Goal: Task Accomplishment & Management: Complete application form

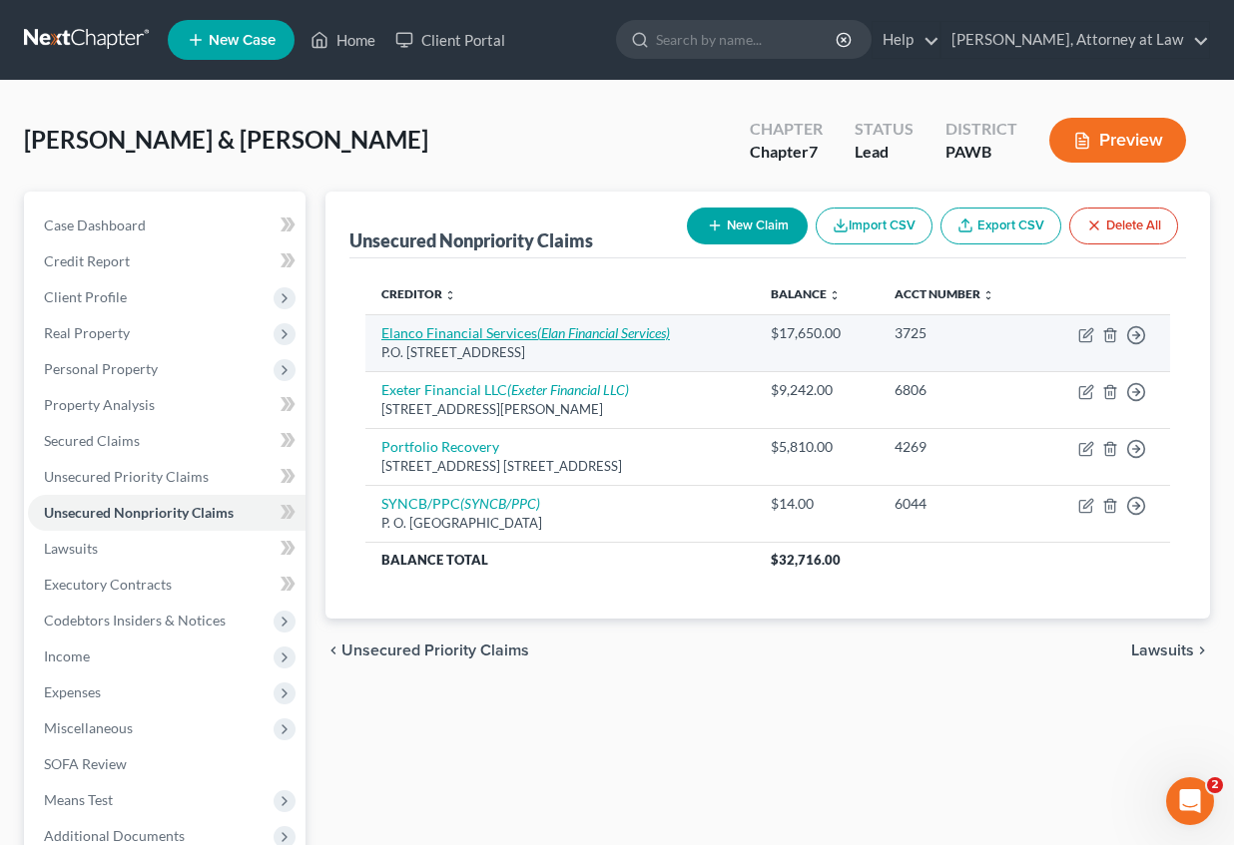
click at [527, 335] on link "Elanco Financial Services (Elan Financial Services)" at bounding box center [525, 332] width 288 height 17
select select "26"
select select "2"
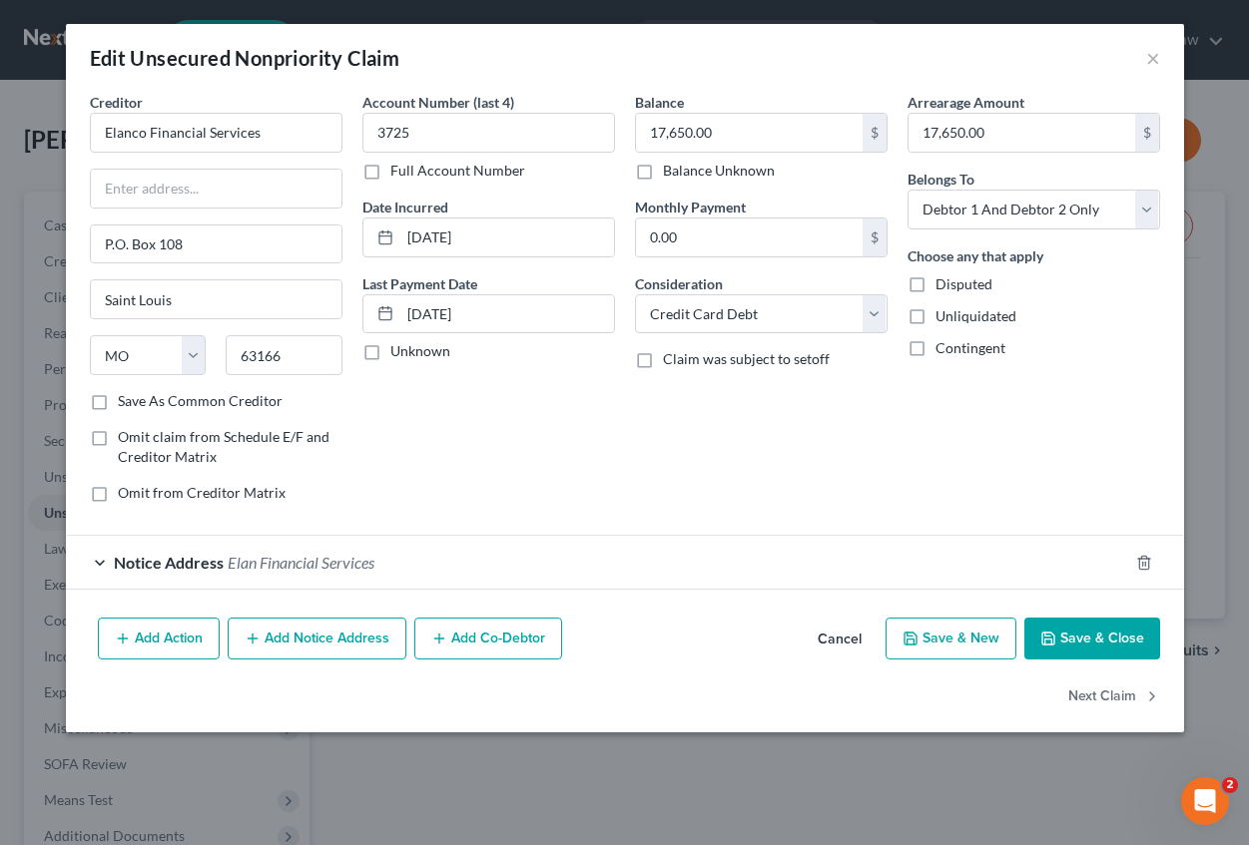
click at [156, 560] on span "Notice Address" at bounding box center [169, 562] width 110 height 19
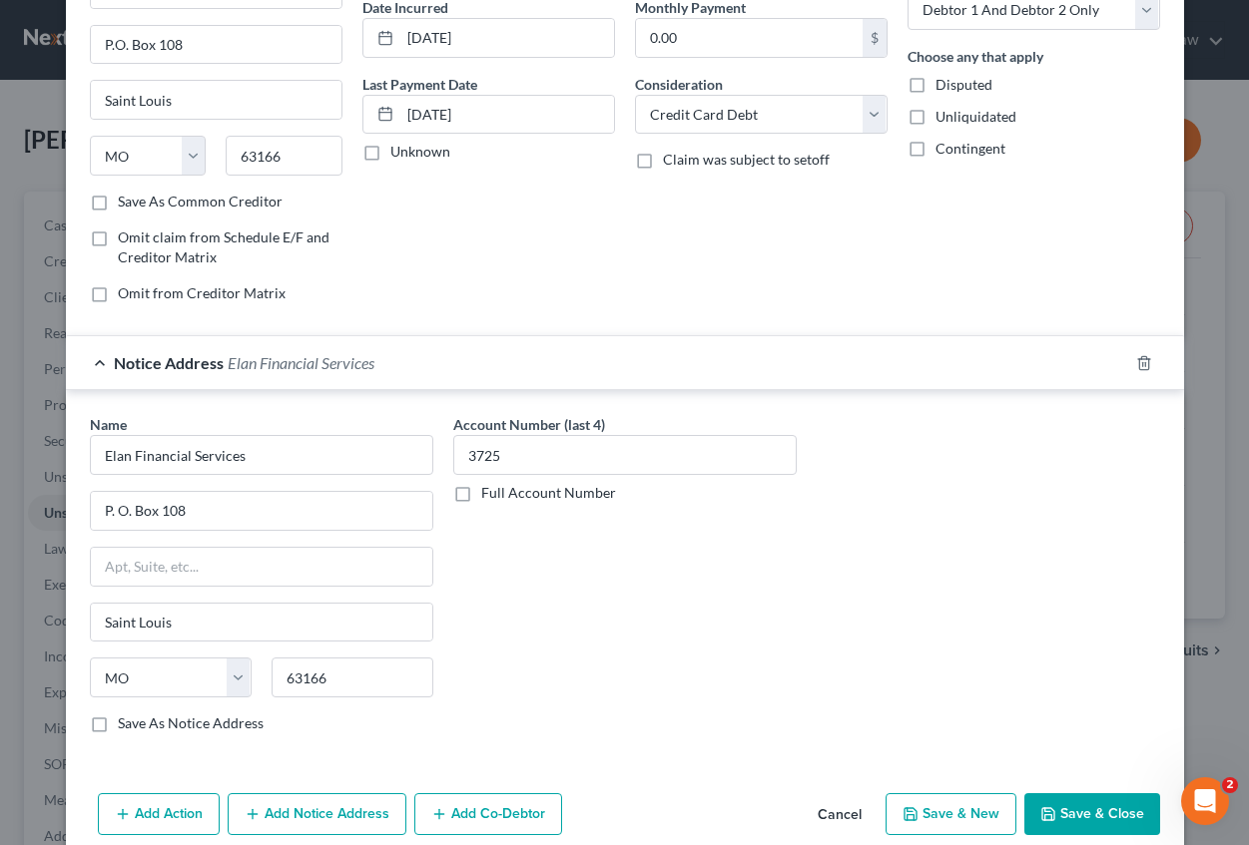
scroll to position [286, 0]
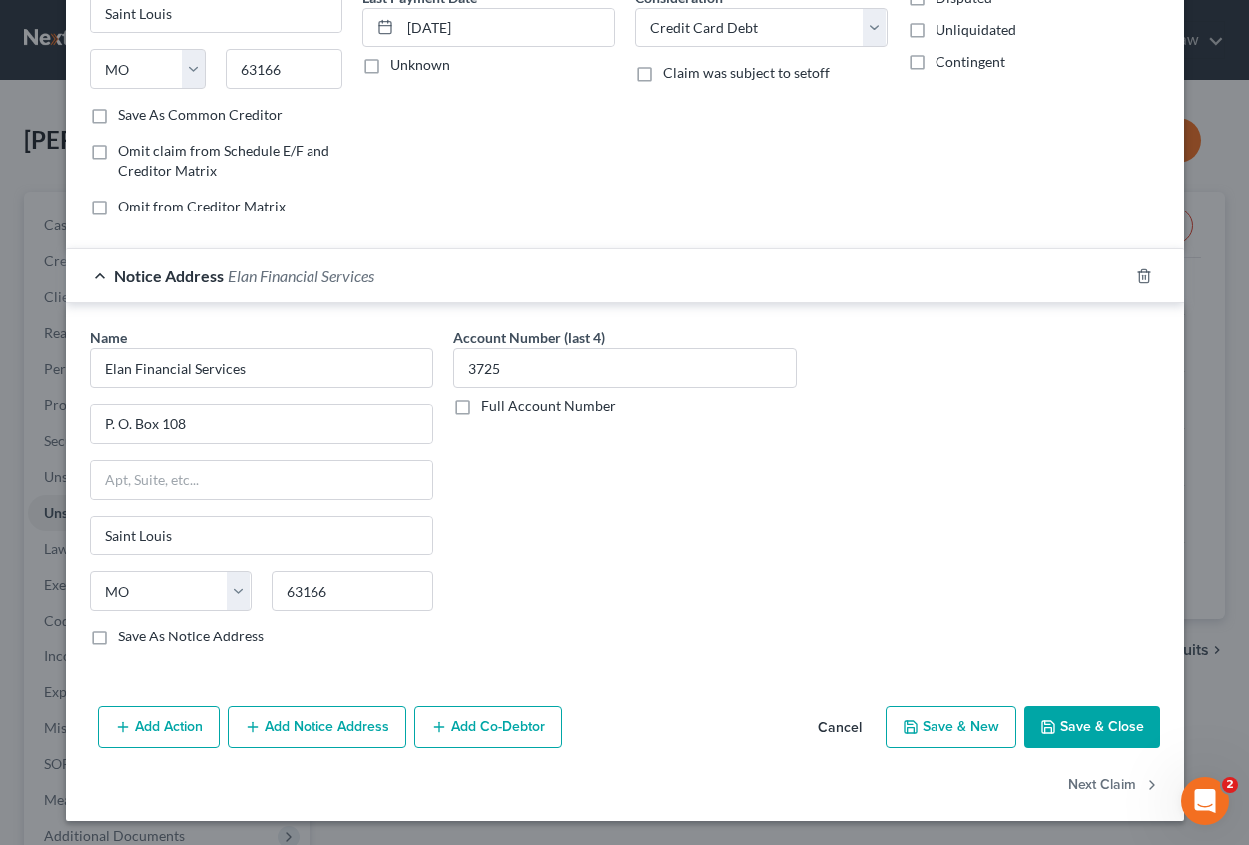
click at [347, 718] on button "Add Notice Address" at bounding box center [317, 728] width 179 height 42
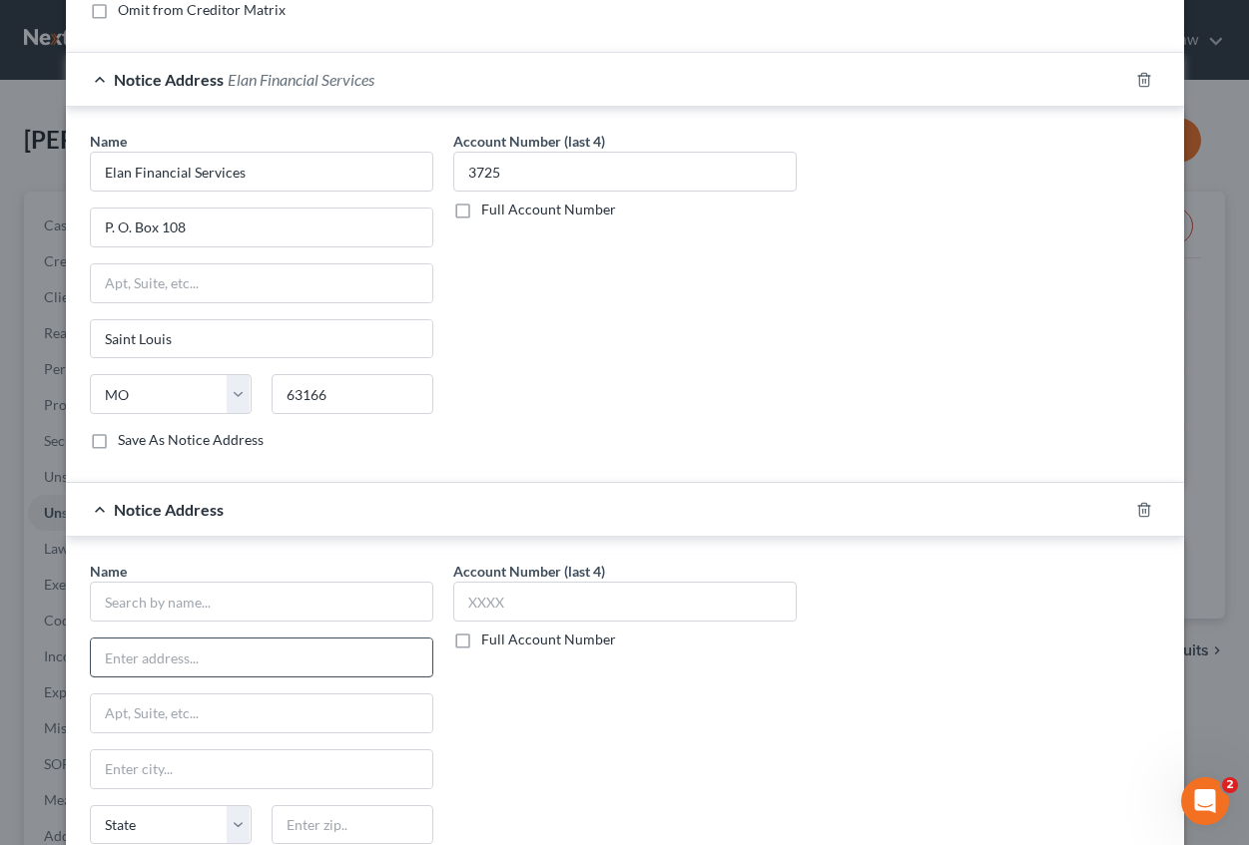
scroll to position [486, 0]
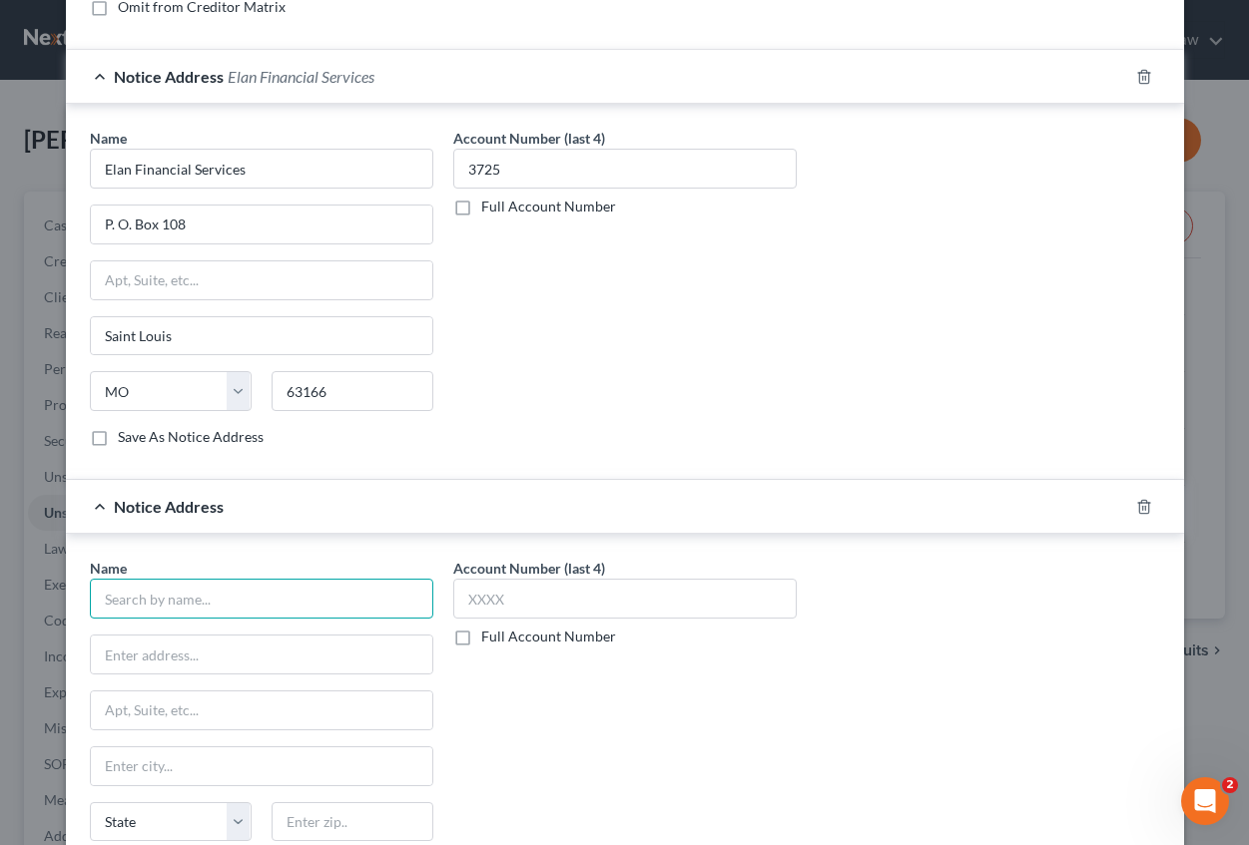
click at [239, 591] on input "text" at bounding box center [261, 599] width 343 height 40
drag, startPoint x: 539, startPoint y: 476, endPoint x: 558, endPoint y: 494, distance: 26.1
click at [552, 489] on div "Notice Address Elan Financial Services Name * Elan Financial Services P. O. [GE…" at bounding box center [625, 479] width 1118 height 860
click at [268, 594] on input "text" at bounding box center [261, 599] width 343 height 40
type input "American Express"
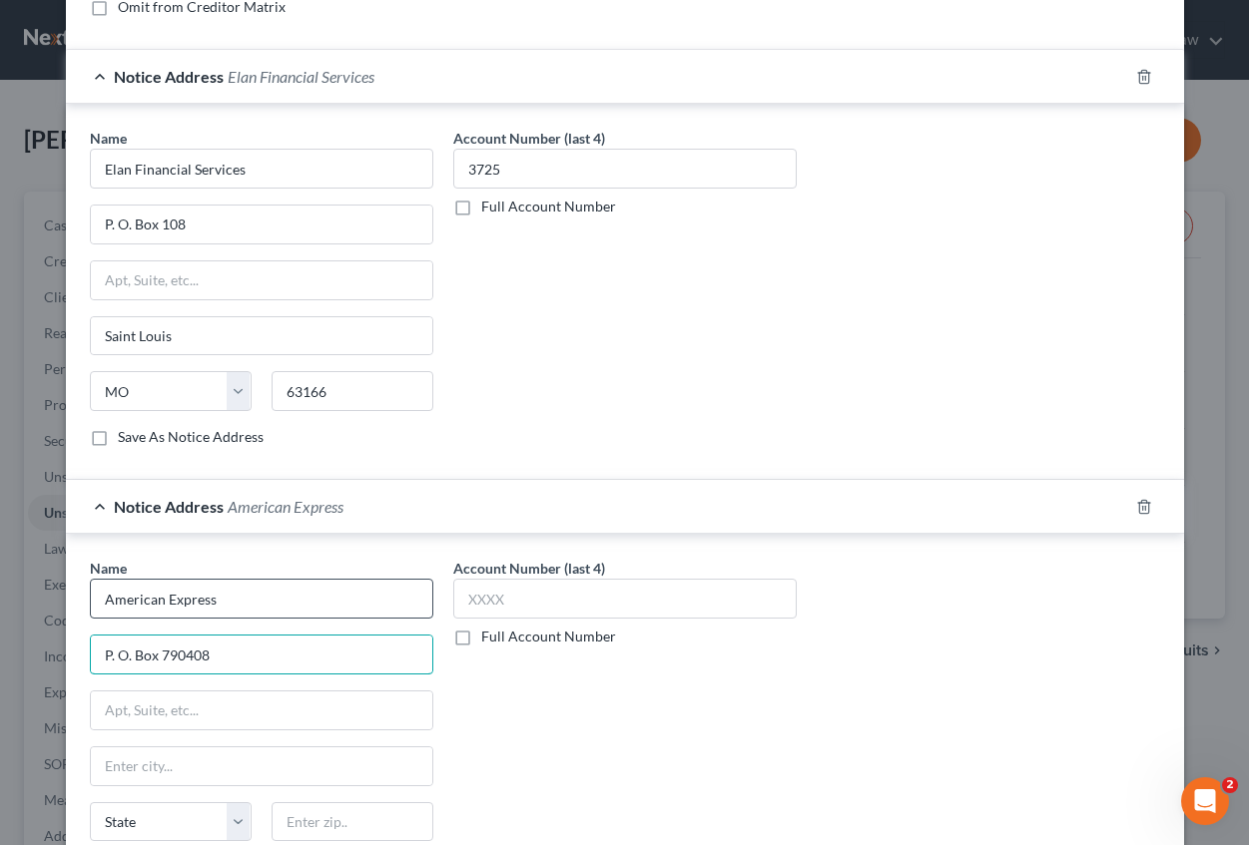
type input "P. O. Box 790408"
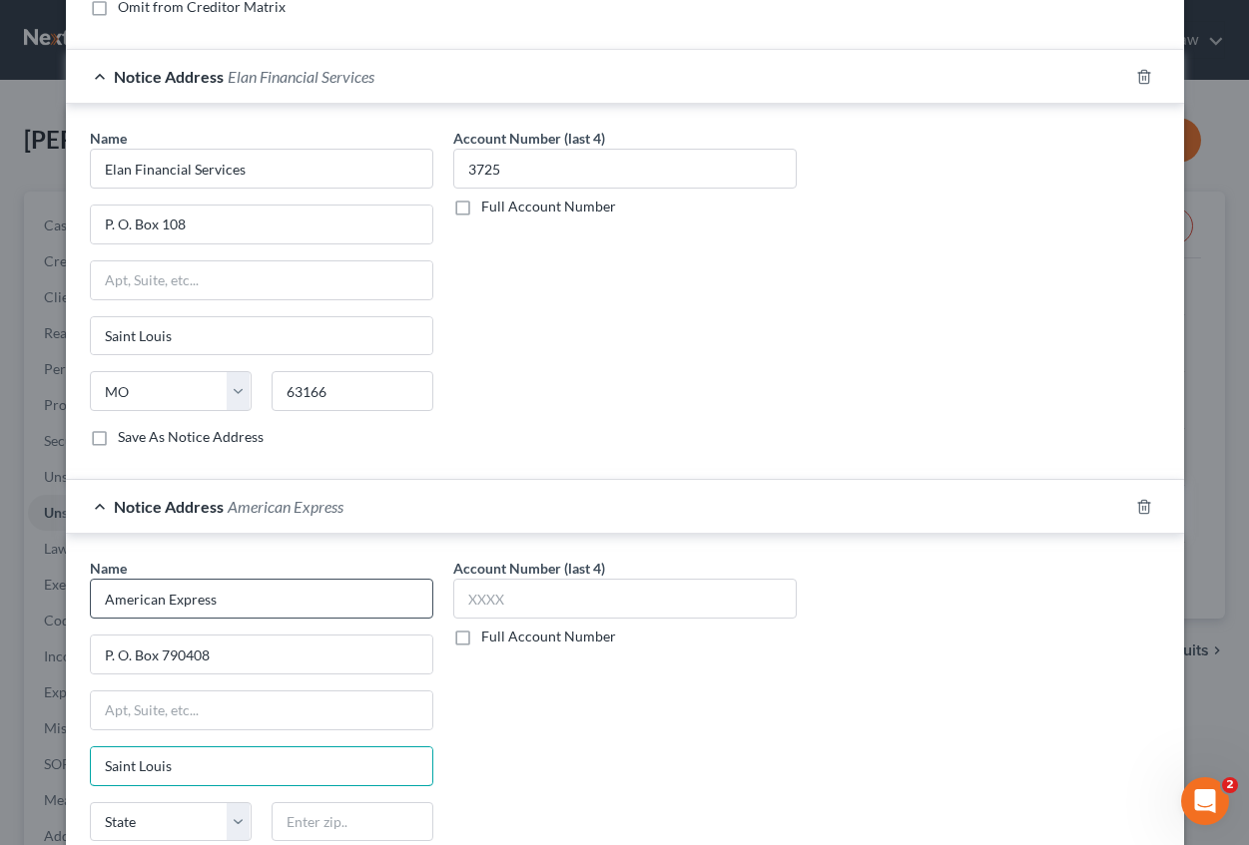
type input "Saint Louis"
select select "26"
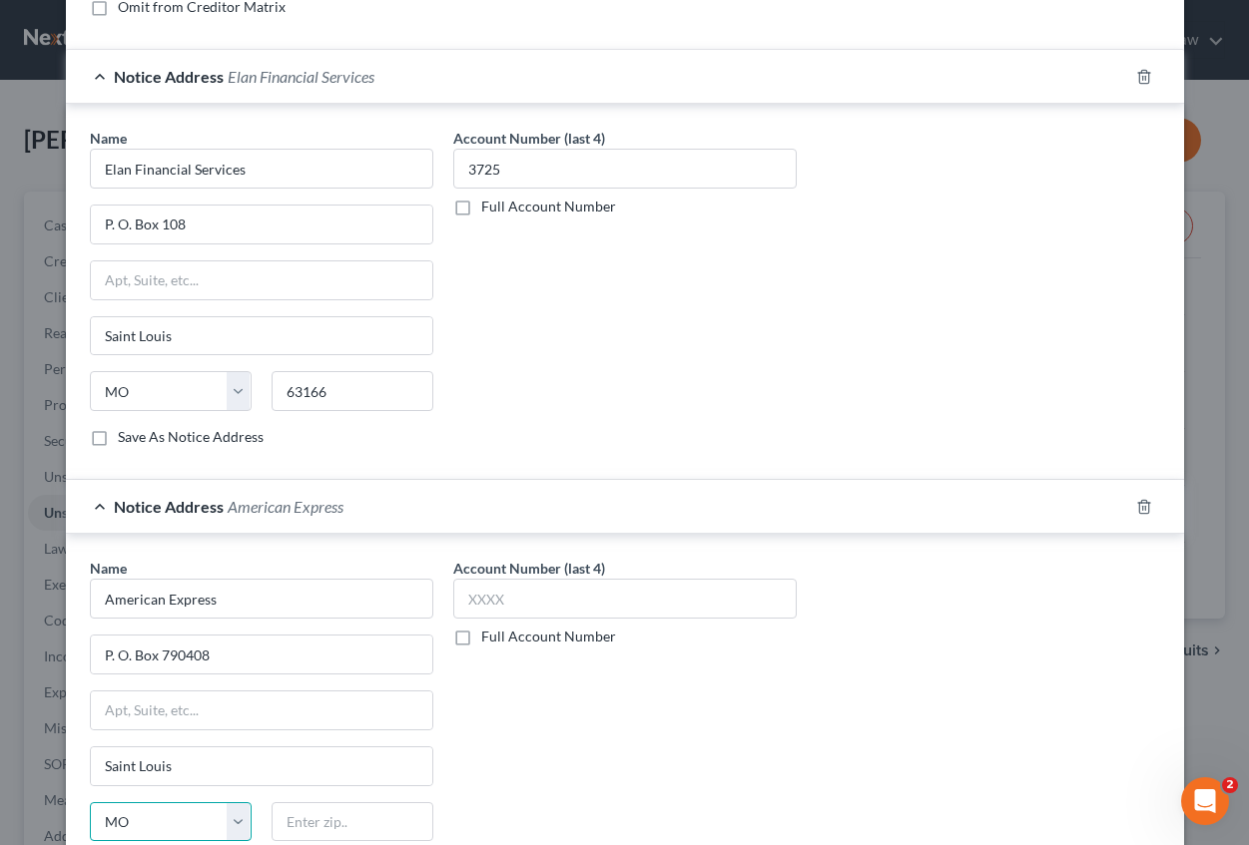
scroll to position [718, 0]
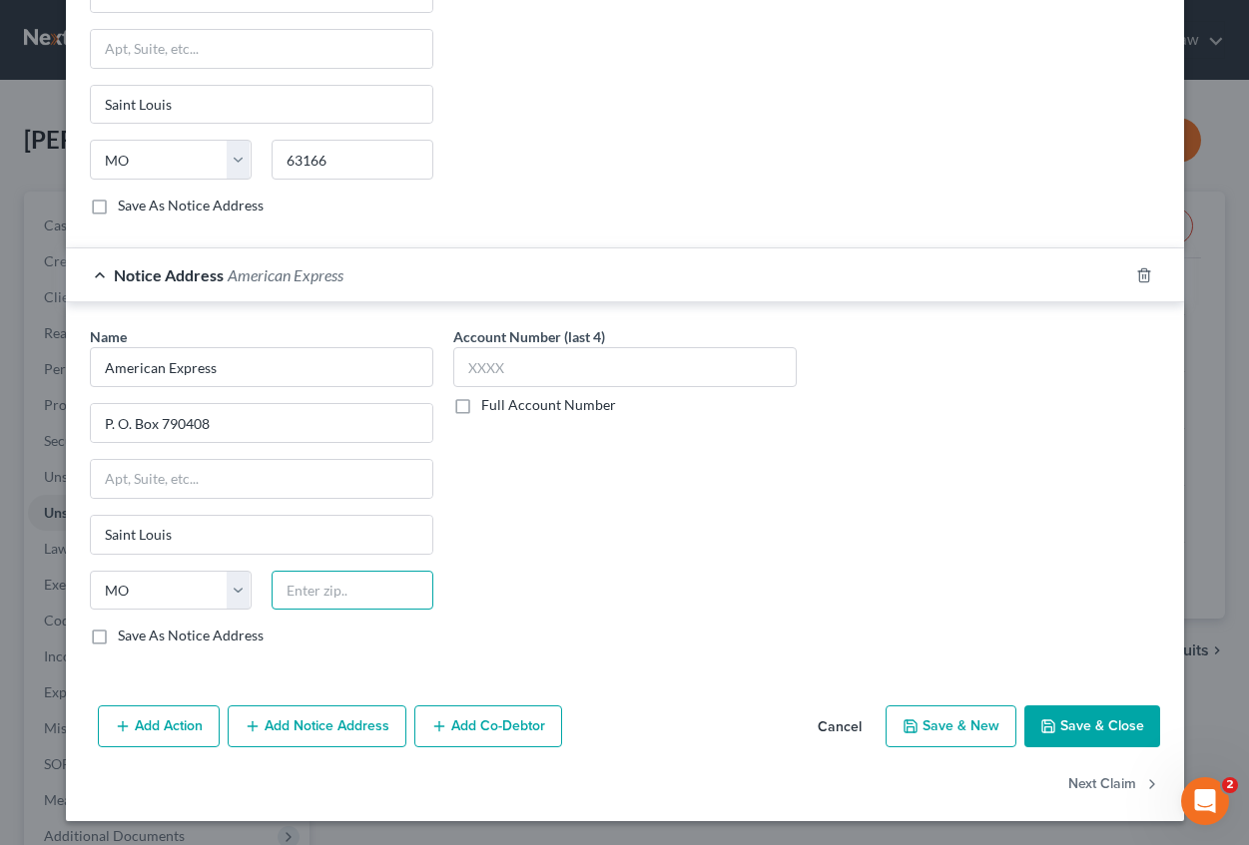
click at [342, 595] on input "text" at bounding box center [352, 591] width 162 height 40
type input "63179"
click at [540, 379] on input "text" at bounding box center [624, 367] width 343 height 40
type input "3725"
click at [1071, 720] on button "Save & Close" at bounding box center [1092, 727] width 136 height 42
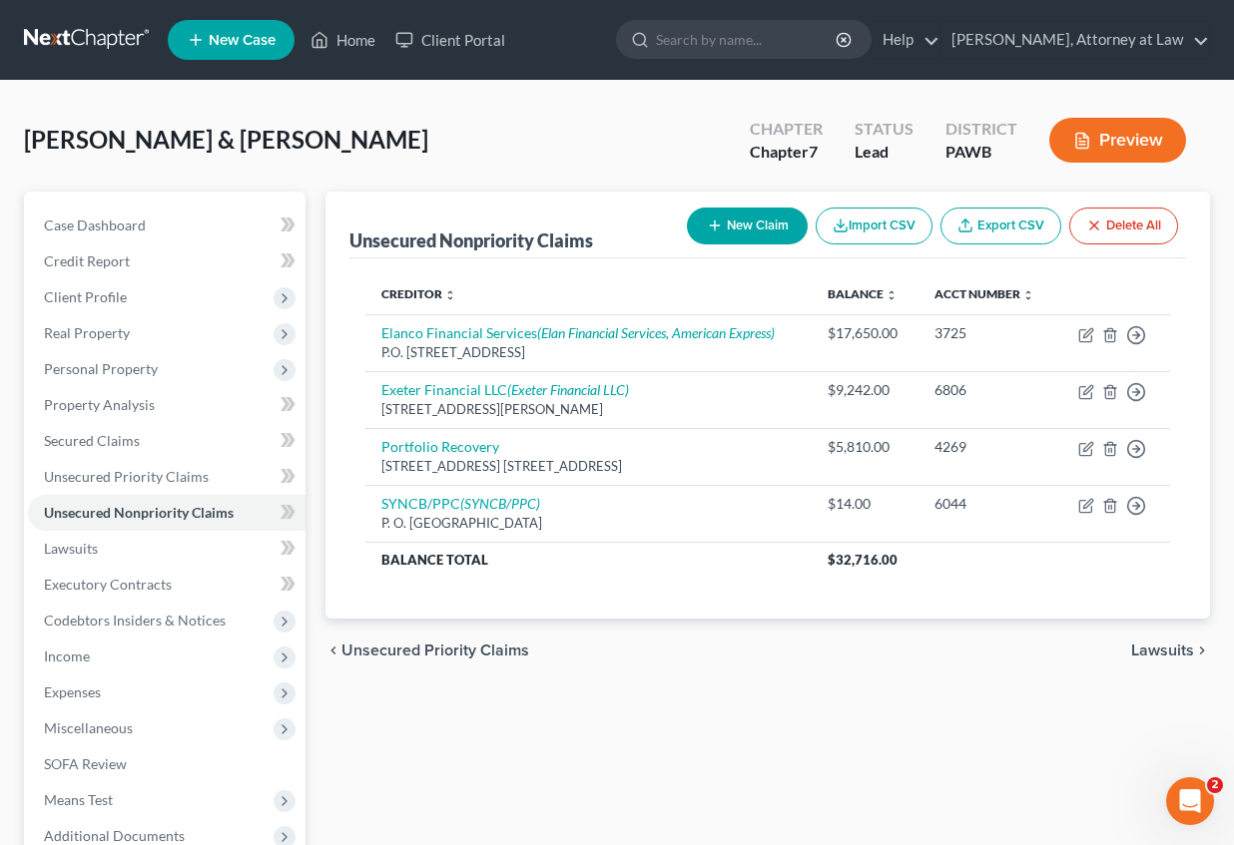
click at [741, 228] on button "New Claim" at bounding box center [747, 226] width 121 height 37
select select "2"
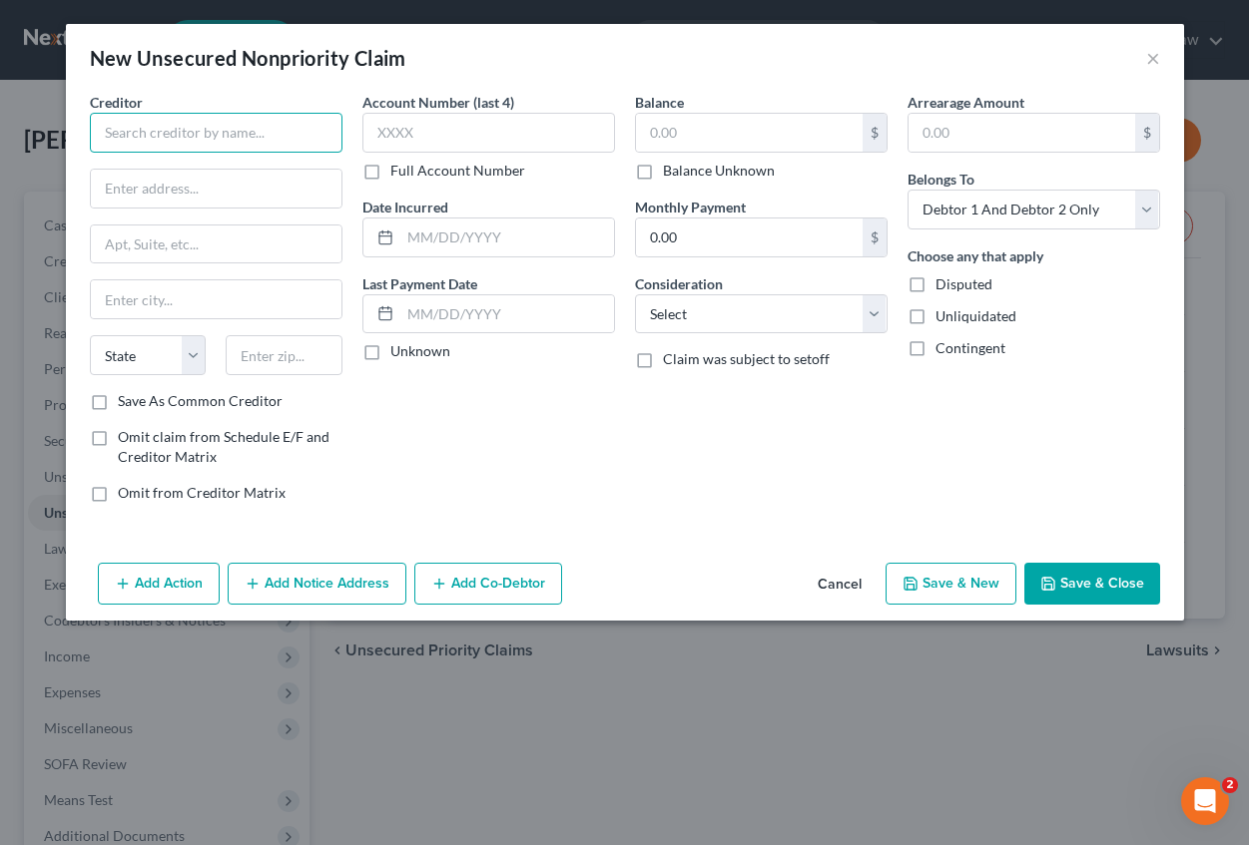
click at [143, 132] on input "text" at bounding box center [216, 133] width 253 height 40
type input "JPMCB Card Services"
type input "P. O. Box 15298"
type input "Wilmington"
select select "7"
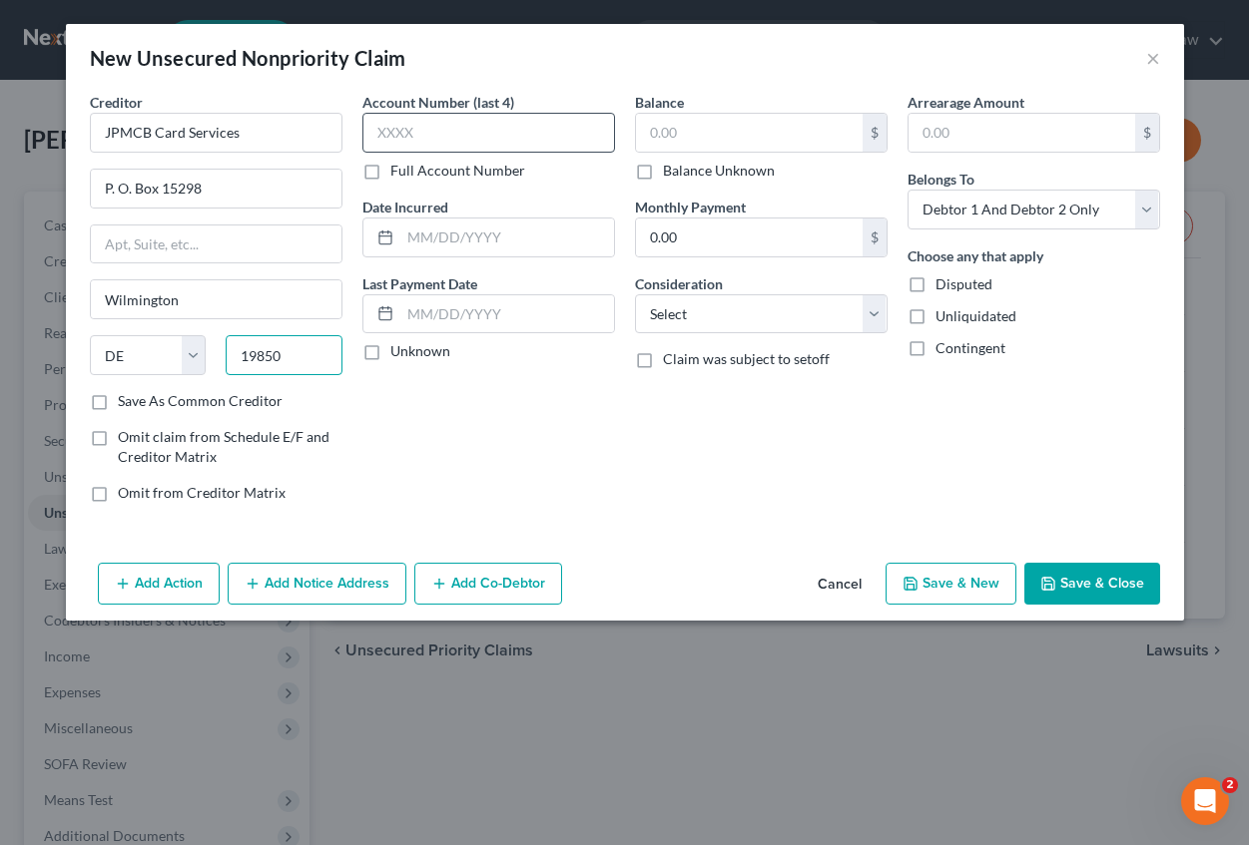
type input "19850"
click at [415, 132] on input "text" at bounding box center [488, 133] width 253 height 40
type input "7785"
click at [419, 230] on input "text" at bounding box center [507, 238] width 214 height 38
type input "[DATE]"
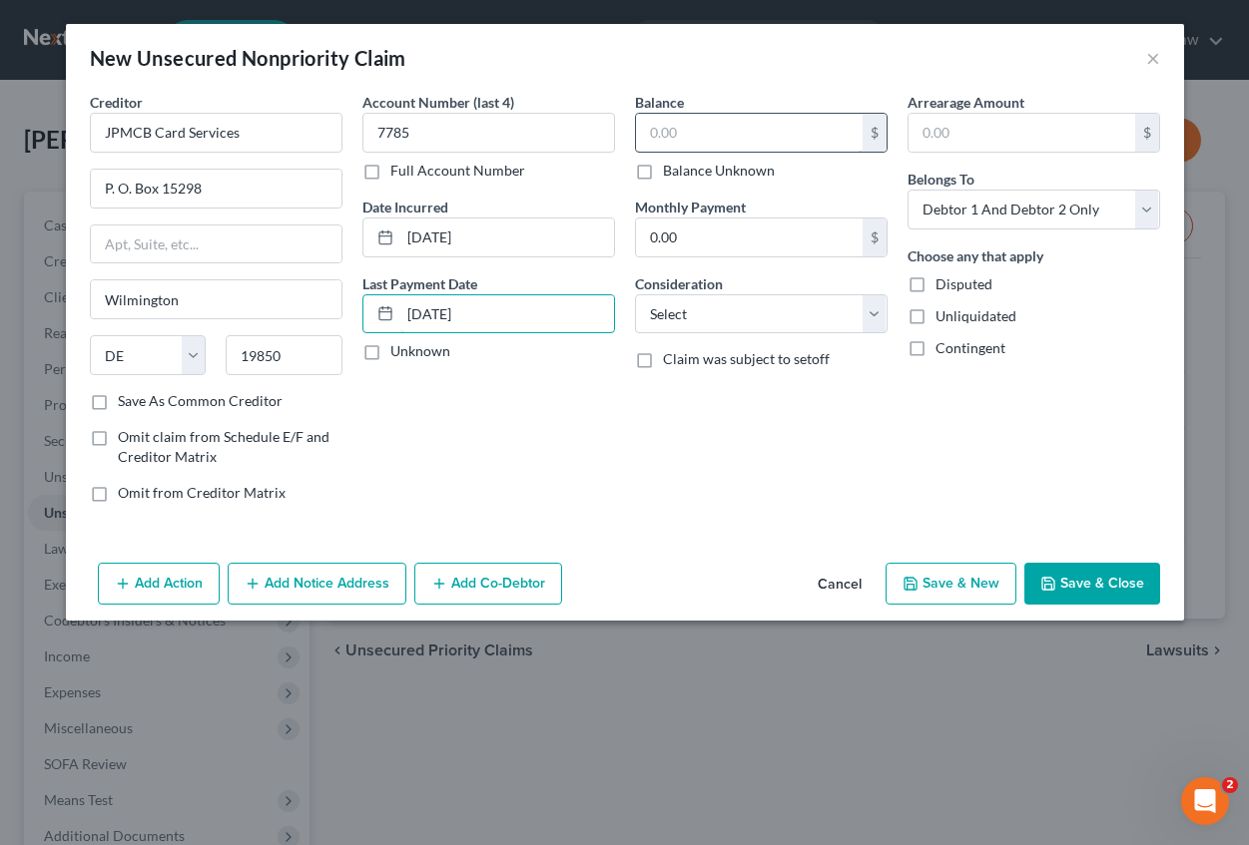
type input "[DATE]"
click at [680, 140] on input "text" at bounding box center [749, 133] width 227 height 38
type input "1,915.00"
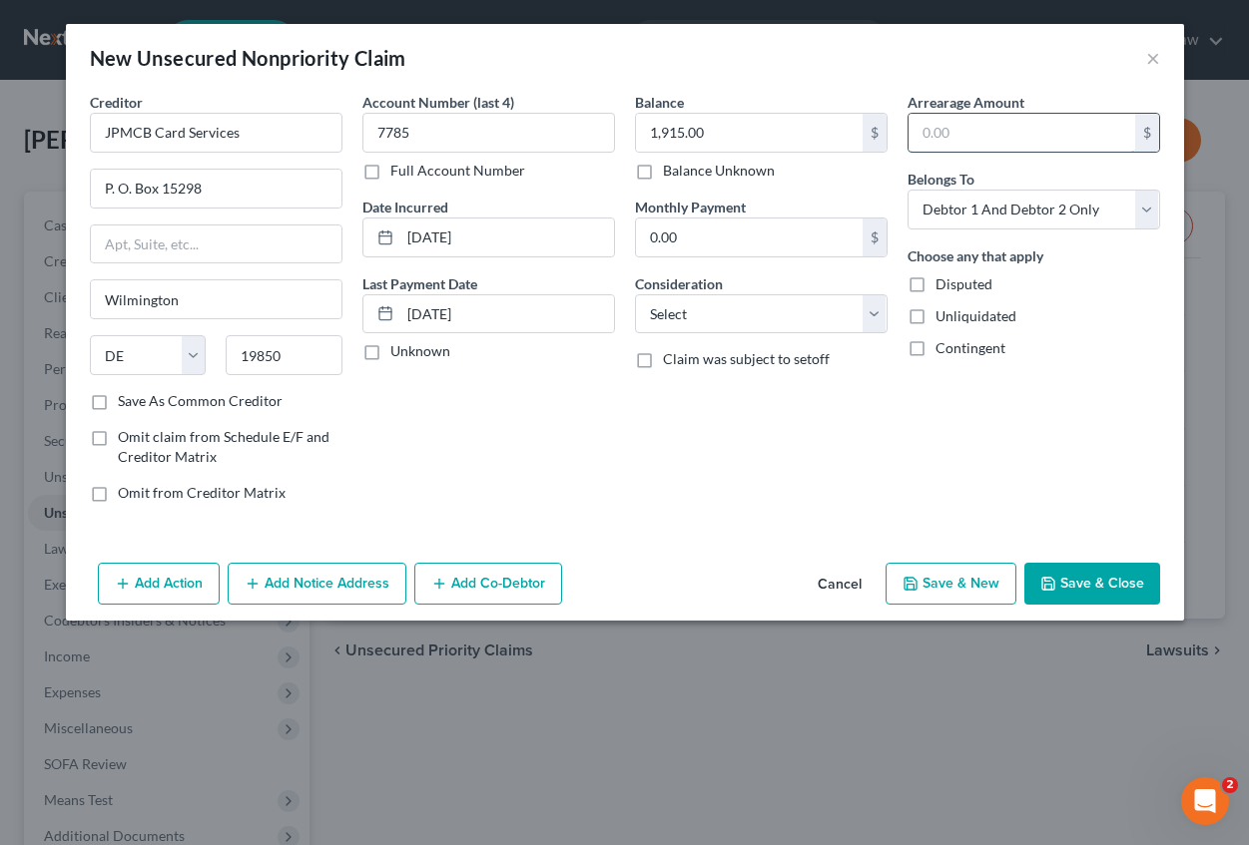
click at [935, 134] on input "text" at bounding box center [1021, 133] width 227 height 38
type input "1,915.00"
click at [699, 320] on select "Select Cable / Satellite Services Collection Agency Credit Card Debt Debt Couns…" at bounding box center [761, 314] width 253 height 40
select select "2"
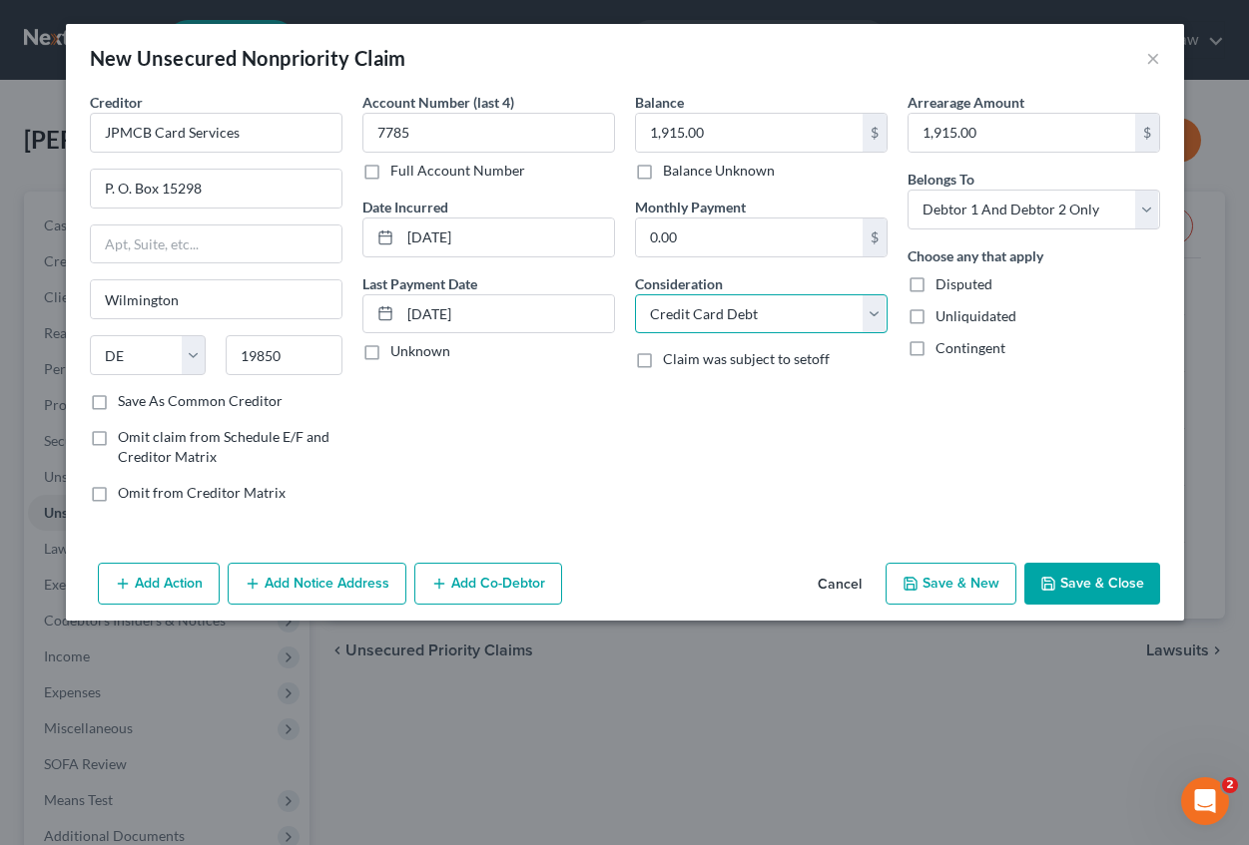
click at [635, 294] on select "Select Cable / Satellite Services Collection Agency Credit Card Debt Debt Couns…" at bounding box center [761, 314] width 253 height 40
click at [1056, 592] on button "Save & Close" at bounding box center [1092, 584] width 136 height 42
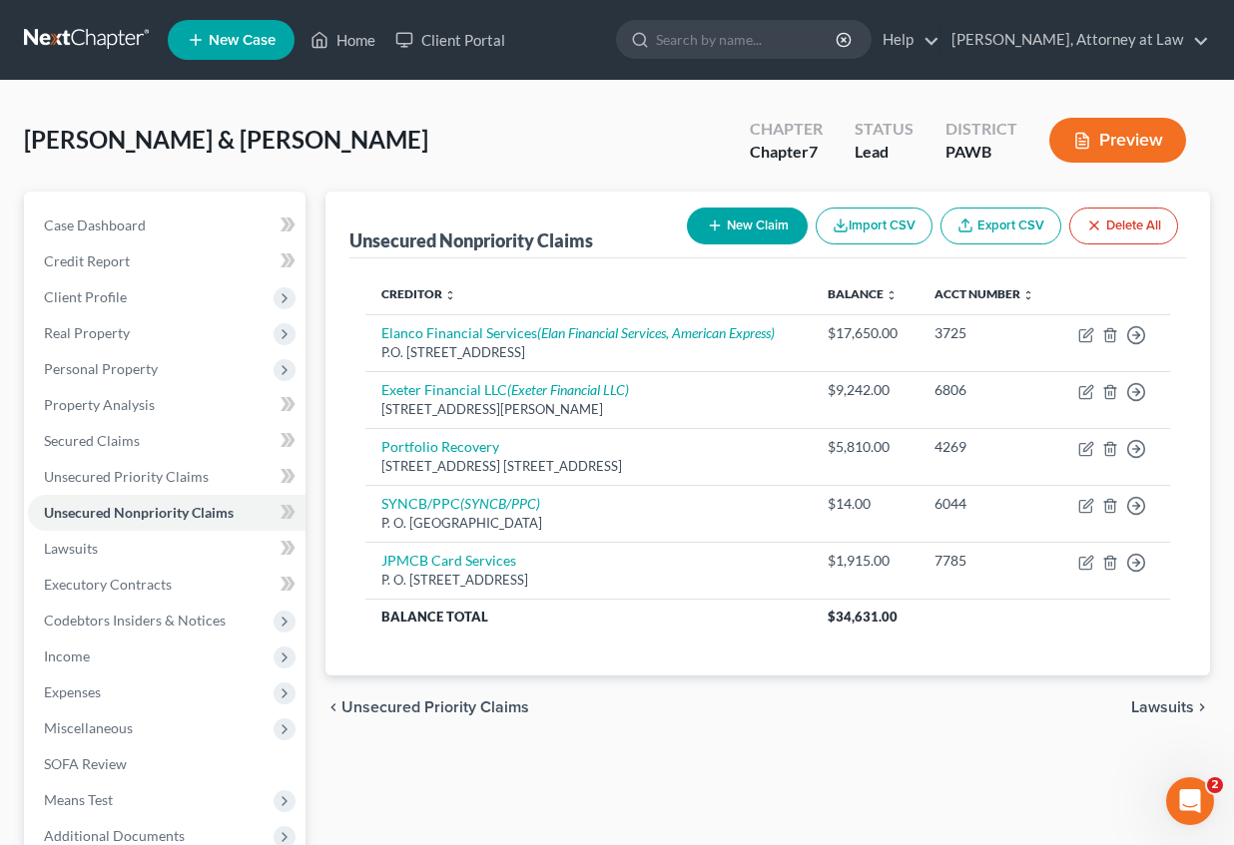
click at [767, 220] on button "New Claim" at bounding box center [747, 226] width 121 height 37
select select "2"
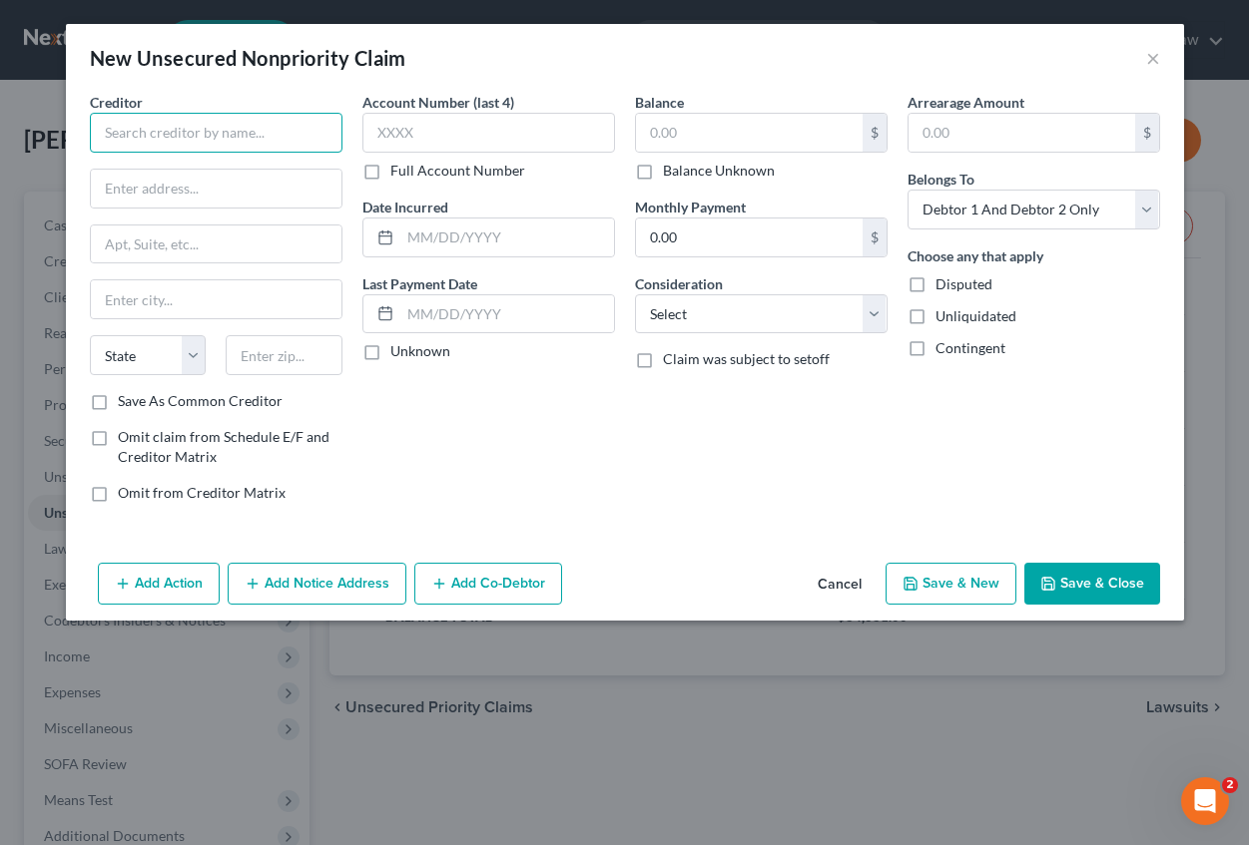
click at [201, 146] on input "text" at bounding box center [216, 133] width 253 height 40
type input "Elan Financial Services"
type input "P. O. Box 108"
type input "Saint Louis"
select select "26"
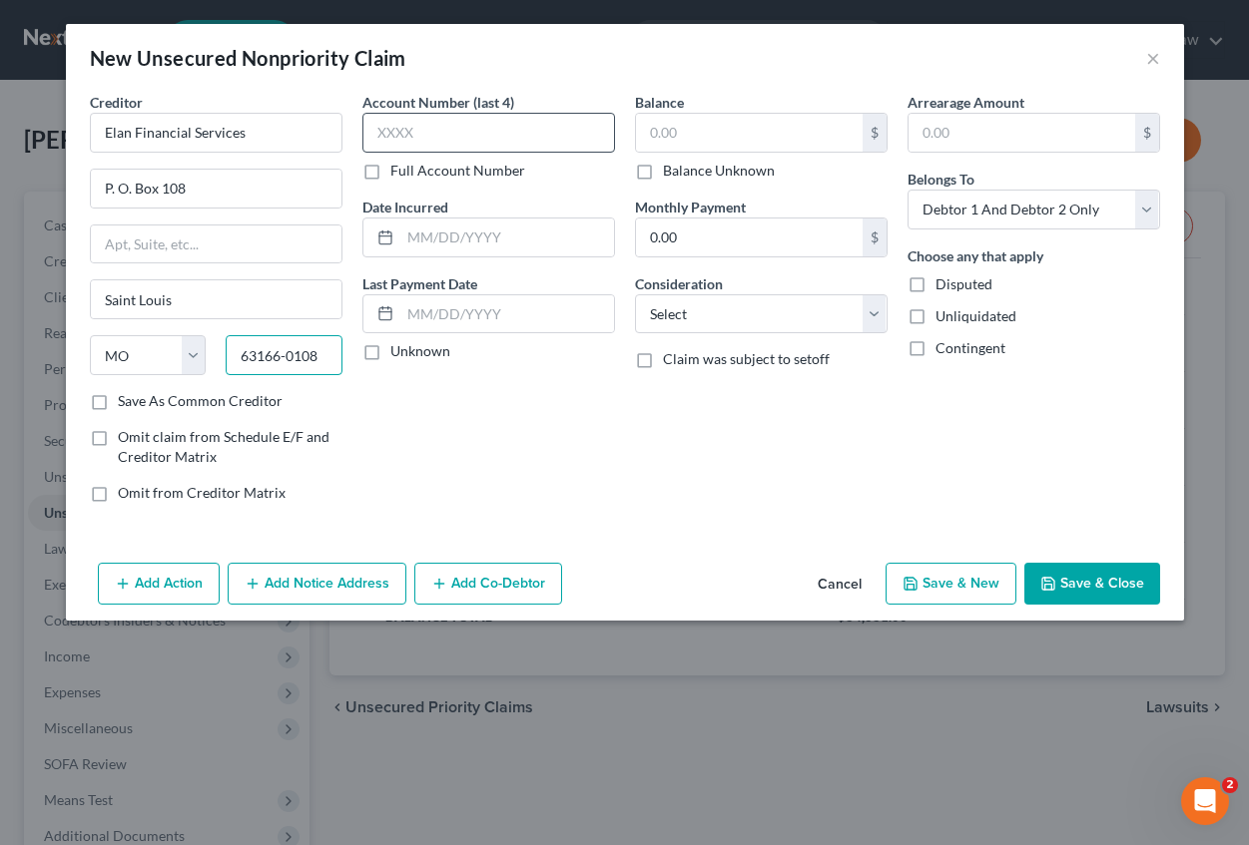
type input "63166-0108"
click at [495, 120] on input "text" at bounding box center [488, 133] width 253 height 40
type input "3559"
click at [402, 242] on input "text" at bounding box center [507, 238] width 214 height 38
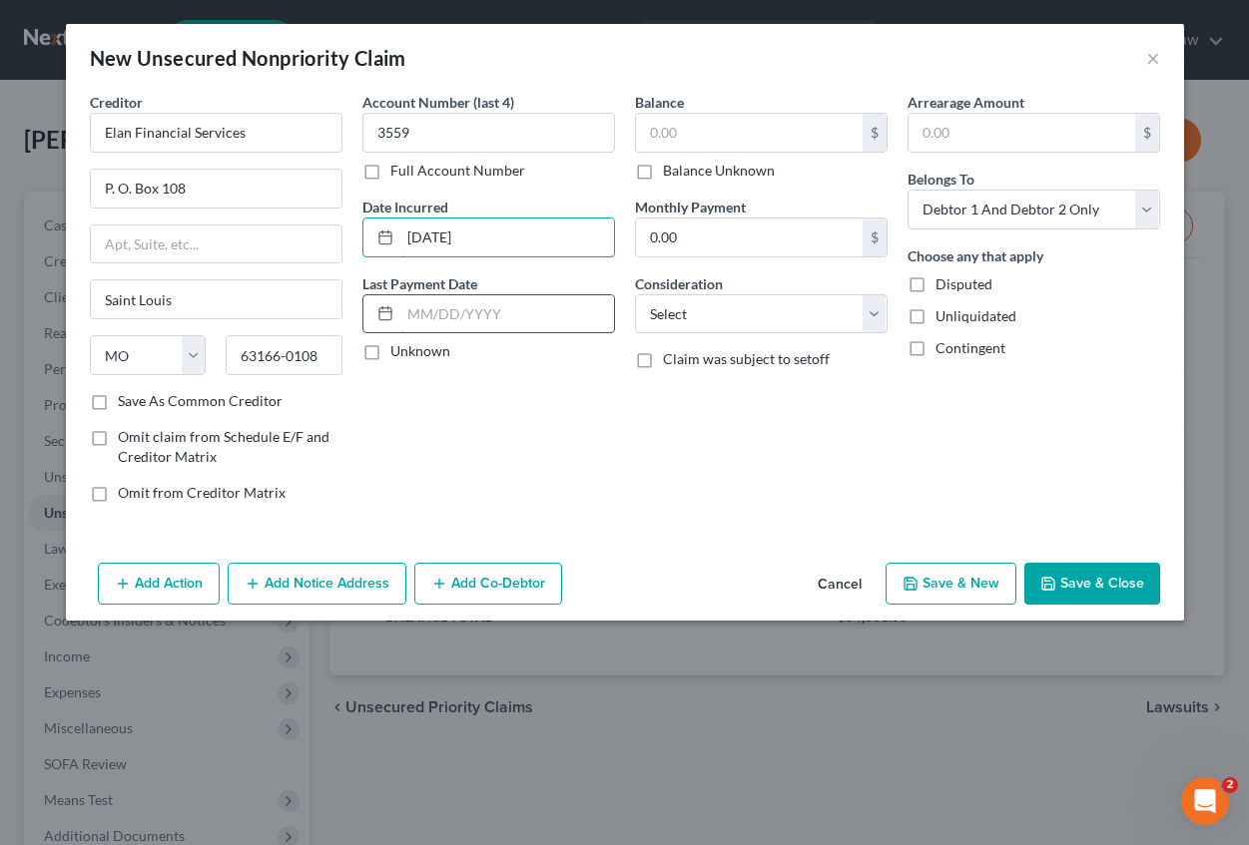
type input "[DATE]"
click at [459, 315] on input "text" at bounding box center [507, 314] width 214 height 38
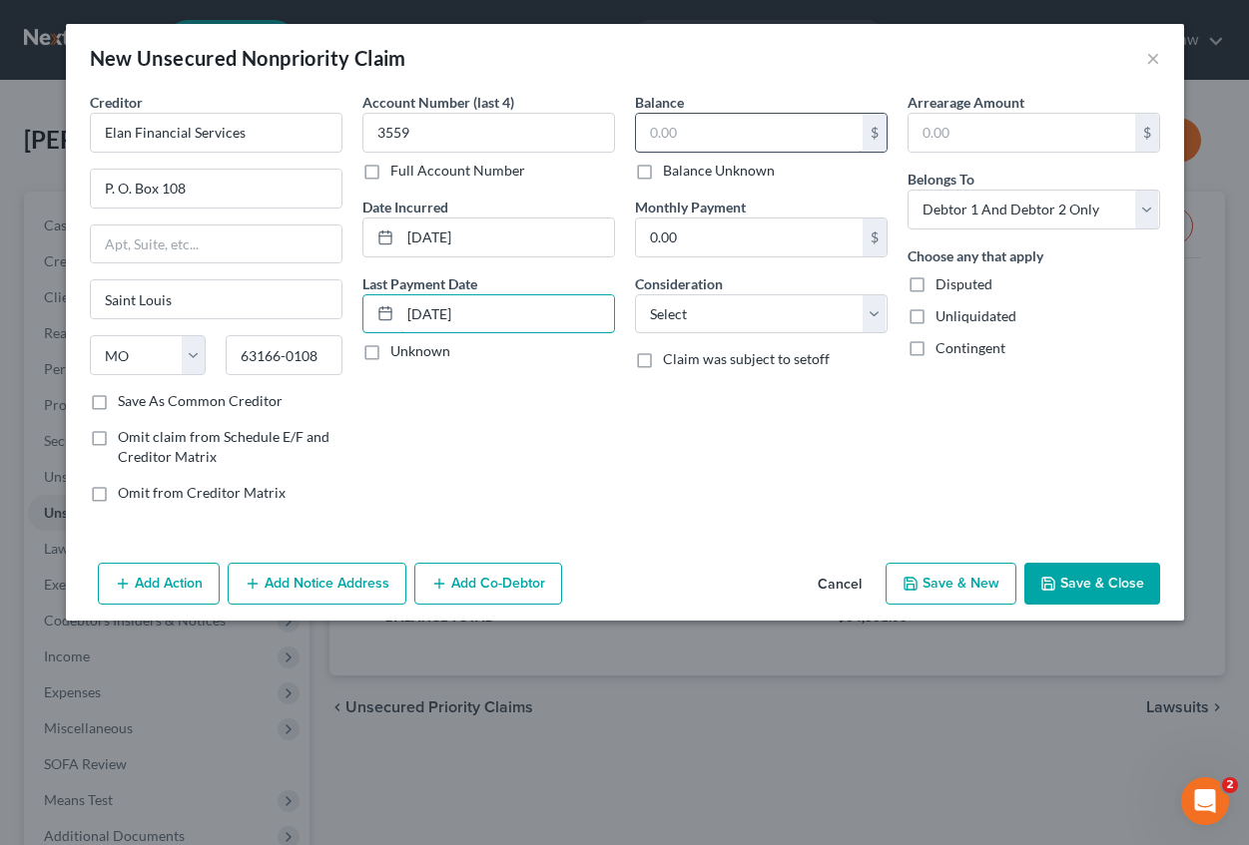
type input "[DATE]"
click at [669, 136] on input "text" at bounding box center [749, 133] width 227 height 38
type input "9,342.00"
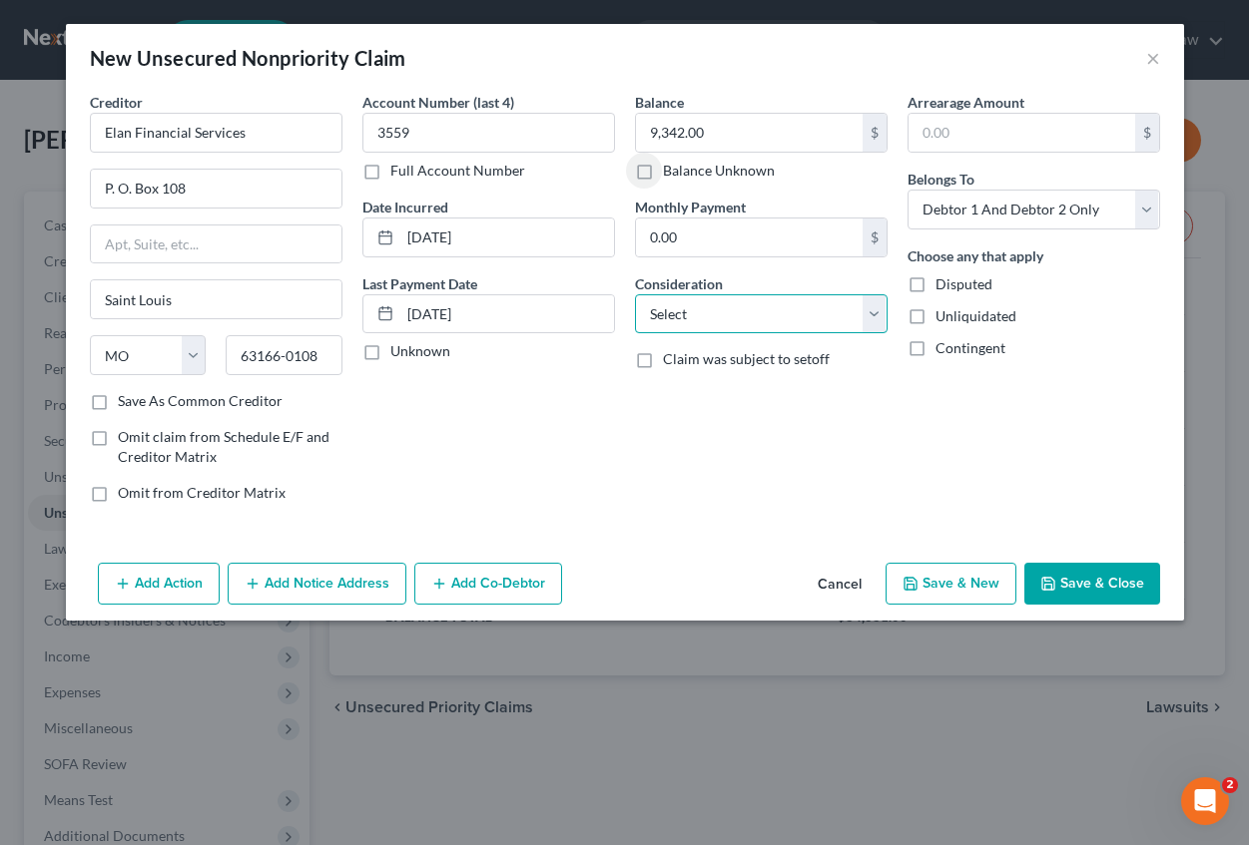
click at [680, 308] on select "Select Cable / Satellite Services Collection Agency Credit Card Debt Debt Couns…" at bounding box center [761, 314] width 253 height 40
select select "2"
click at [635, 294] on select "Select Cable / Satellite Services Collection Agency Credit Card Debt Debt Couns…" at bounding box center [761, 314] width 253 height 40
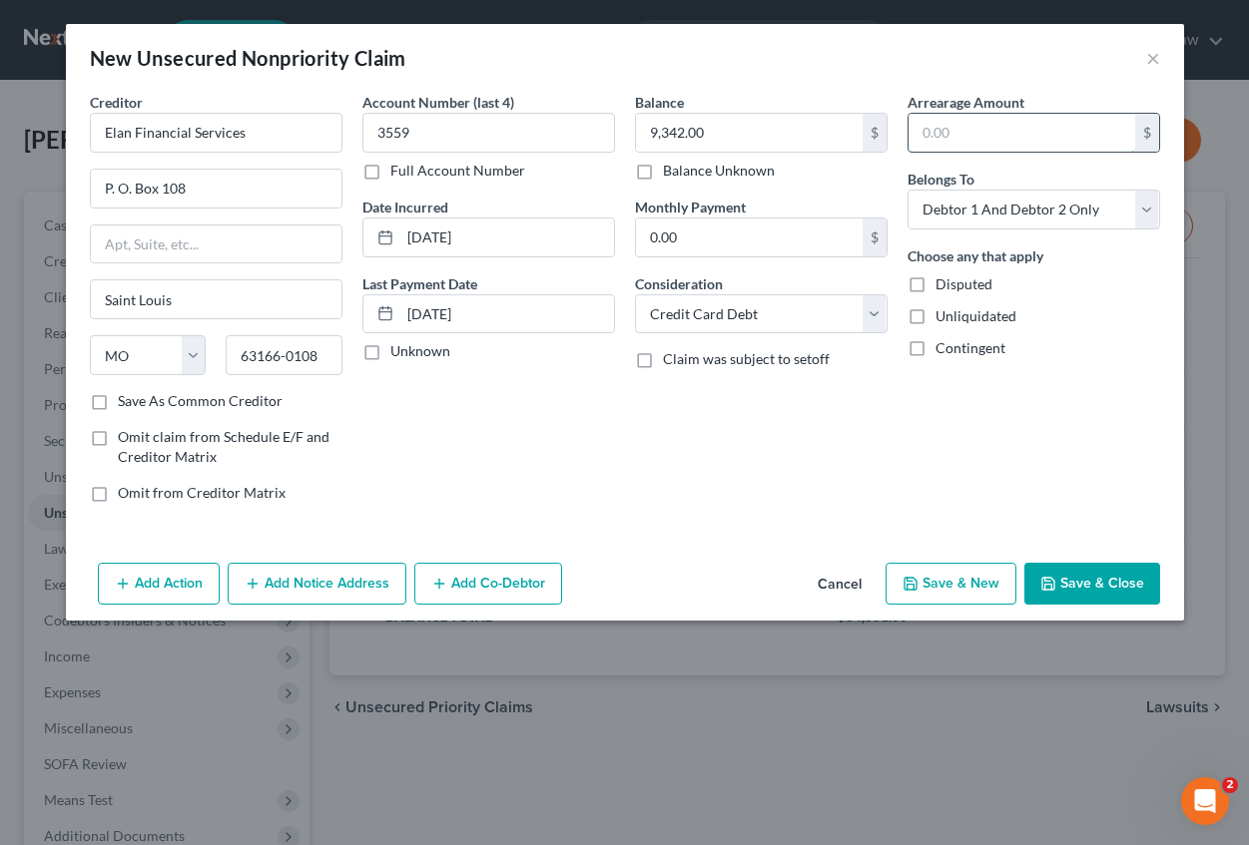
click at [948, 145] on input "text" at bounding box center [1021, 133] width 227 height 38
type input "9,342.00"
click at [1063, 581] on button "Save & Close" at bounding box center [1092, 584] width 136 height 42
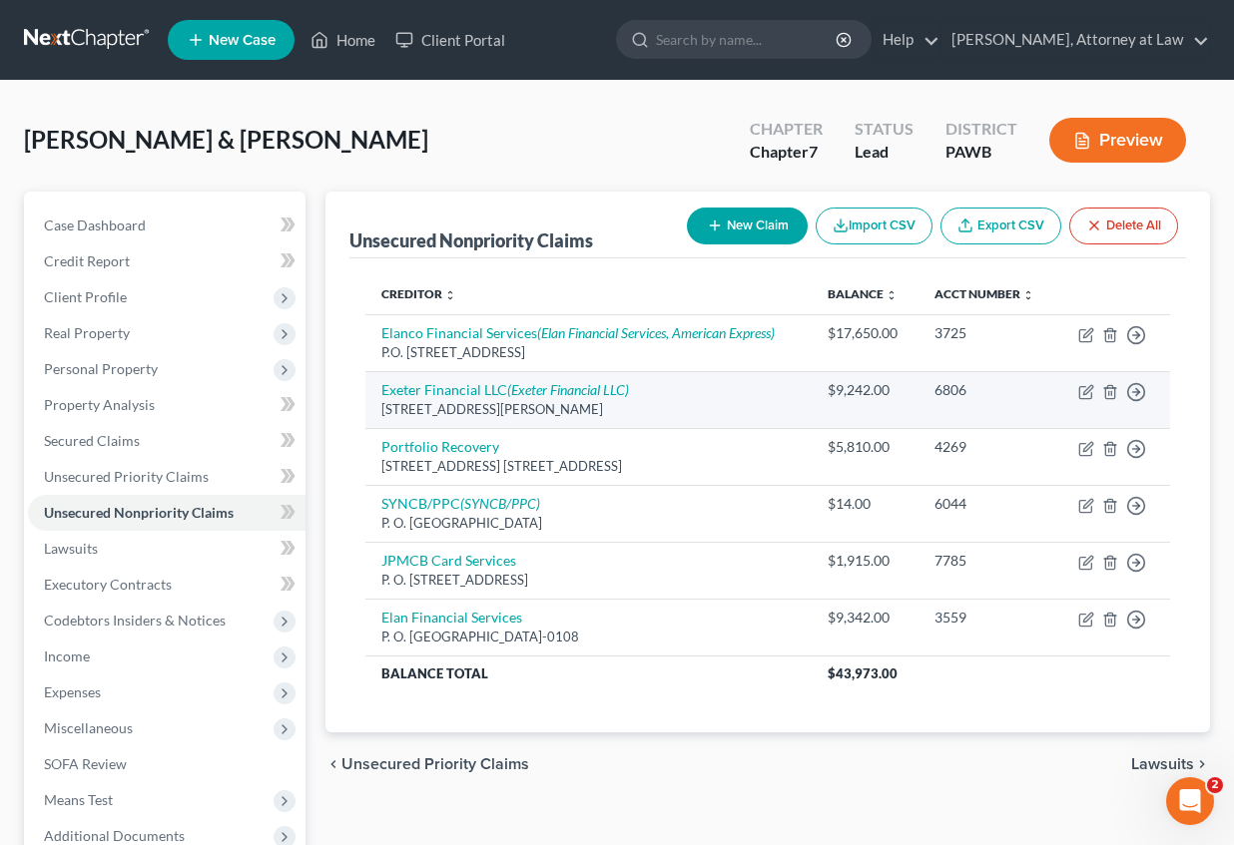
click at [691, 399] on td "Exeter Financial LLC (Exeter Financial LLC) [STREET_ADDRESS][PERSON_NAME]" at bounding box center [588, 399] width 446 height 57
click at [694, 401] on div "[STREET_ADDRESS][PERSON_NAME]" at bounding box center [588, 409] width 414 height 19
click at [1080, 390] on icon "button" at bounding box center [1085, 393] width 12 height 12
select select "45"
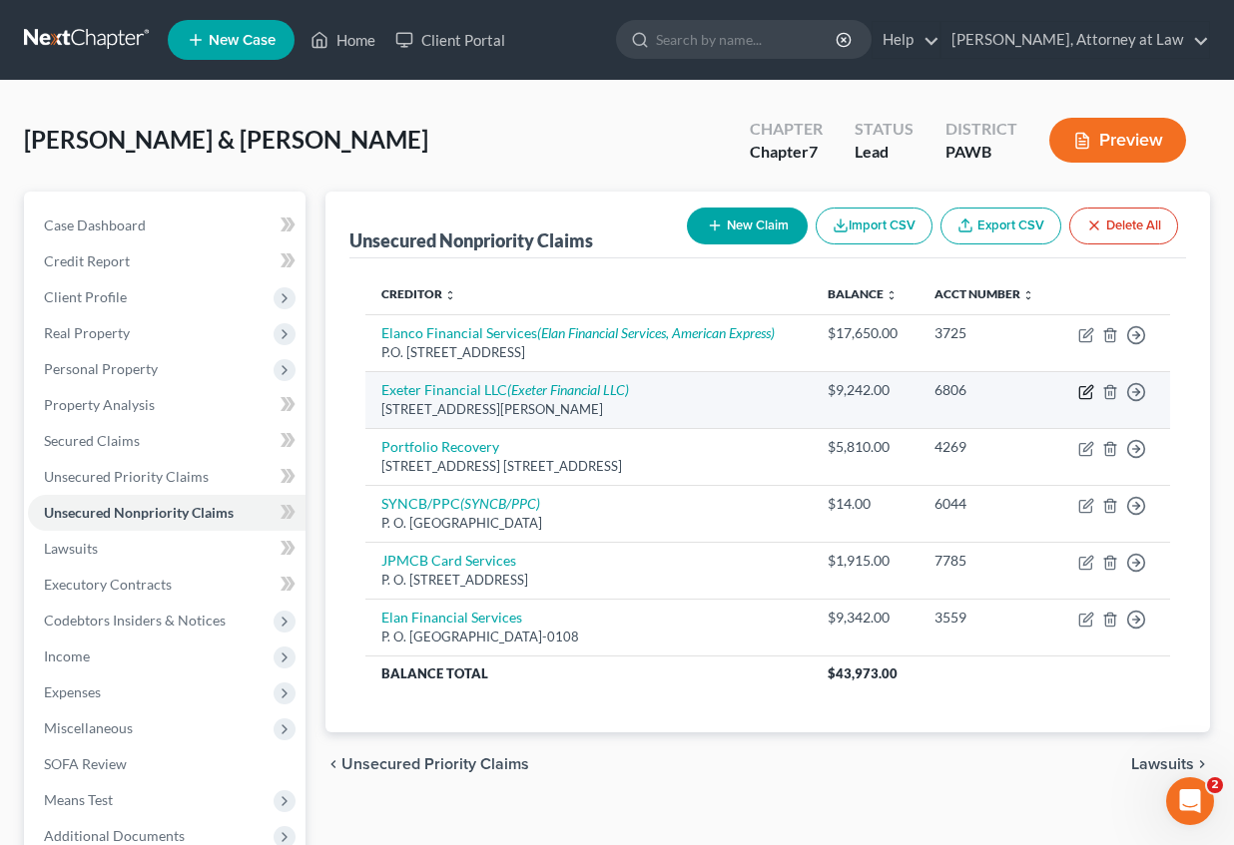
select select "4"
select select "2"
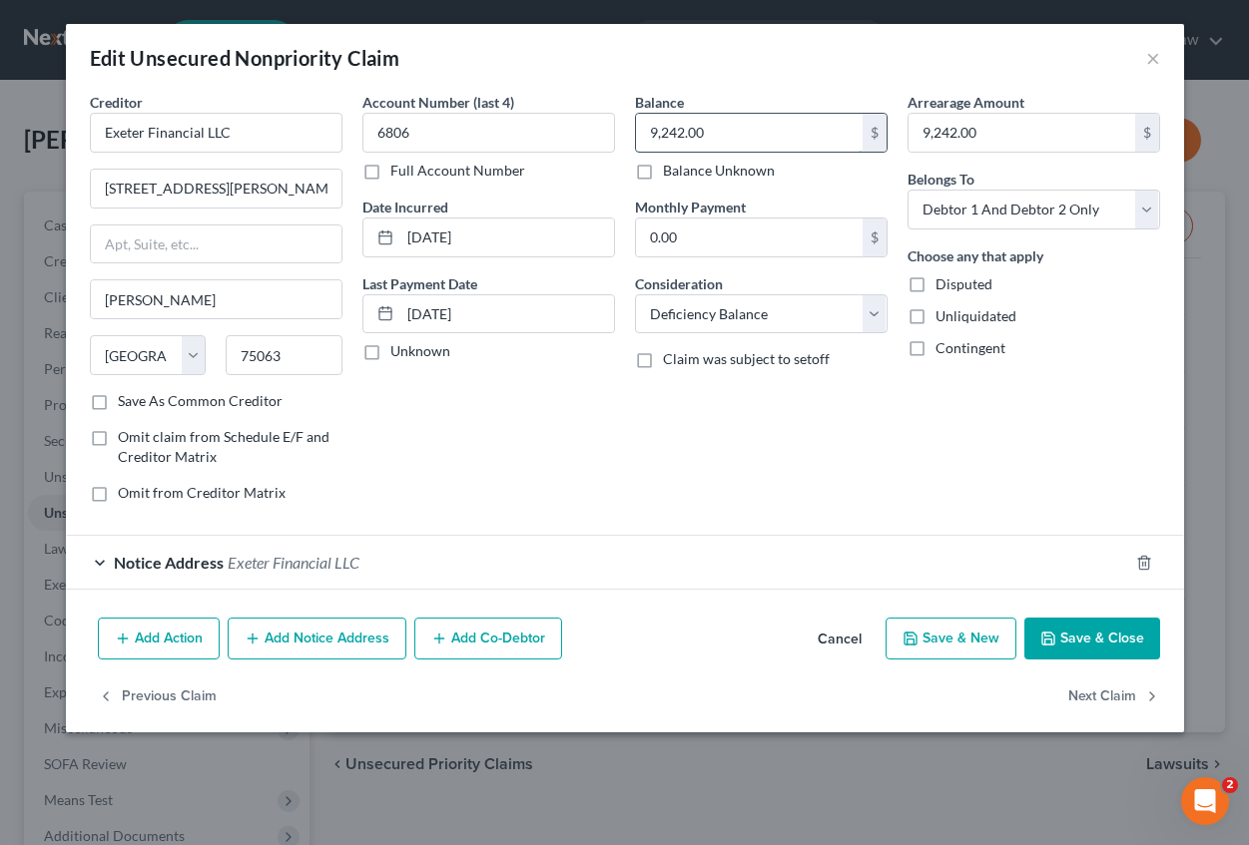
click at [718, 126] on input "9,242.00" at bounding box center [749, 133] width 227 height 38
type input "18,276"
click at [1013, 126] on input "9,242.00" at bounding box center [1021, 133] width 227 height 38
type input "18,276"
click at [308, 644] on button "Add Notice Address" at bounding box center [317, 639] width 179 height 42
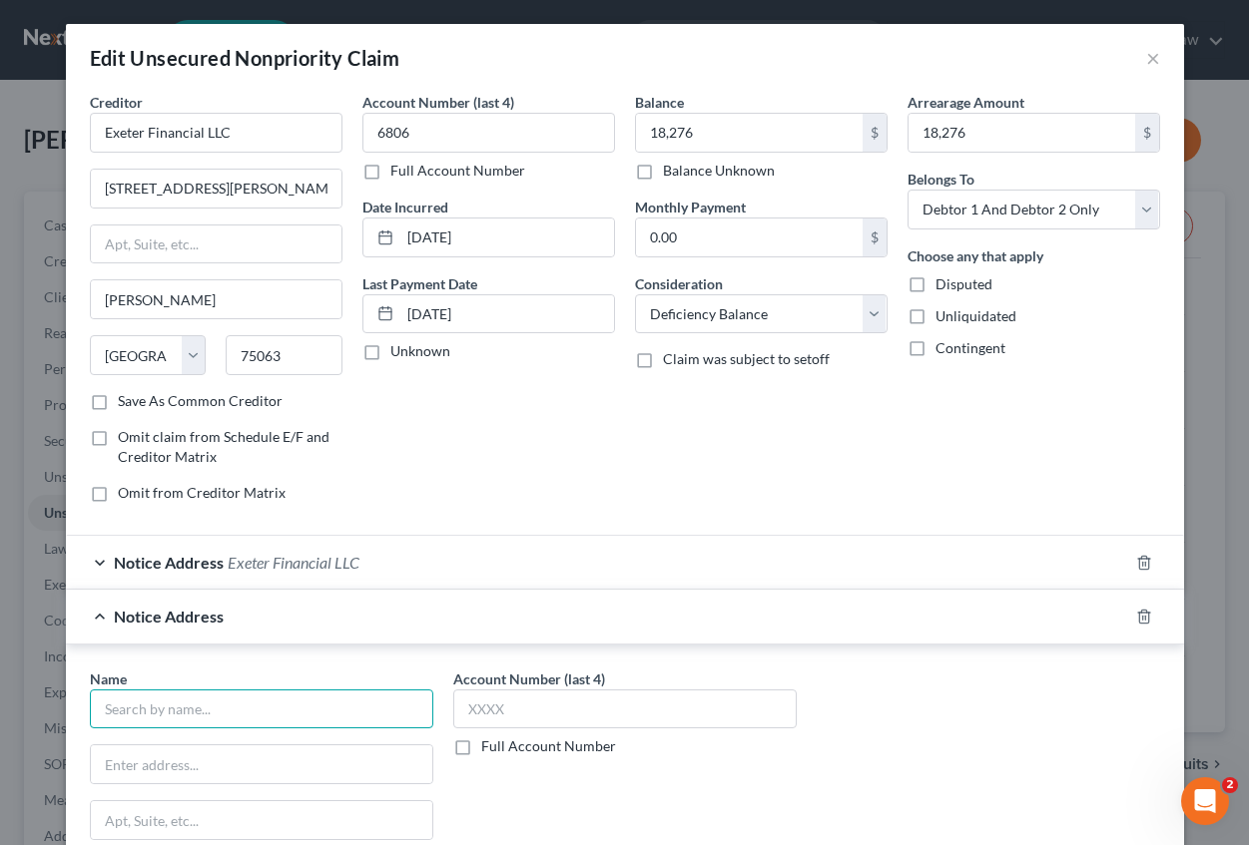
click at [202, 712] on input "text" at bounding box center [261, 710] width 343 height 40
type input "Exeter Financial LLC"
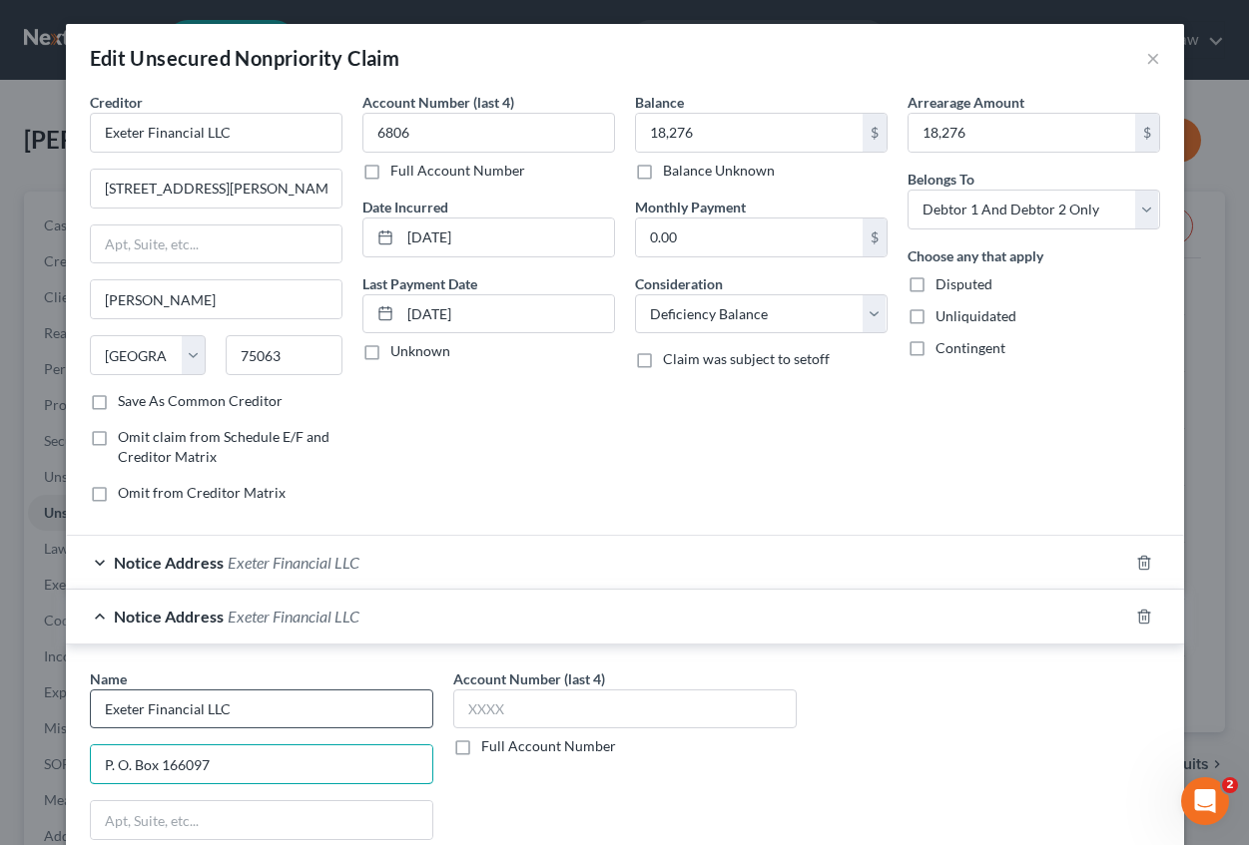
type input "P. O. Box 166097"
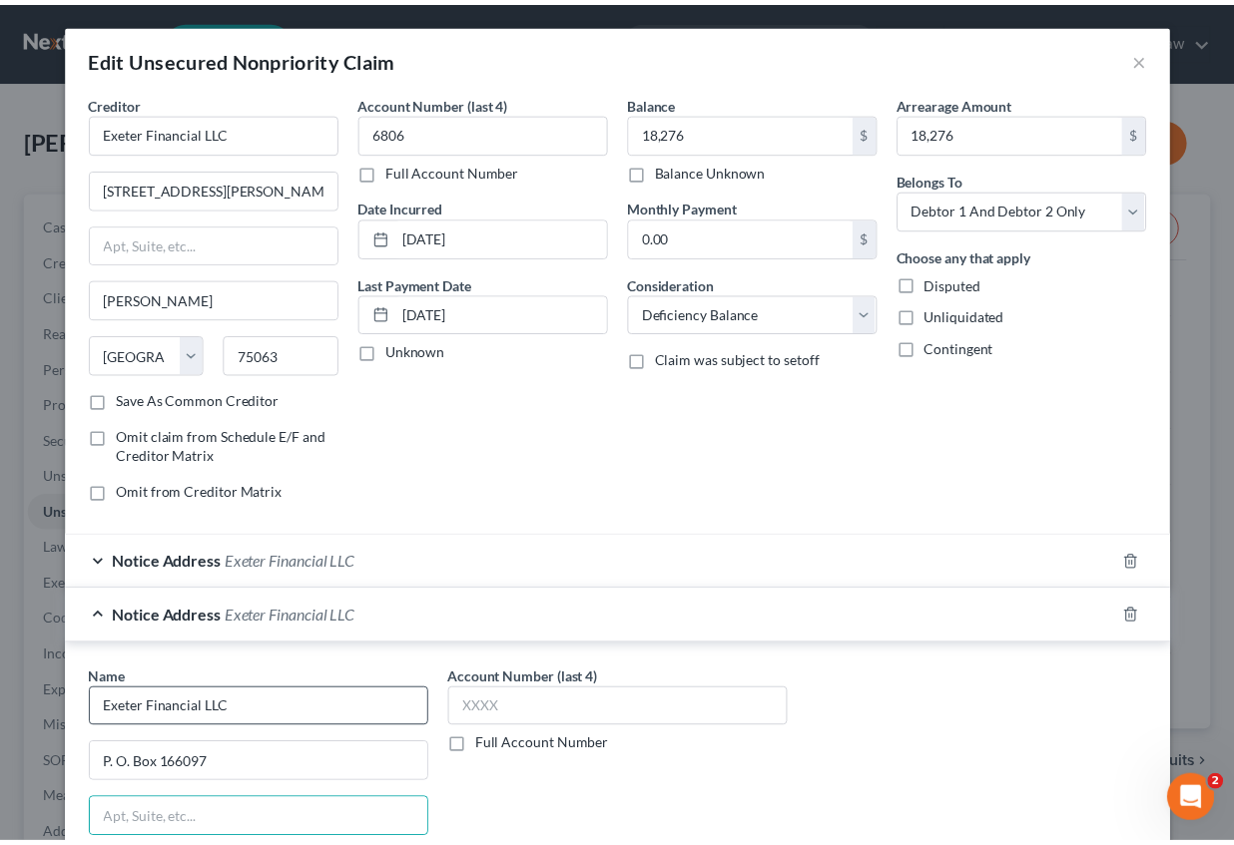
scroll to position [341, 0]
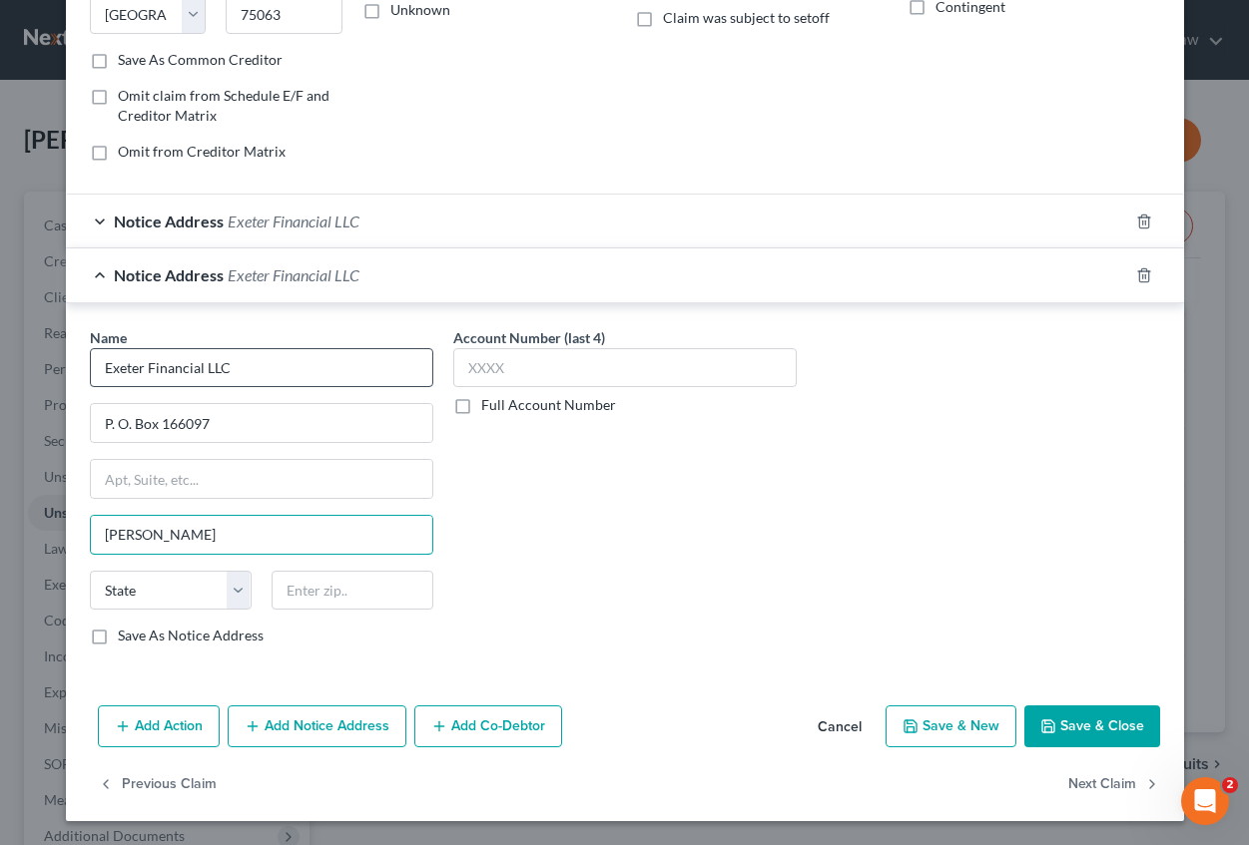
type input "[PERSON_NAME]"
select select "45"
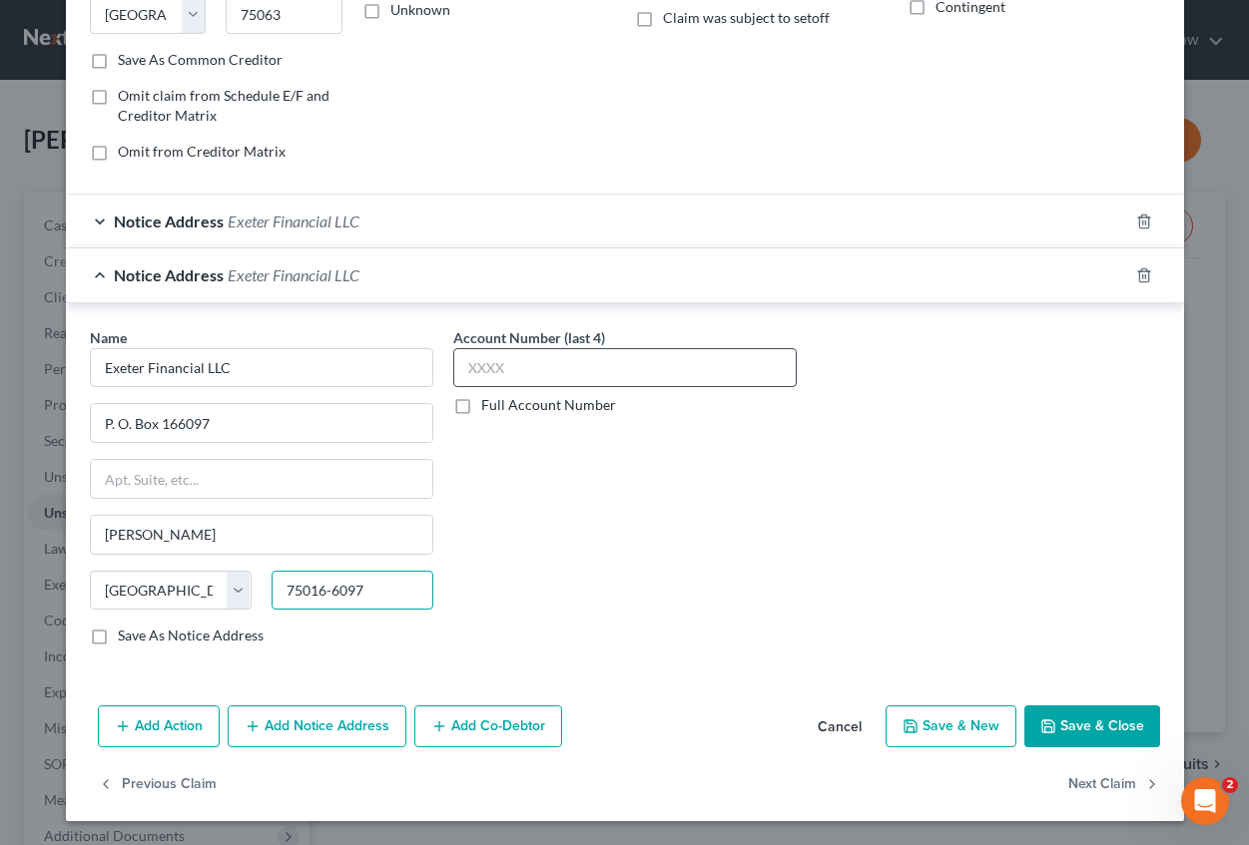
type input "75016-6097"
click at [462, 368] on input "text" at bounding box center [624, 368] width 343 height 40
type input "1001"
click at [1104, 733] on button "Save & Close" at bounding box center [1092, 727] width 136 height 42
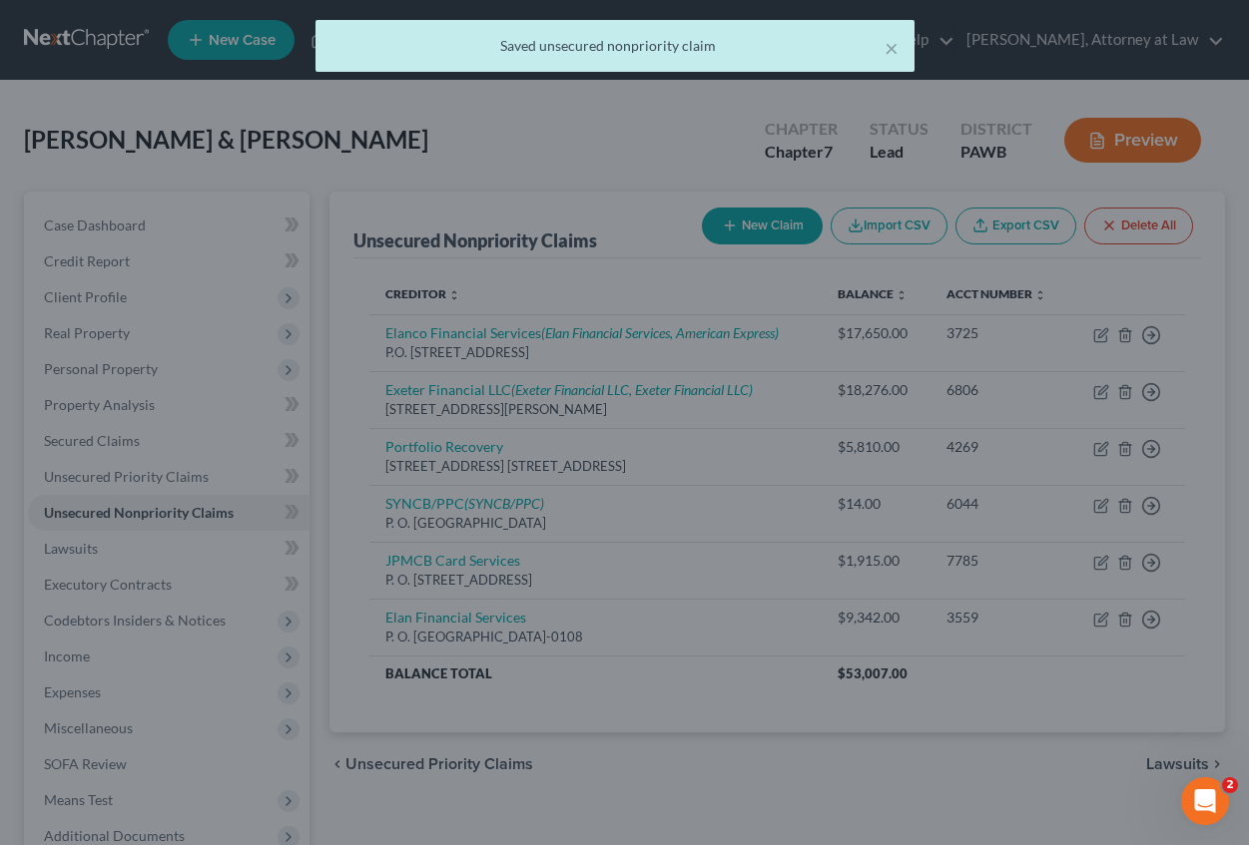
scroll to position [0, 0]
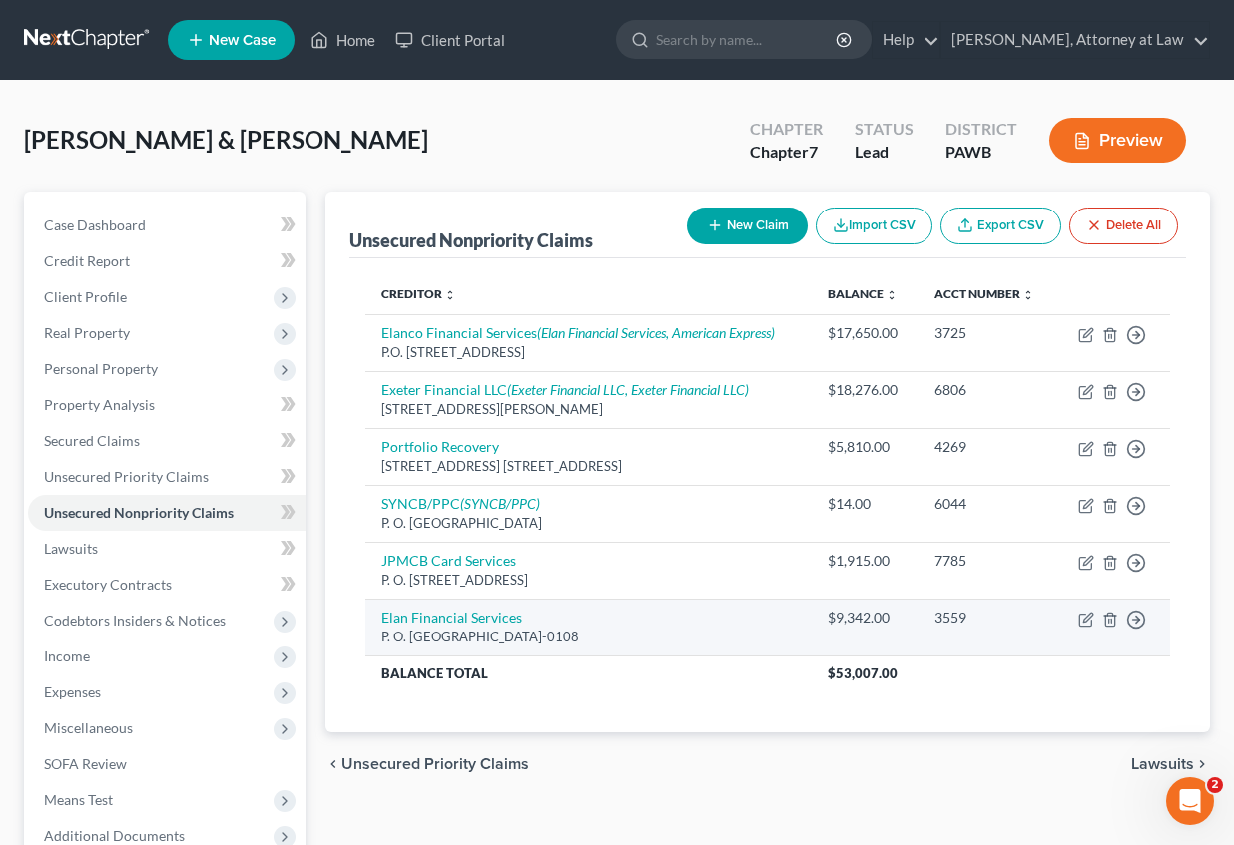
click at [601, 630] on div "P. O. [GEOGRAPHIC_DATA]-0108" at bounding box center [588, 637] width 414 height 19
click at [1087, 615] on icon "button" at bounding box center [1086, 620] width 16 height 16
select select "26"
select select "2"
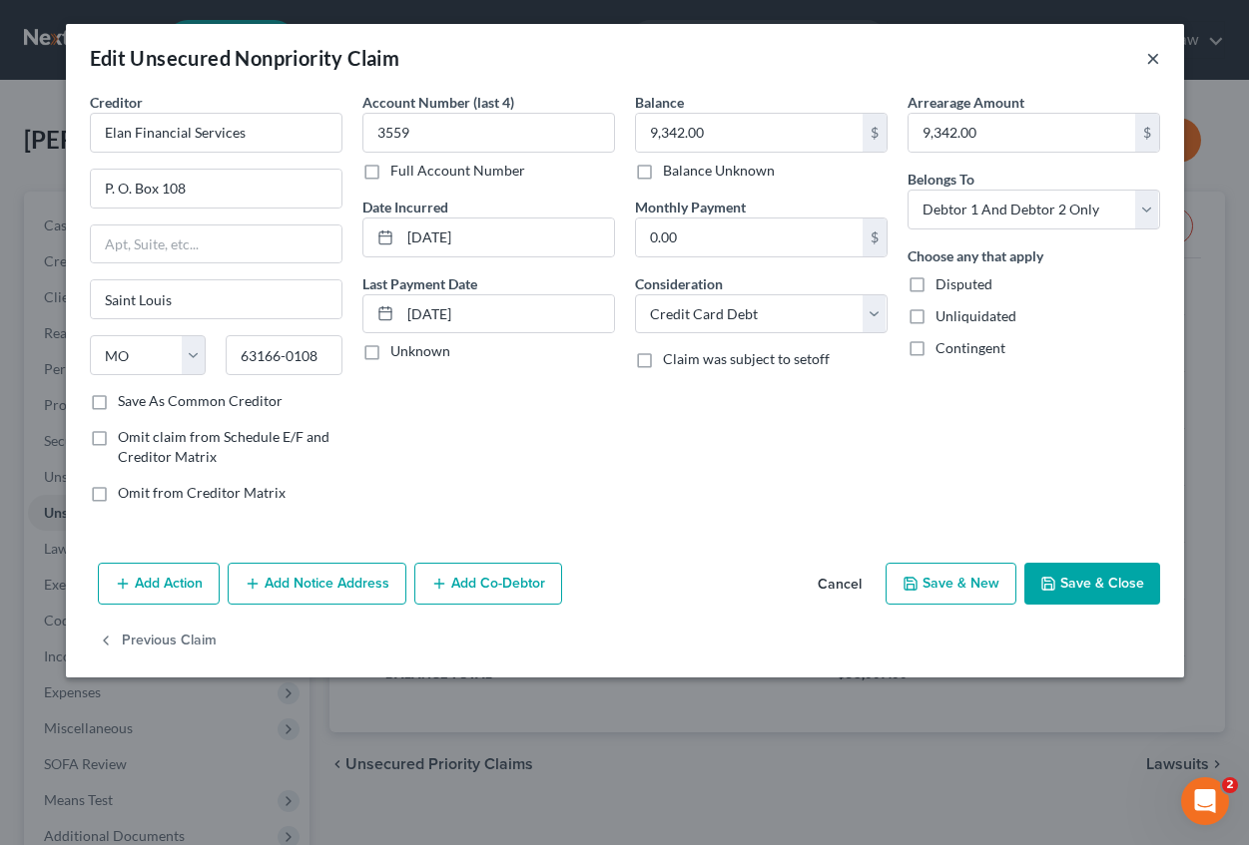
click at [1150, 56] on button "×" at bounding box center [1153, 58] width 14 height 24
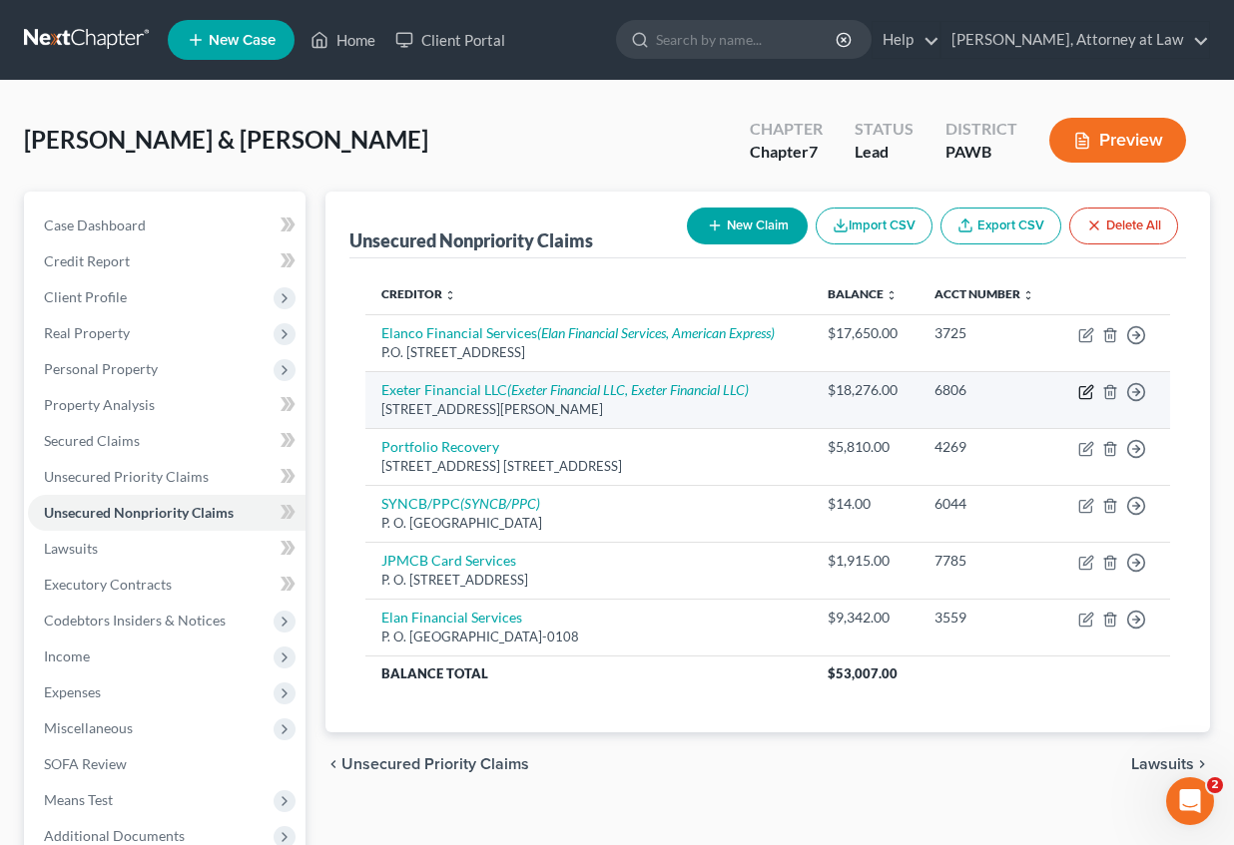
click at [1086, 389] on icon "button" at bounding box center [1087, 389] width 9 height 9
select select "45"
select select "4"
select select "2"
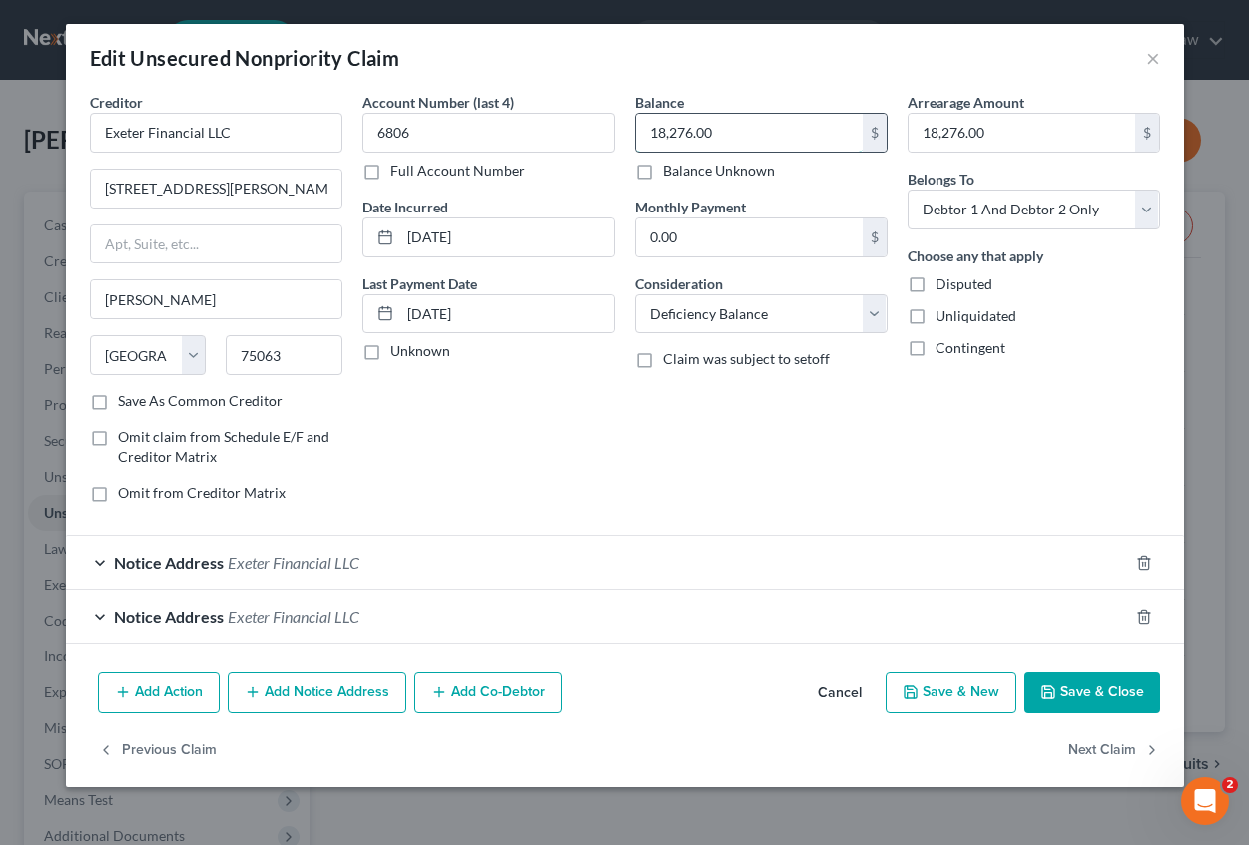
click at [728, 130] on input "18,276.00" at bounding box center [749, 133] width 227 height 38
type input "9,242.00"
click at [1001, 128] on input "18,276.00" at bounding box center [1021, 133] width 227 height 38
type input "9,242.00"
click at [202, 559] on span "Notice Address" at bounding box center [169, 562] width 110 height 19
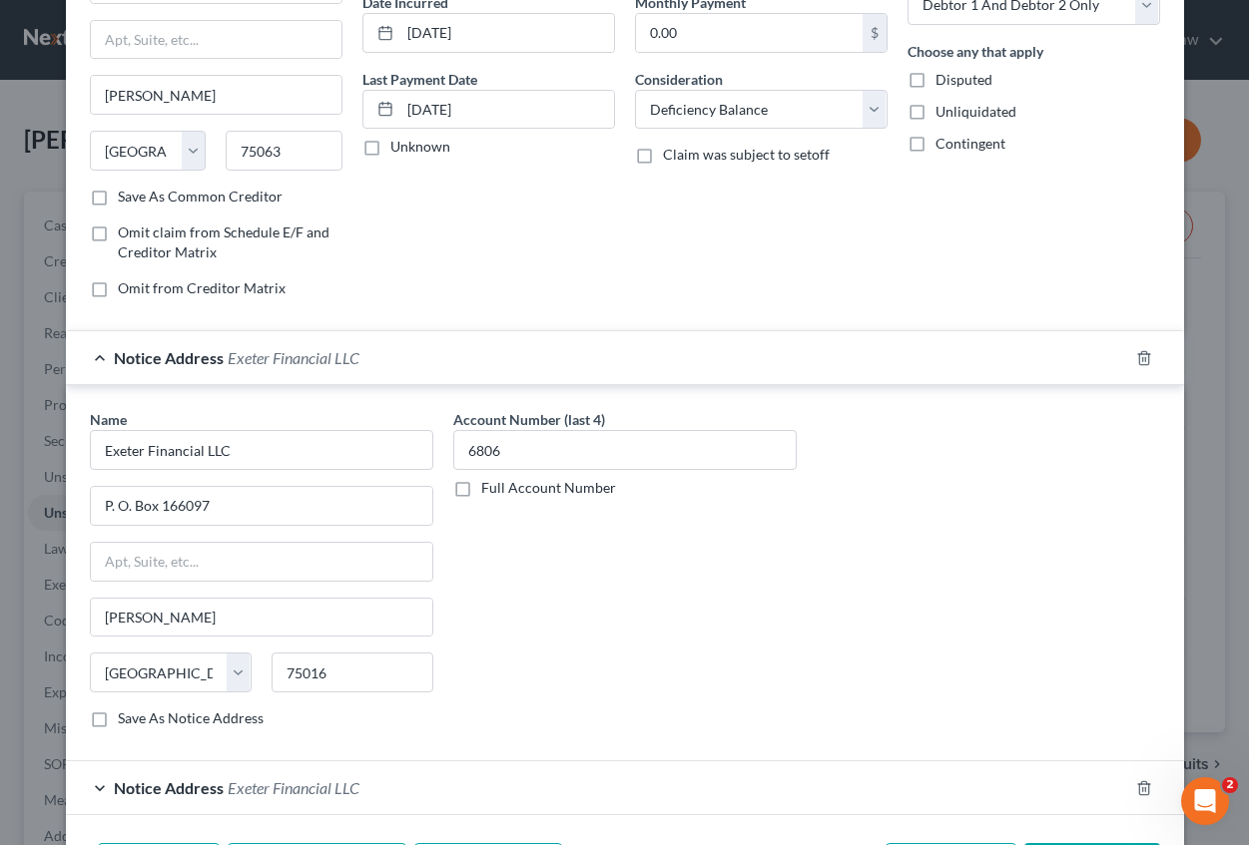
scroll to position [342, 0]
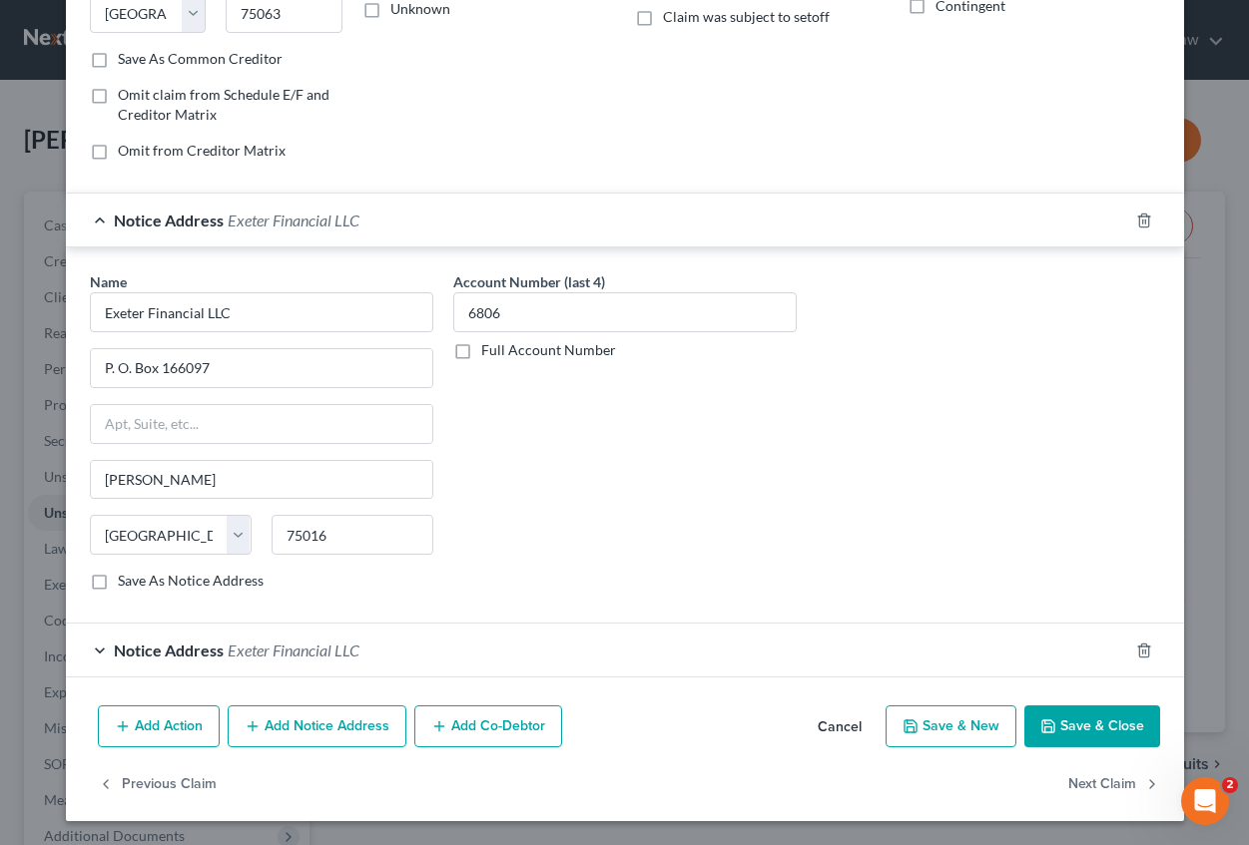
click at [250, 658] on span "Exeter Financial LLC" at bounding box center [294, 650] width 132 height 19
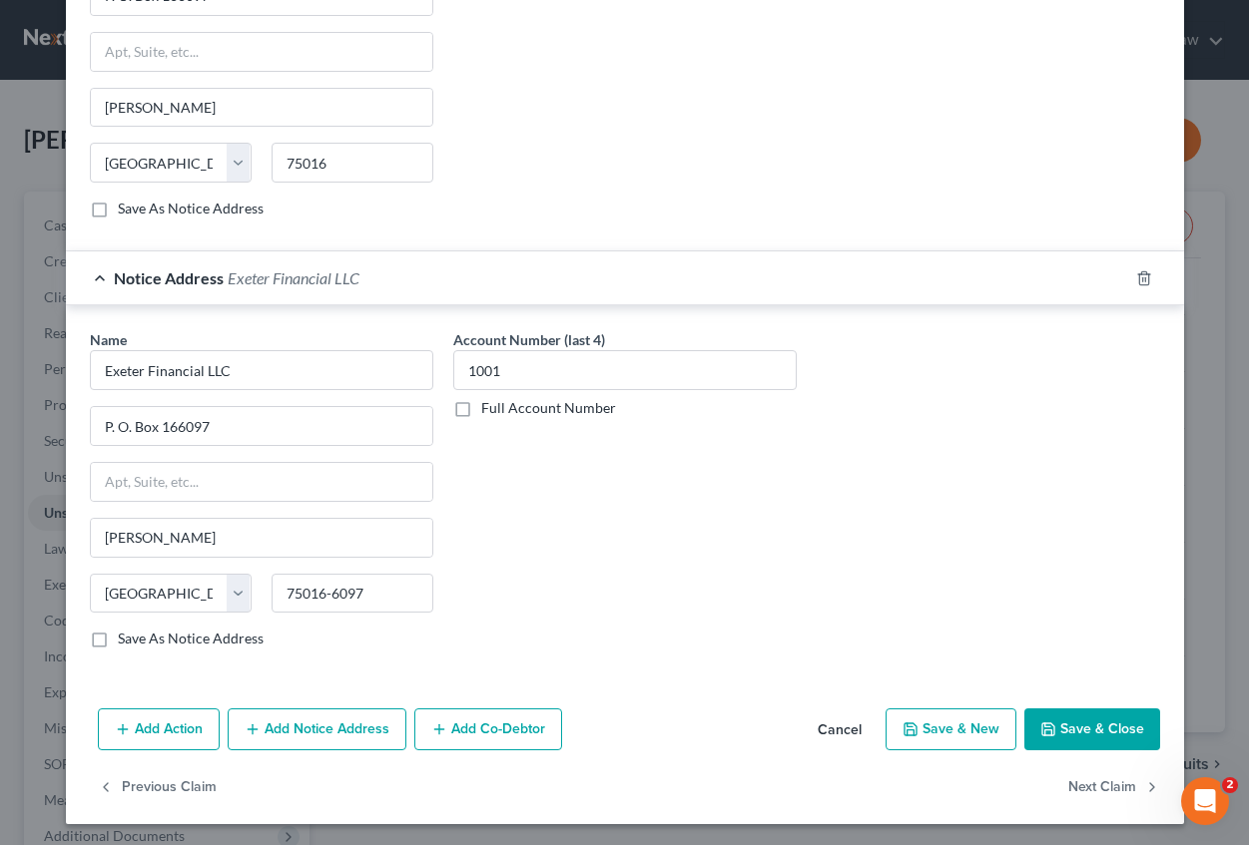
scroll to position [718, 0]
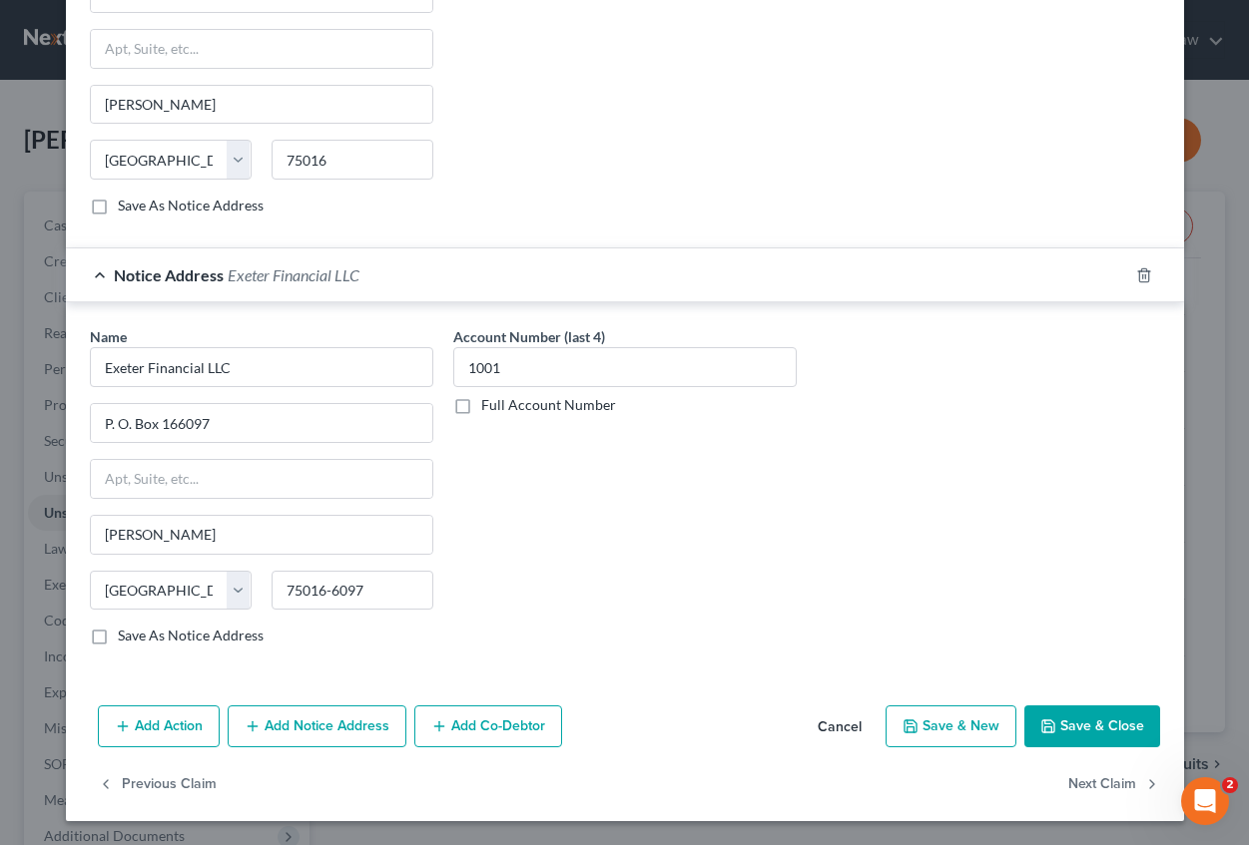
click at [1089, 730] on button "Save & Close" at bounding box center [1092, 727] width 136 height 42
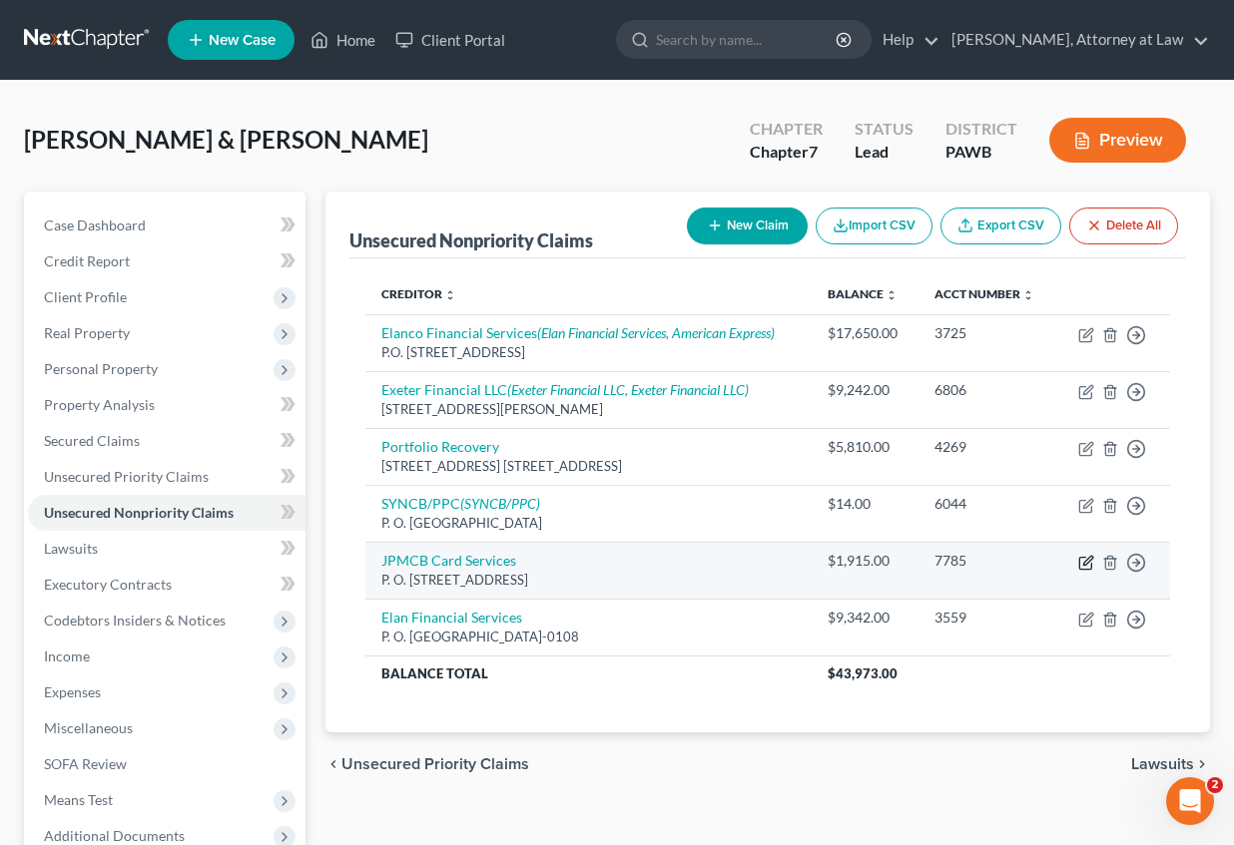
click at [1083, 564] on icon "button" at bounding box center [1086, 563] width 16 height 16
select select "7"
select select "2"
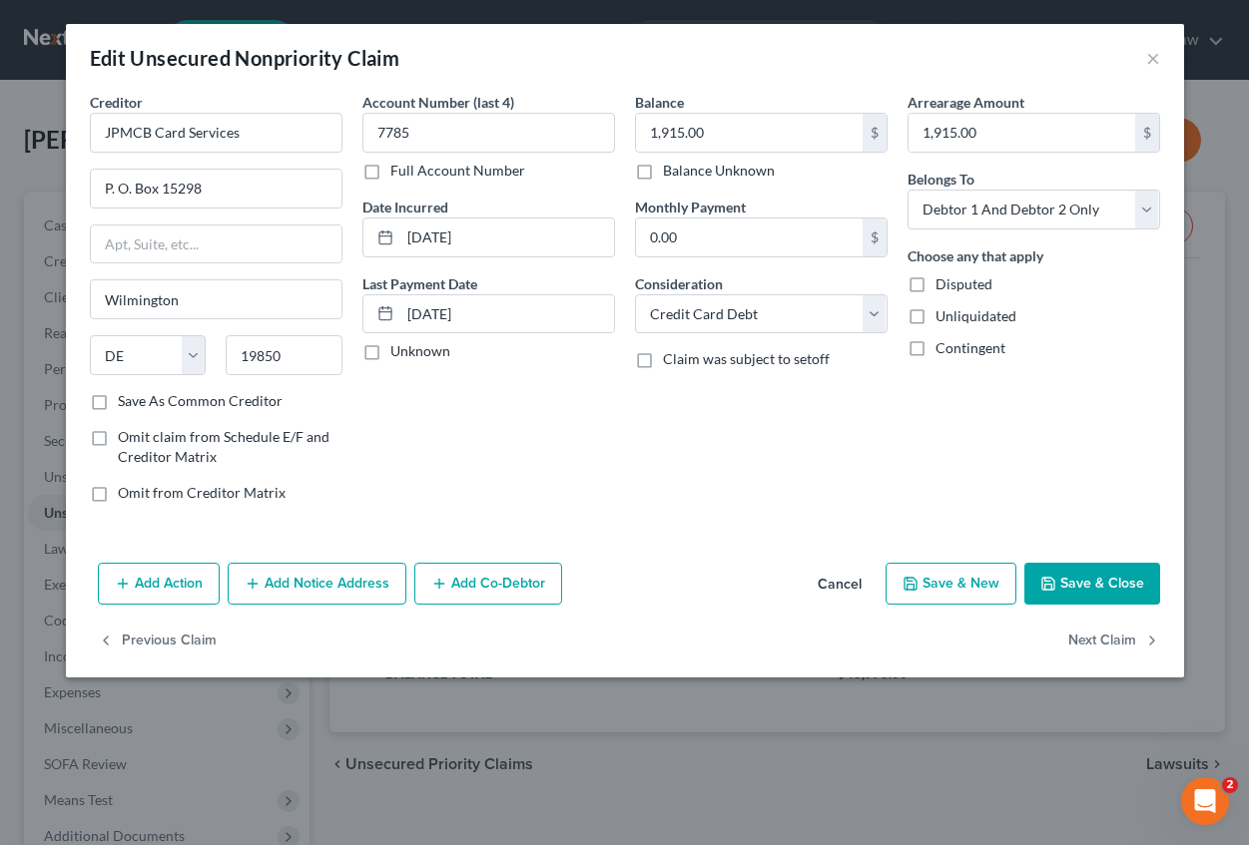
click at [323, 591] on button "Add Notice Address" at bounding box center [317, 584] width 179 height 42
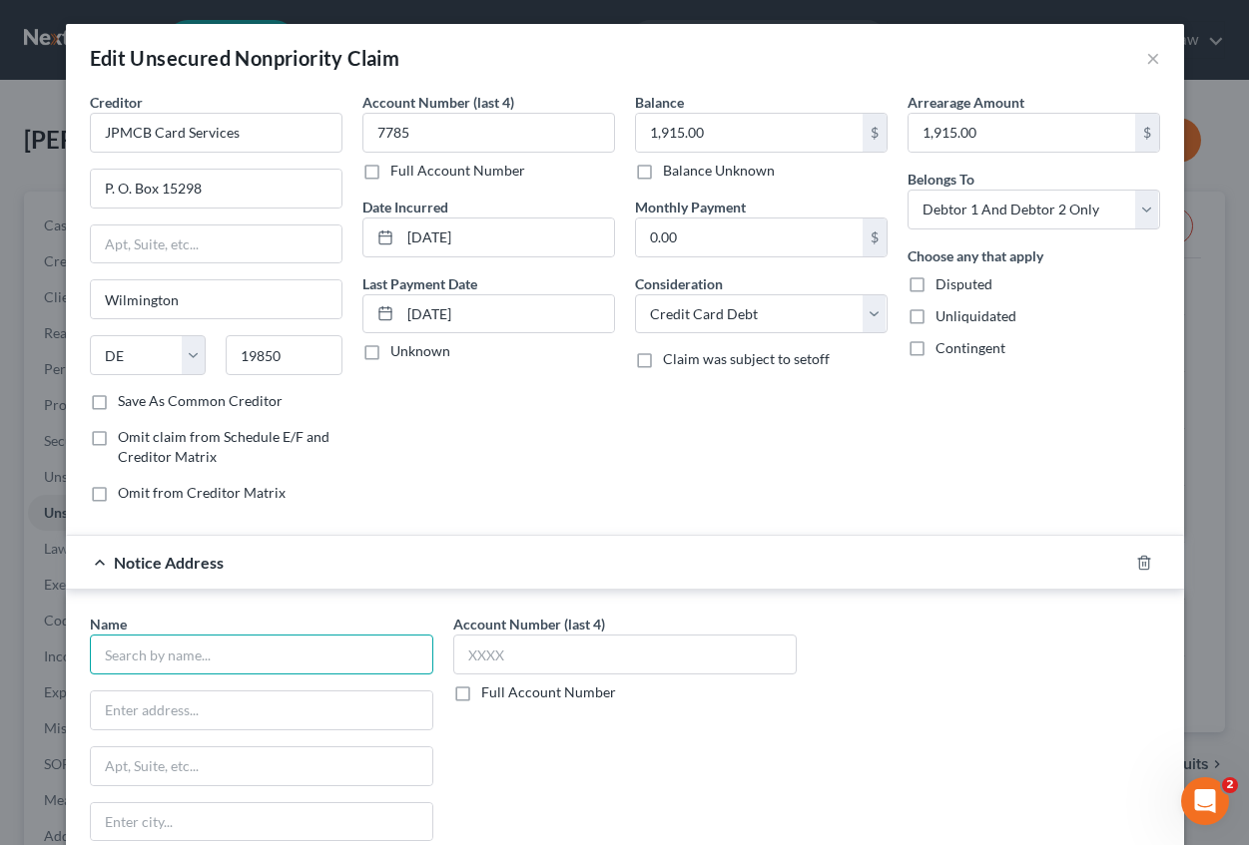
click at [175, 652] on input "text" at bounding box center [261, 655] width 343 height 40
type input "JPMCB"
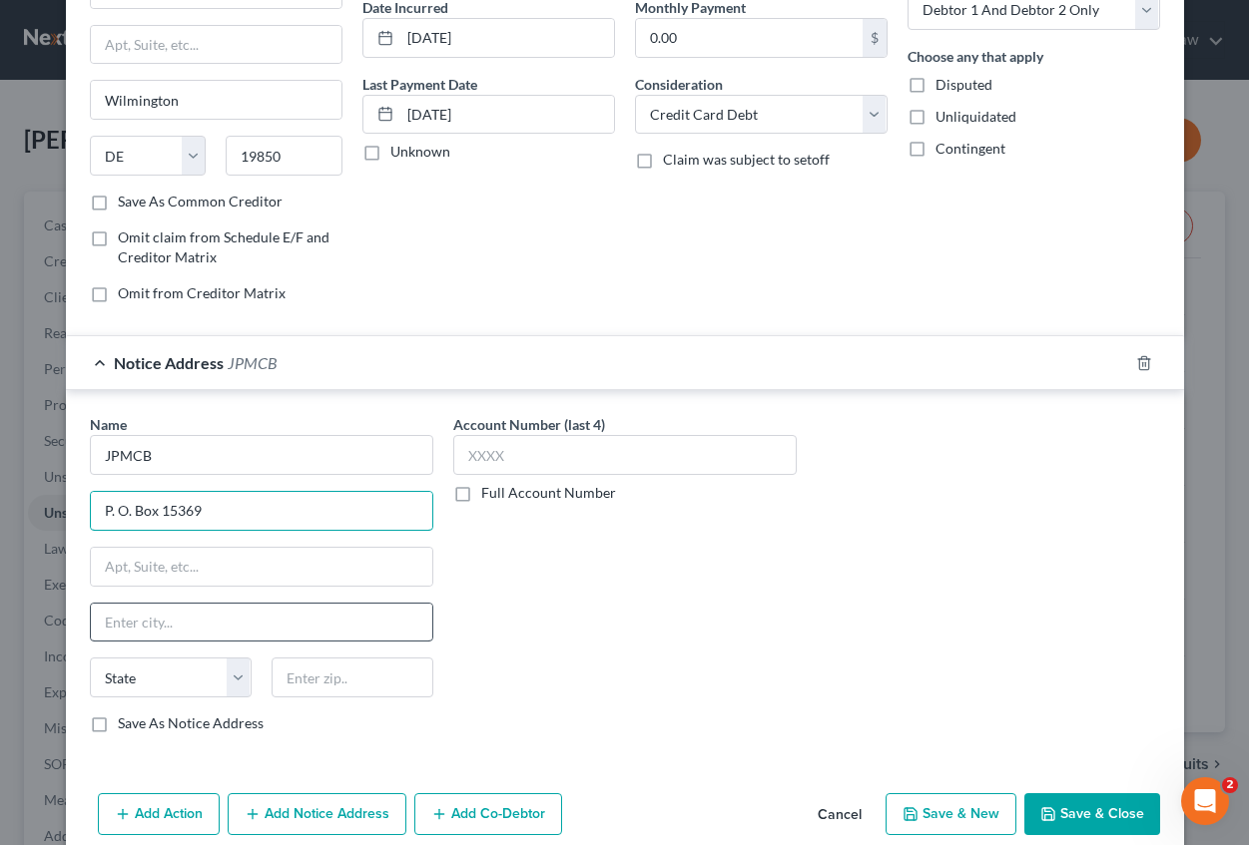
type input "P. O. Box 15369"
click at [151, 627] on input "text" at bounding box center [261, 623] width 341 height 38
type input "Wilmington"
select select "7"
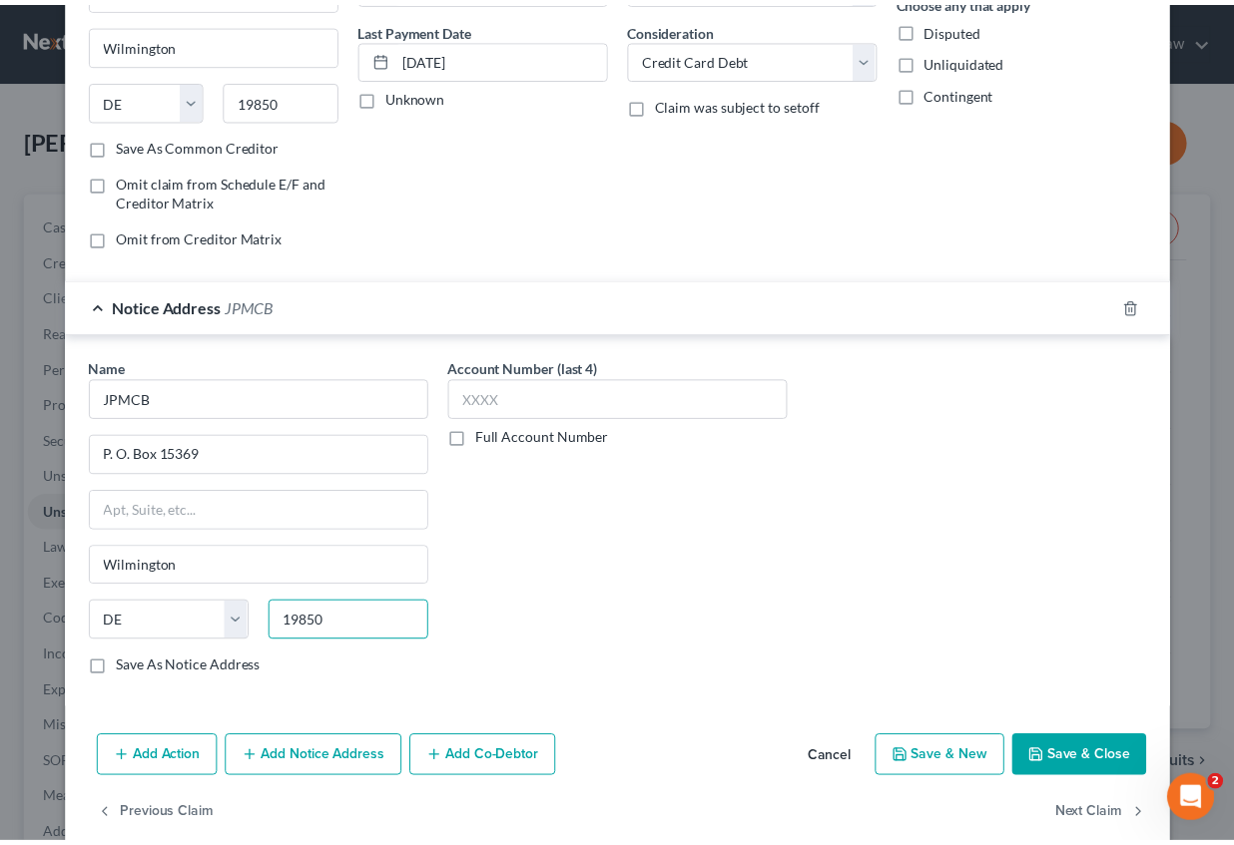
scroll to position [286, 0]
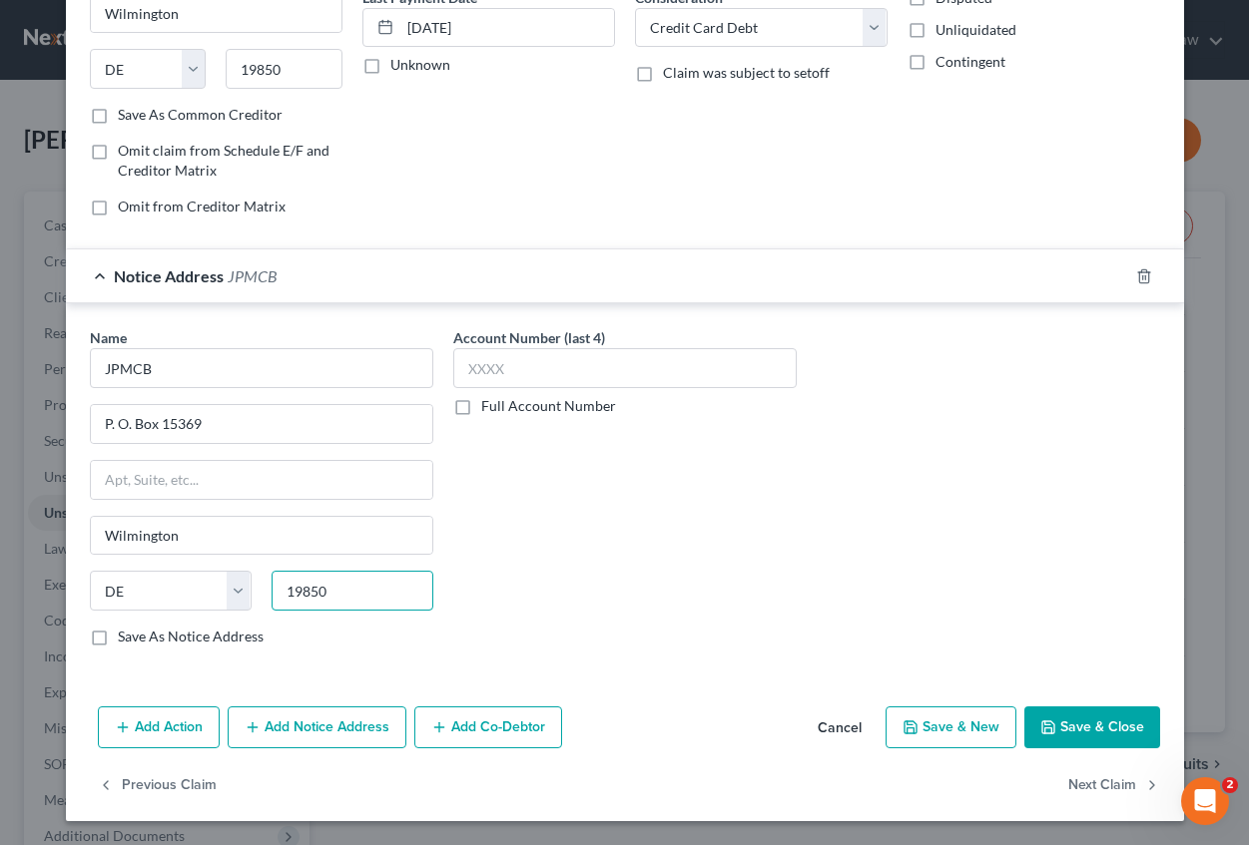
type input "19850"
click at [1102, 716] on button "Save & Close" at bounding box center [1092, 728] width 136 height 42
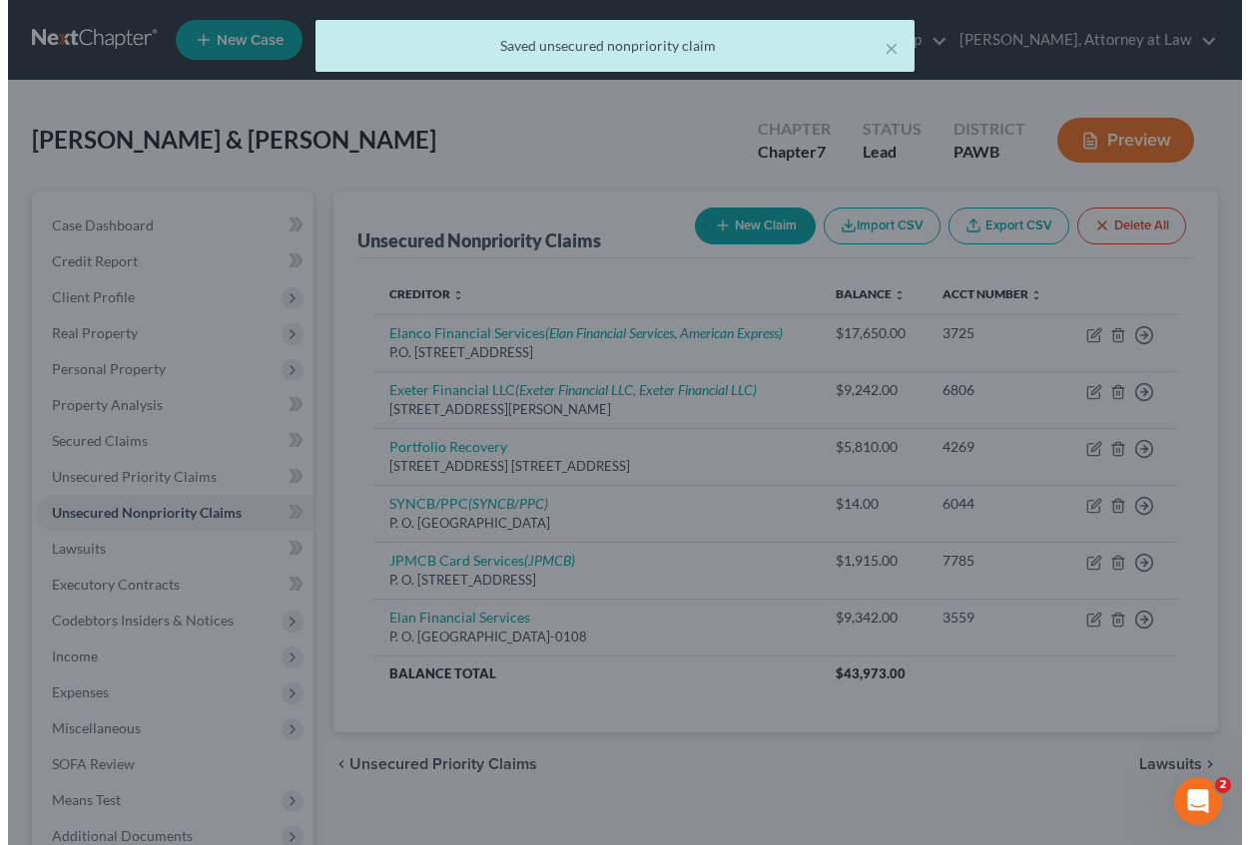
scroll to position [0, 0]
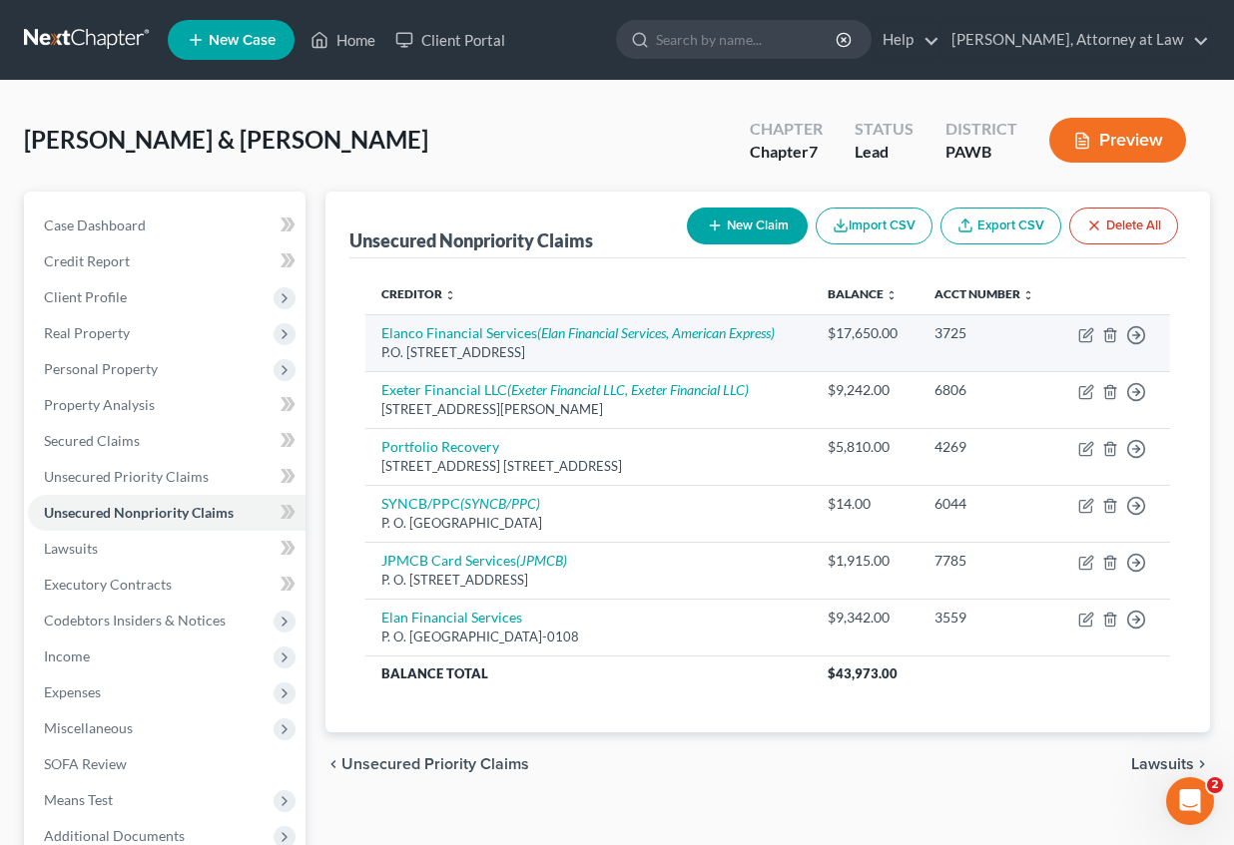
click at [691, 346] on div "P.O. [STREET_ADDRESS]" at bounding box center [588, 352] width 414 height 19
click at [1084, 330] on icon "button" at bounding box center [1085, 336] width 12 height 12
select select "26"
select select "2"
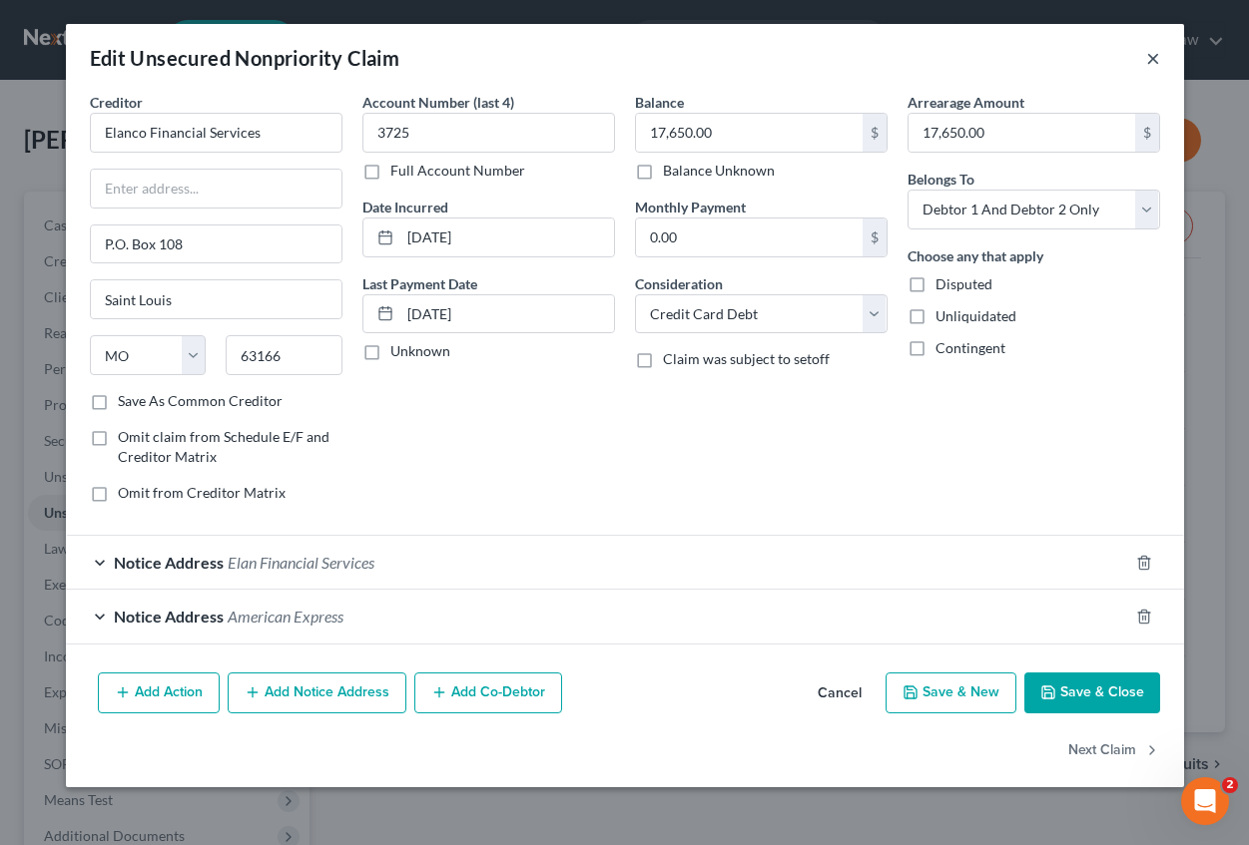
click at [1152, 56] on button "×" at bounding box center [1153, 58] width 14 height 24
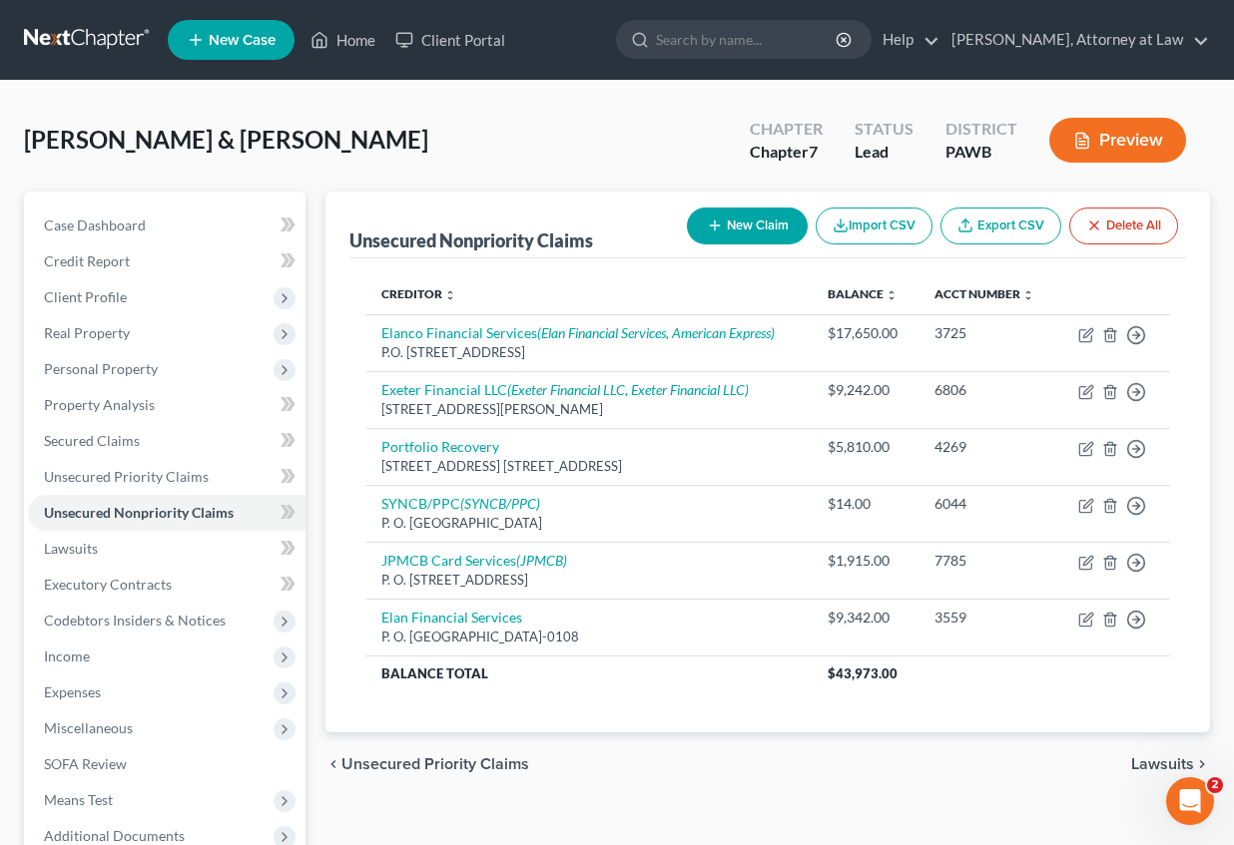
click at [731, 210] on button "New Claim" at bounding box center [747, 226] width 121 height 37
select select "2"
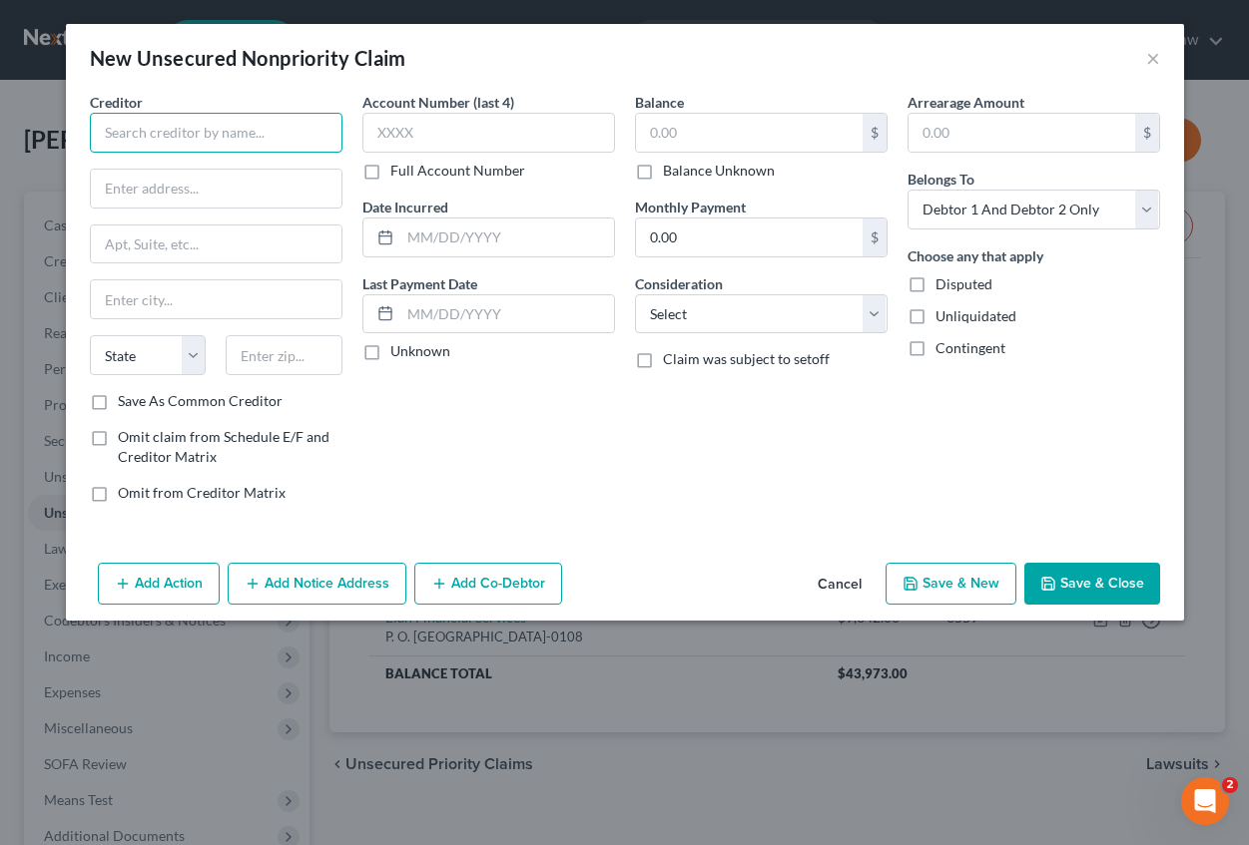
click at [194, 135] on input "text" at bounding box center [216, 133] width 253 height 40
type input "Elanco Financial Services"
type input "P. O. Box 108"
type input "Saint Louis"
select select "26"
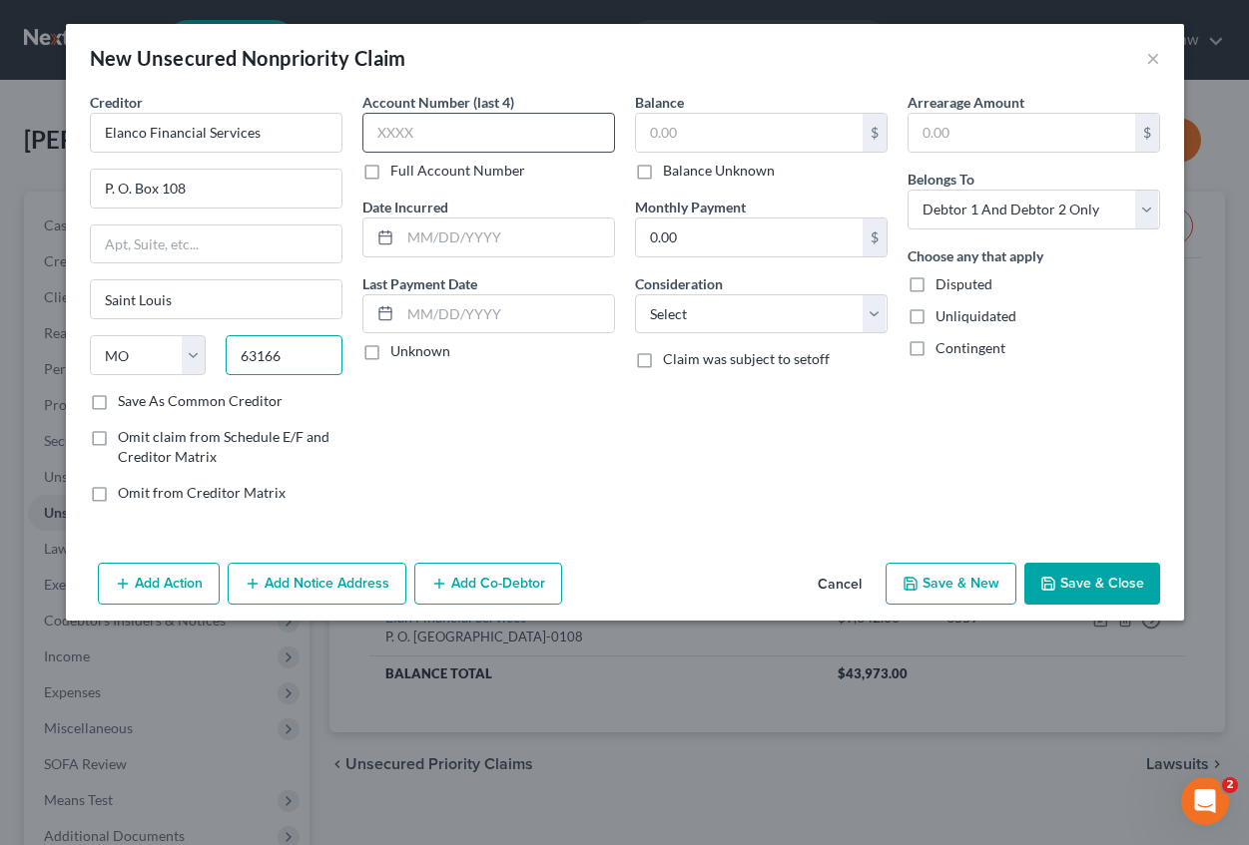
type input "63166"
click at [404, 131] on input "text" at bounding box center [488, 133] width 253 height 40
type input "4037"
click at [410, 238] on input "text" at bounding box center [507, 238] width 214 height 38
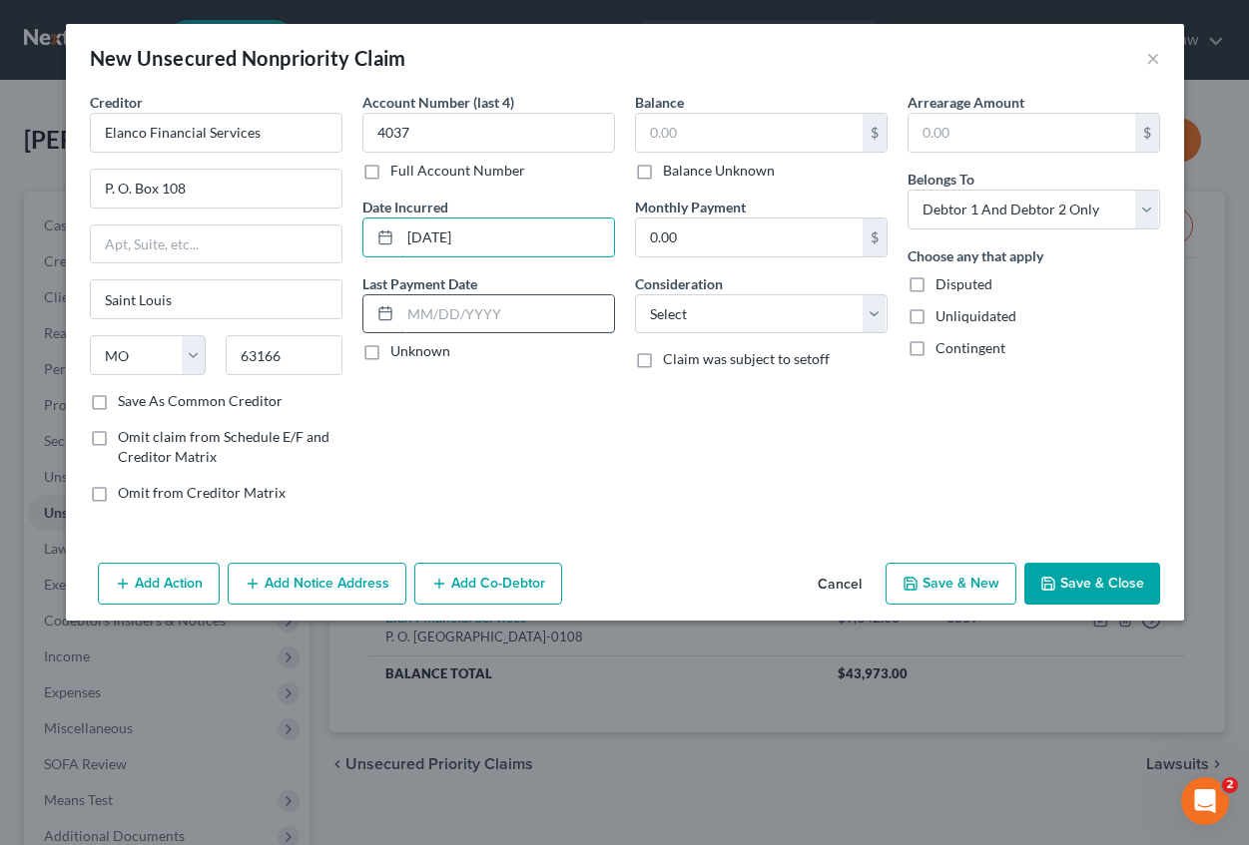
type input "[DATE]"
click at [423, 306] on input "text" at bounding box center [507, 314] width 214 height 38
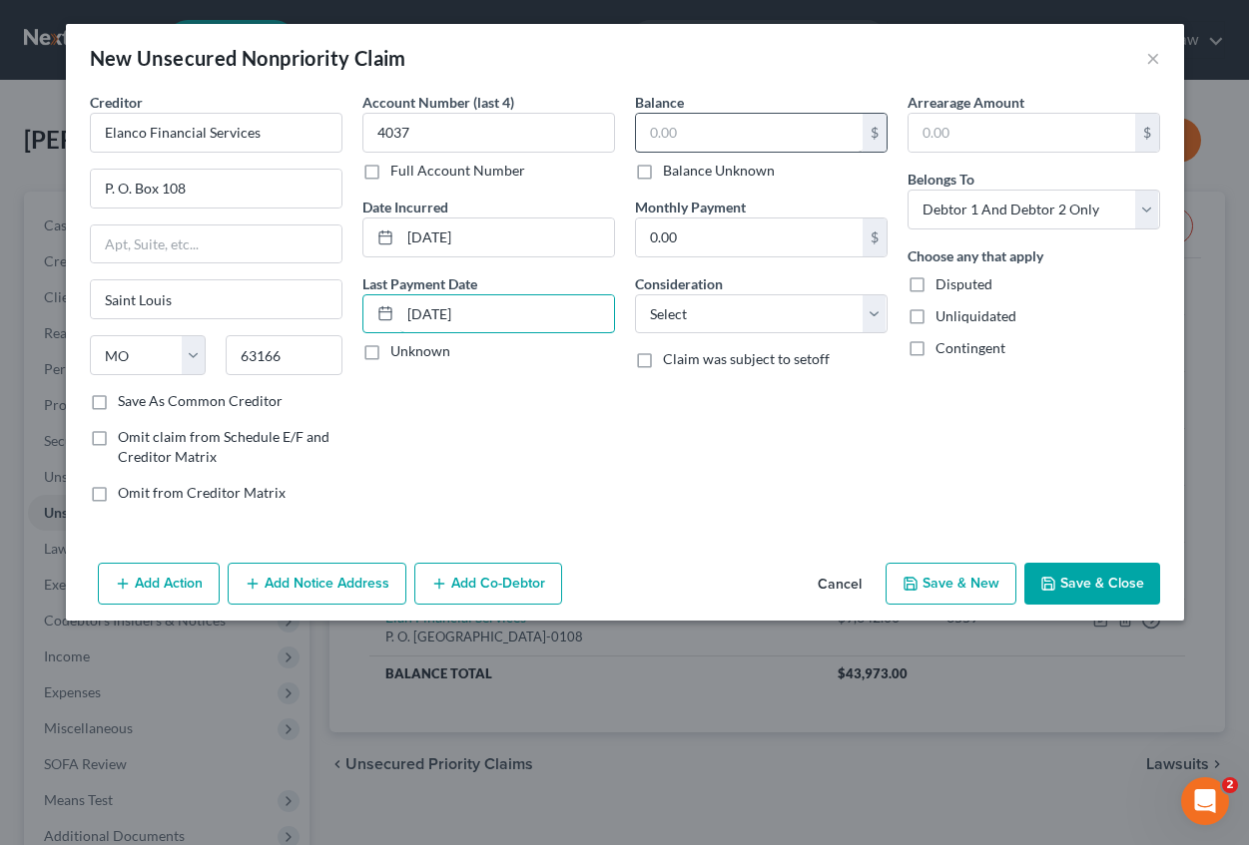
type input "[DATE]"
click at [718, 140] on input "text" at bounding box center [749, 133] width 227 height 38
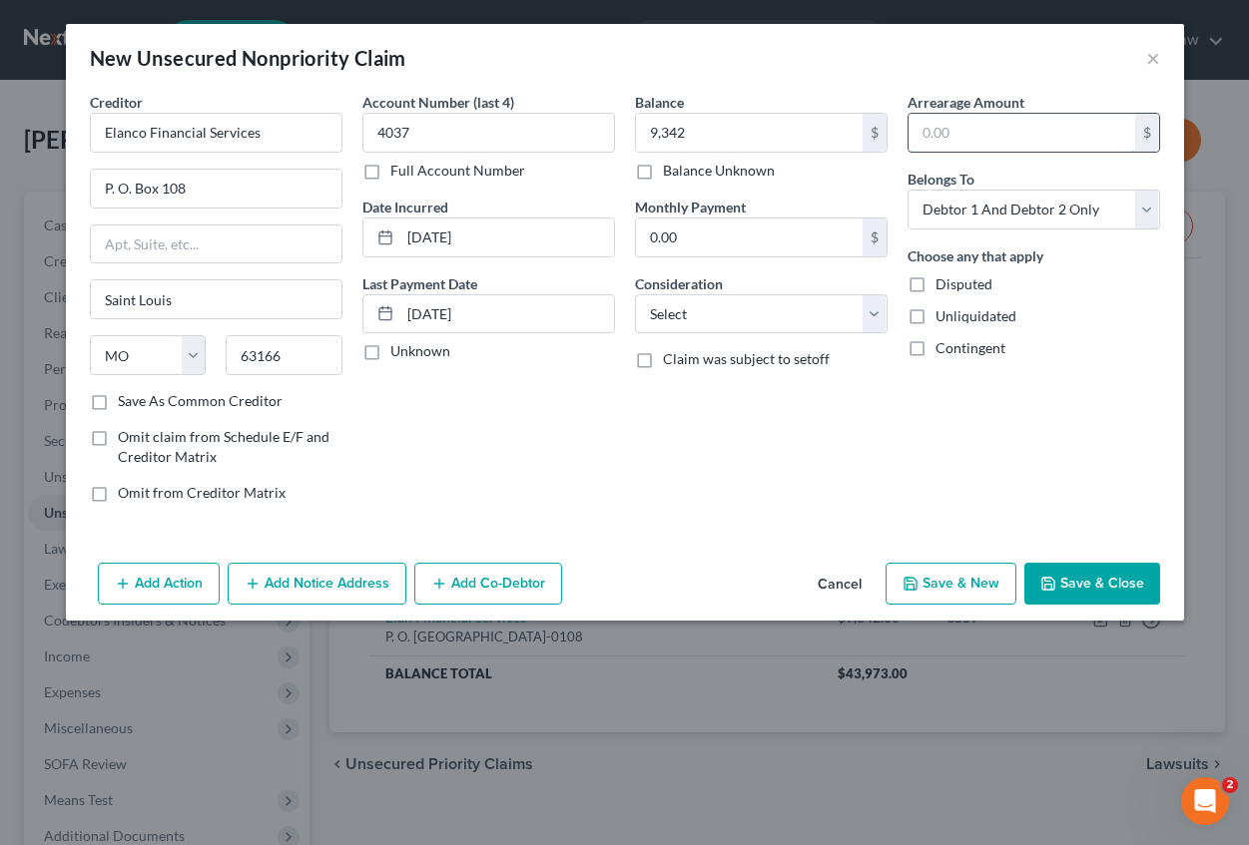
click at [970, 132] on input "text" at bounding box center [1021, 133] width 227 height 38
click at [705, 128] on input "9,342" at bounding box center [749, 133] width 227 height 38
type input "9,342.00"
click at [959, 134] on input "text" at bounding box center [1021, 133] width 227 height 38
type input "9,342.00"
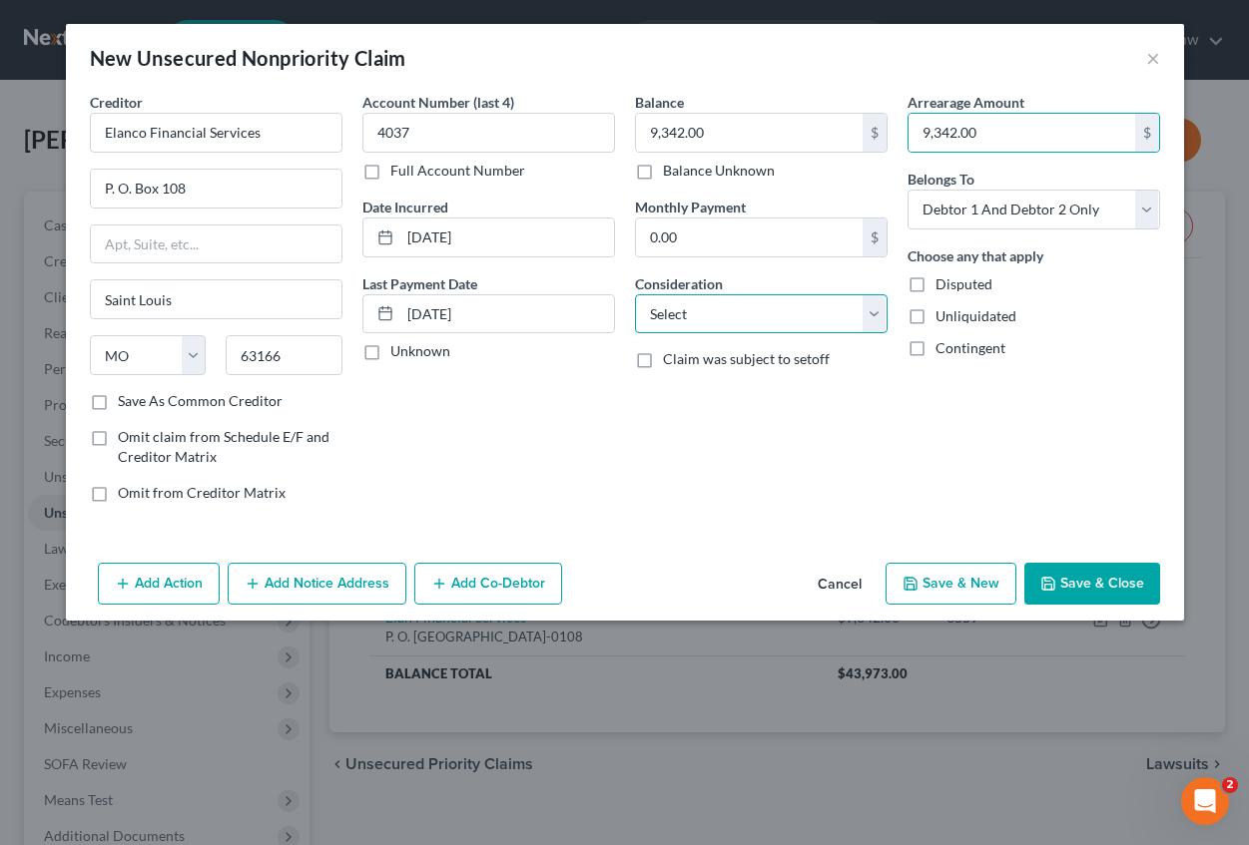
click at [715, 317] on select "Select Cable / Satellite Services Collection Agency Credit Card Debt Debt Couns…" at bounding box center [761, 314] width 253 height 40
select select "2"
click at [635, 294] on select "Select Cable / Satellite Services Collection Agency Credit Card Debt Debt Couns…" at bounding box center [761, 314] width 253 height 40
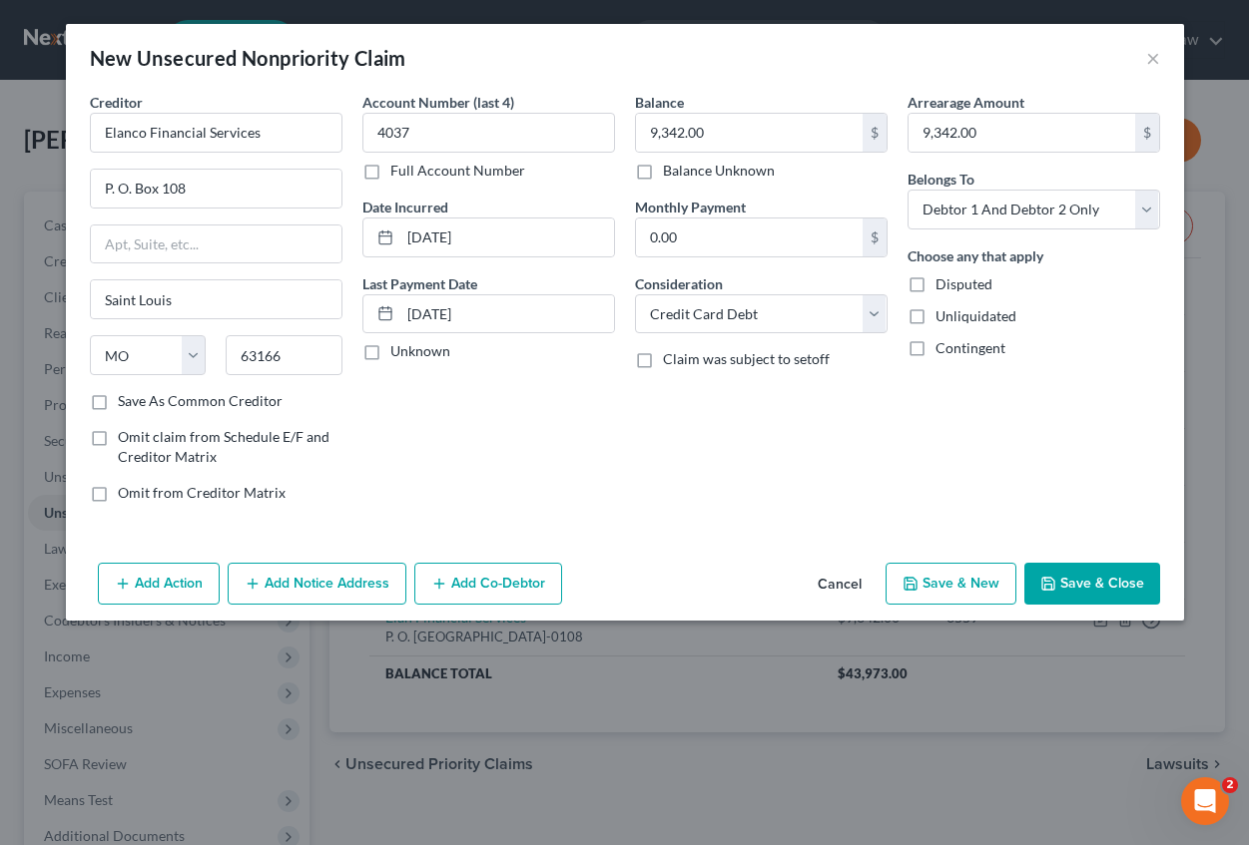
click at [1086, 581] on button "Save & Close" at bounding box center [1092, 584] width 136 height 42
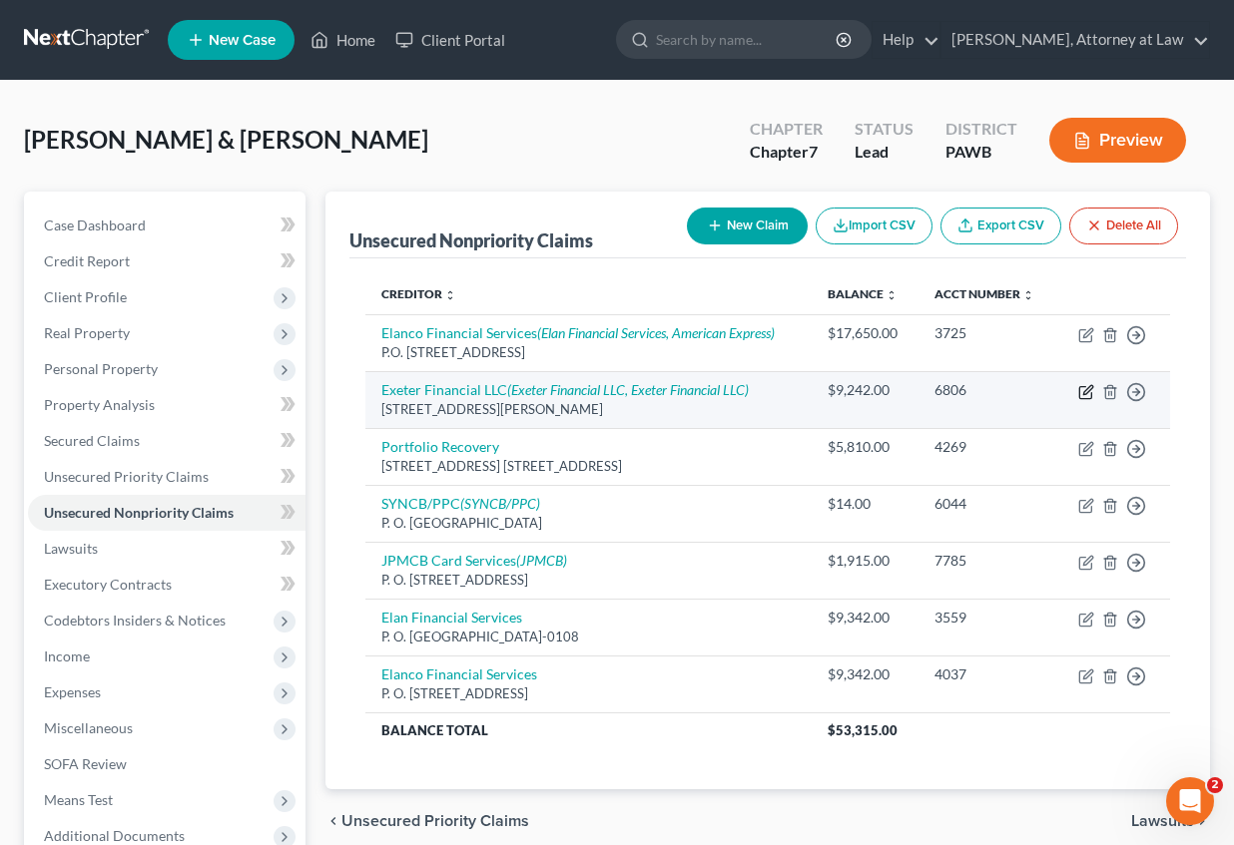
click at [1086, 388] on icon "button" at bounding box center [1086, 392] width 16 height 16
select select "45"
select select "4"
select select "2"
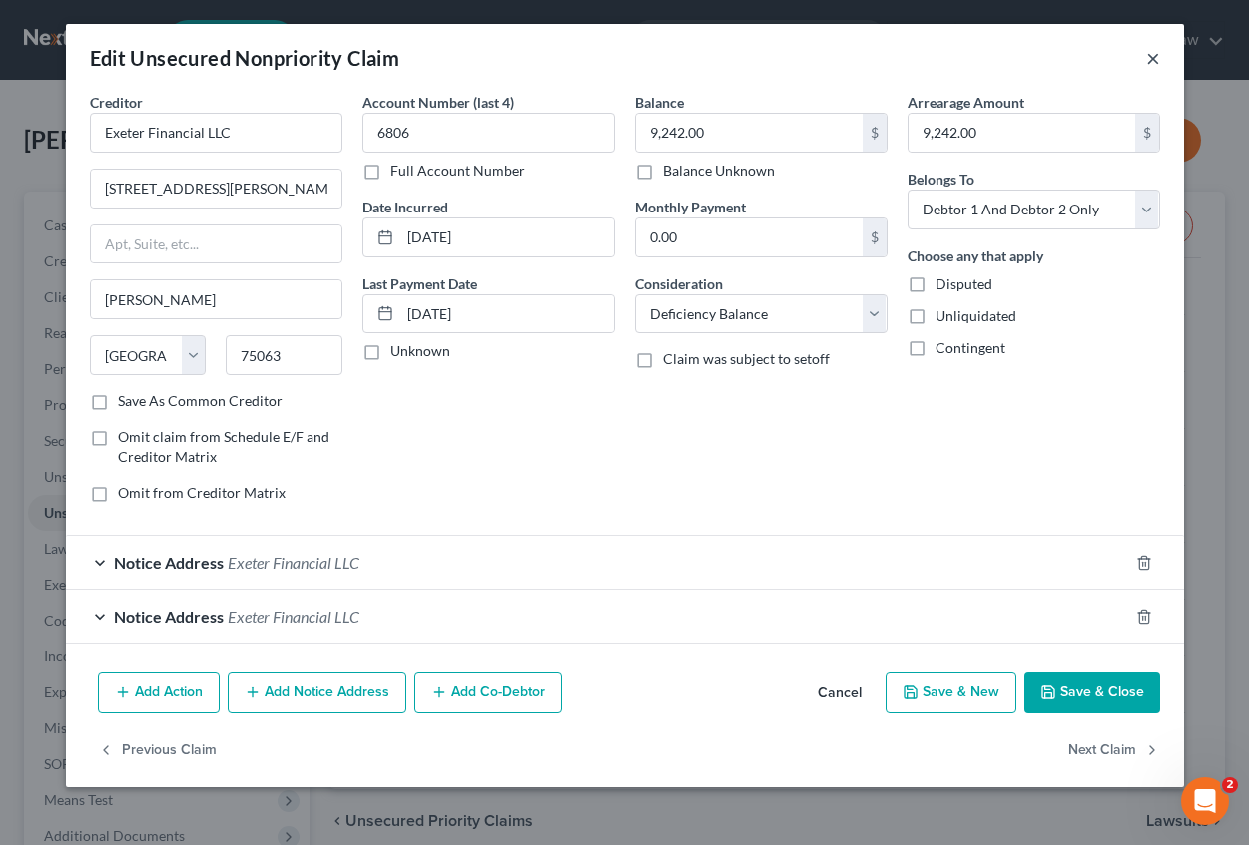
click at [1159, 60] on button "×" at bounding box center [1153, 58] width 14 height 24
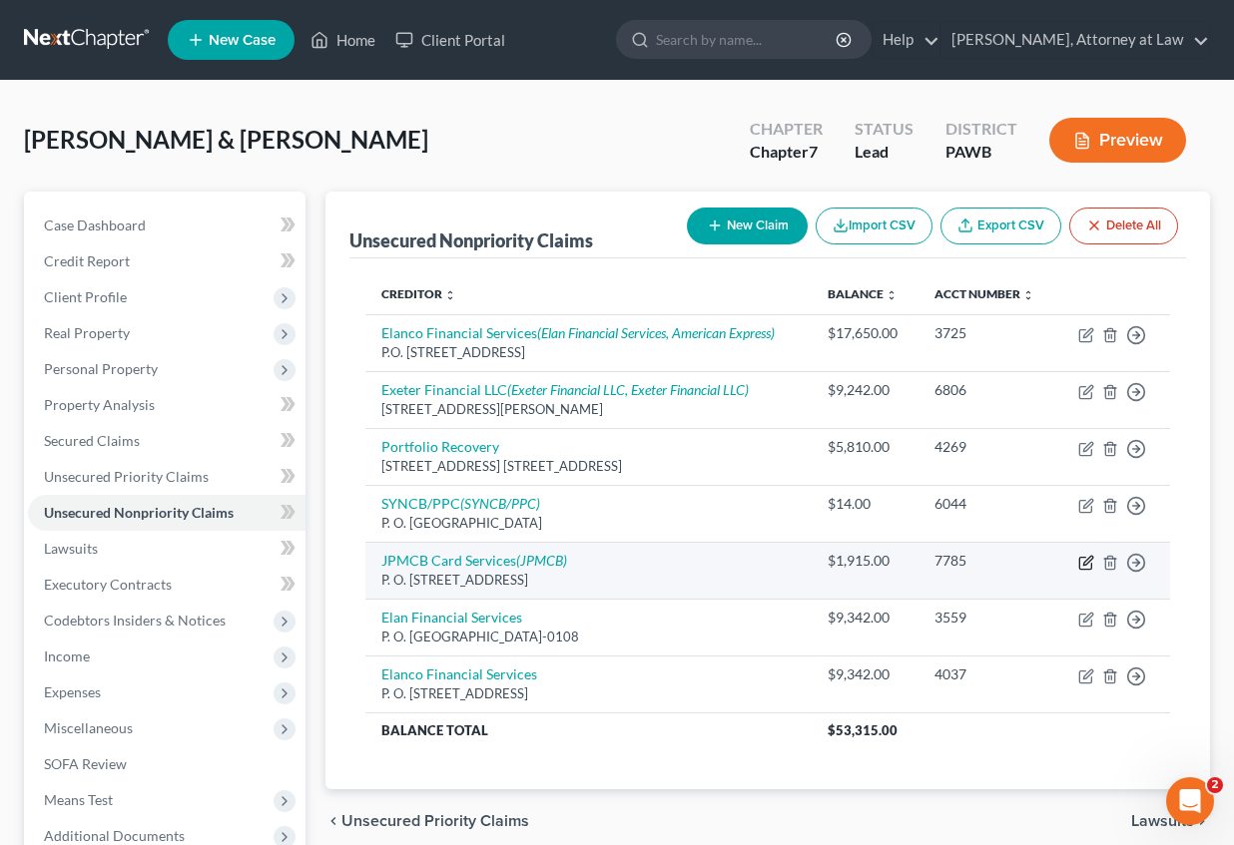
click at [1088, 562] on icon "button" at bounding box center [1087, 560] width 9 height 9
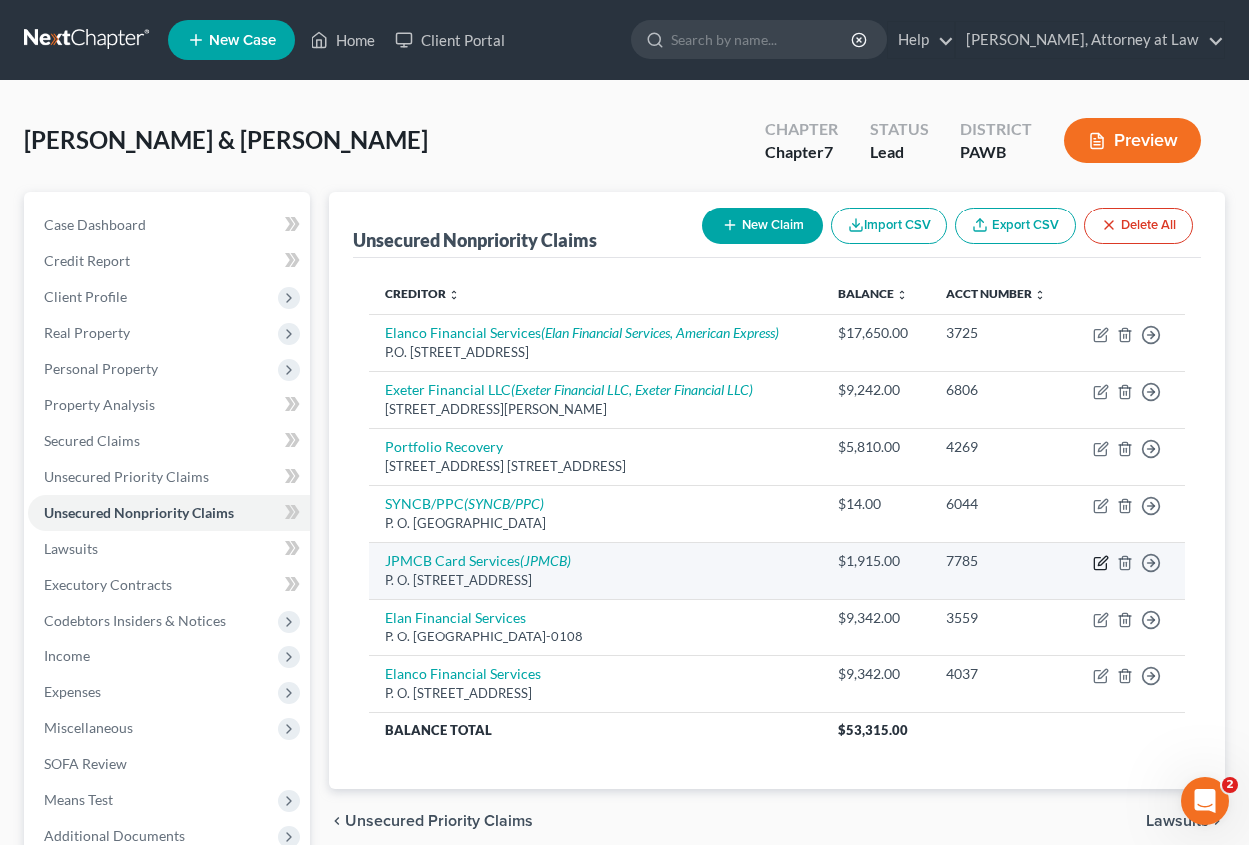
select select "7"
select select "2"
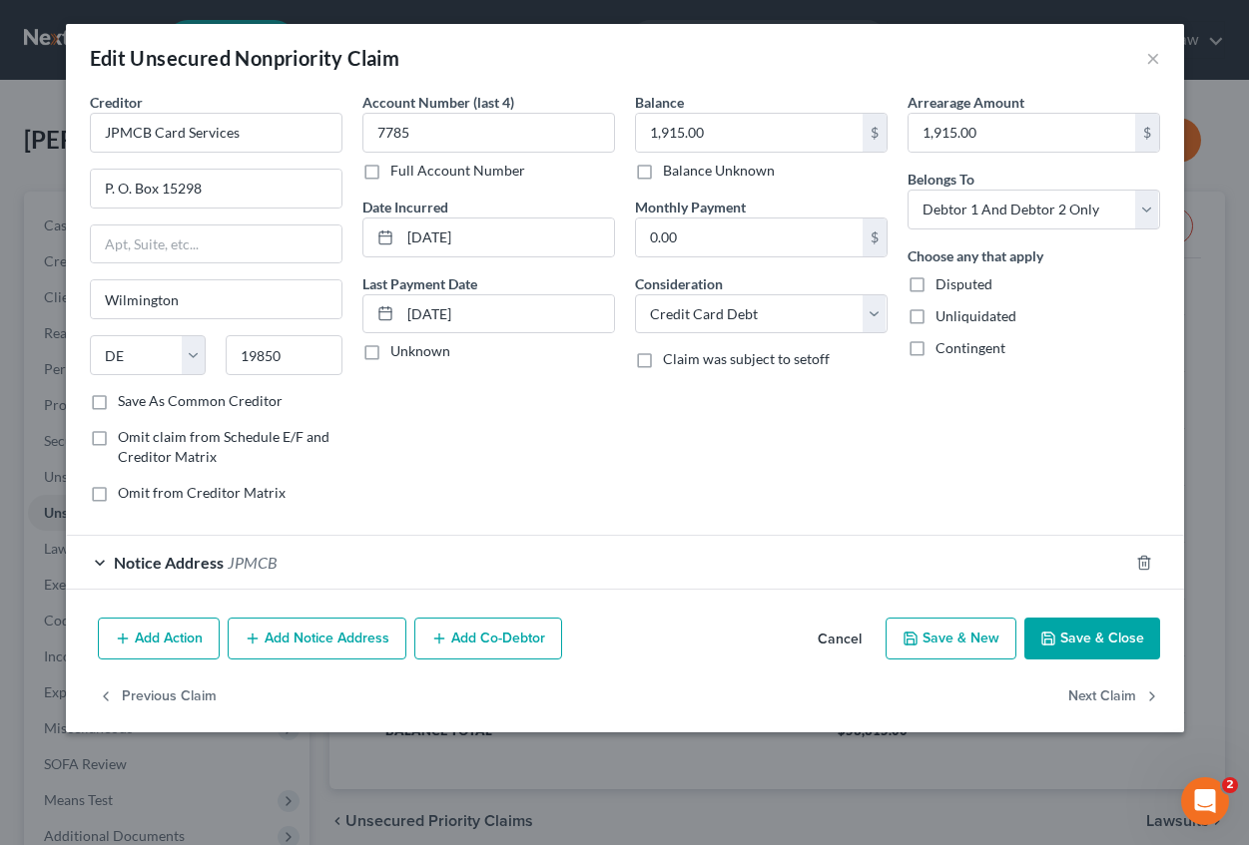
click at [137, 561] on span "Notice Address" at bounding box center [169, 562] width 110 height 19
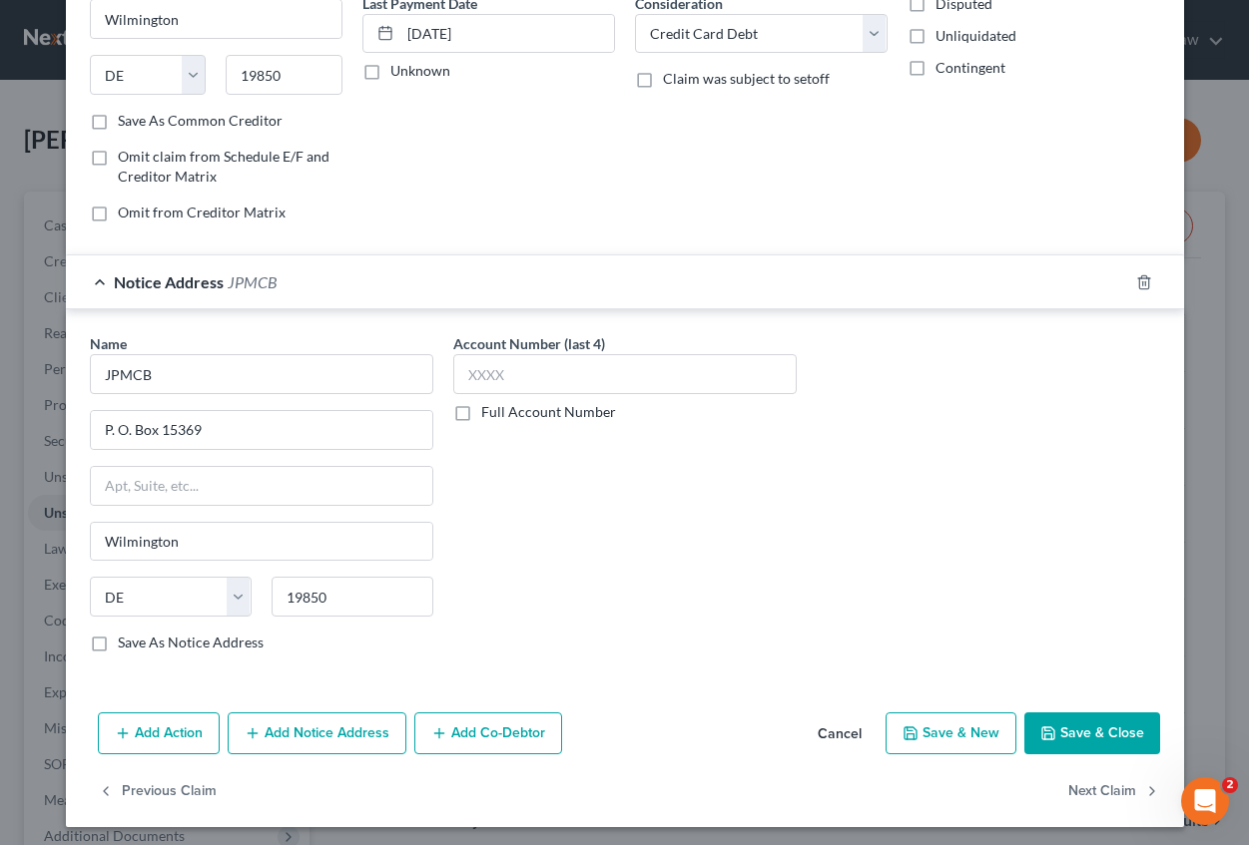
scroll to position [286, 0]
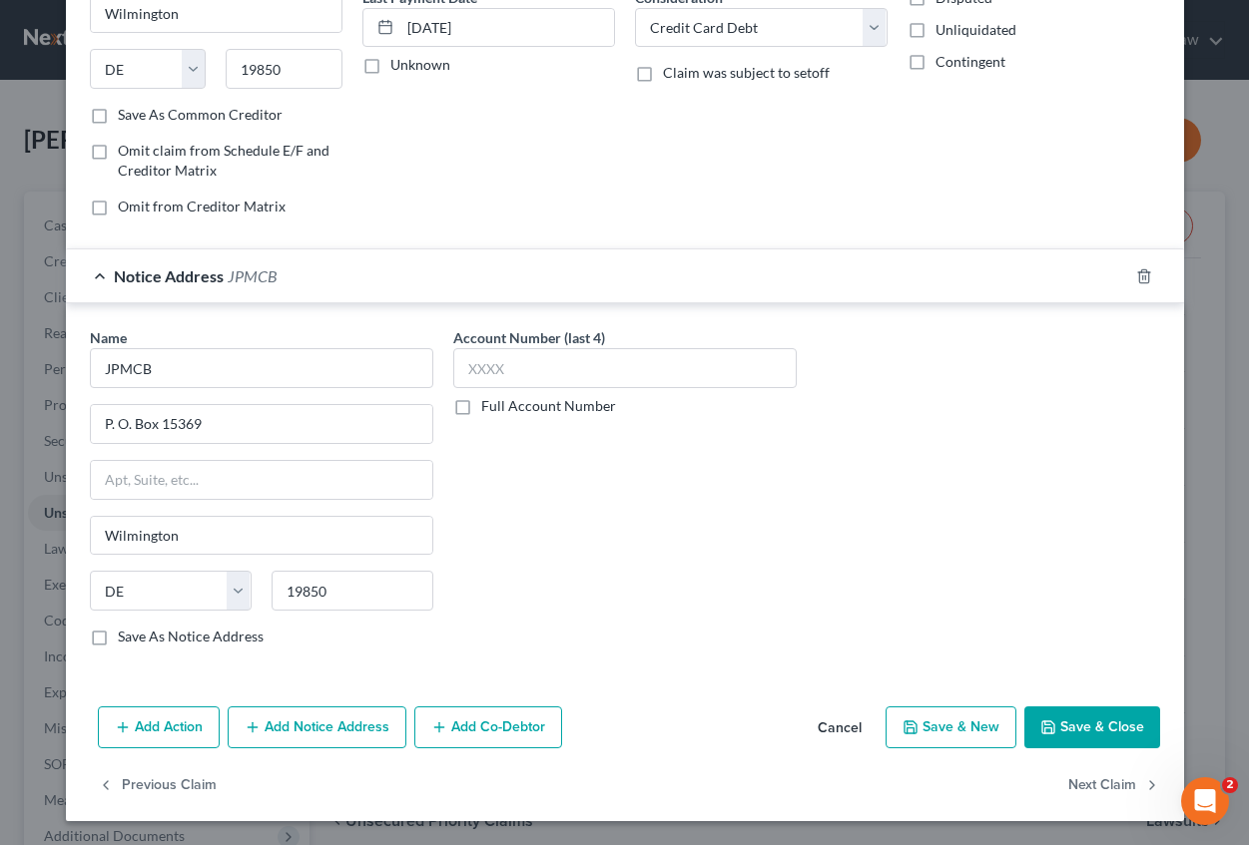
click at [1097, 728] on button "Save & Close" at bounding box center [1092, 728] width 136 height 42
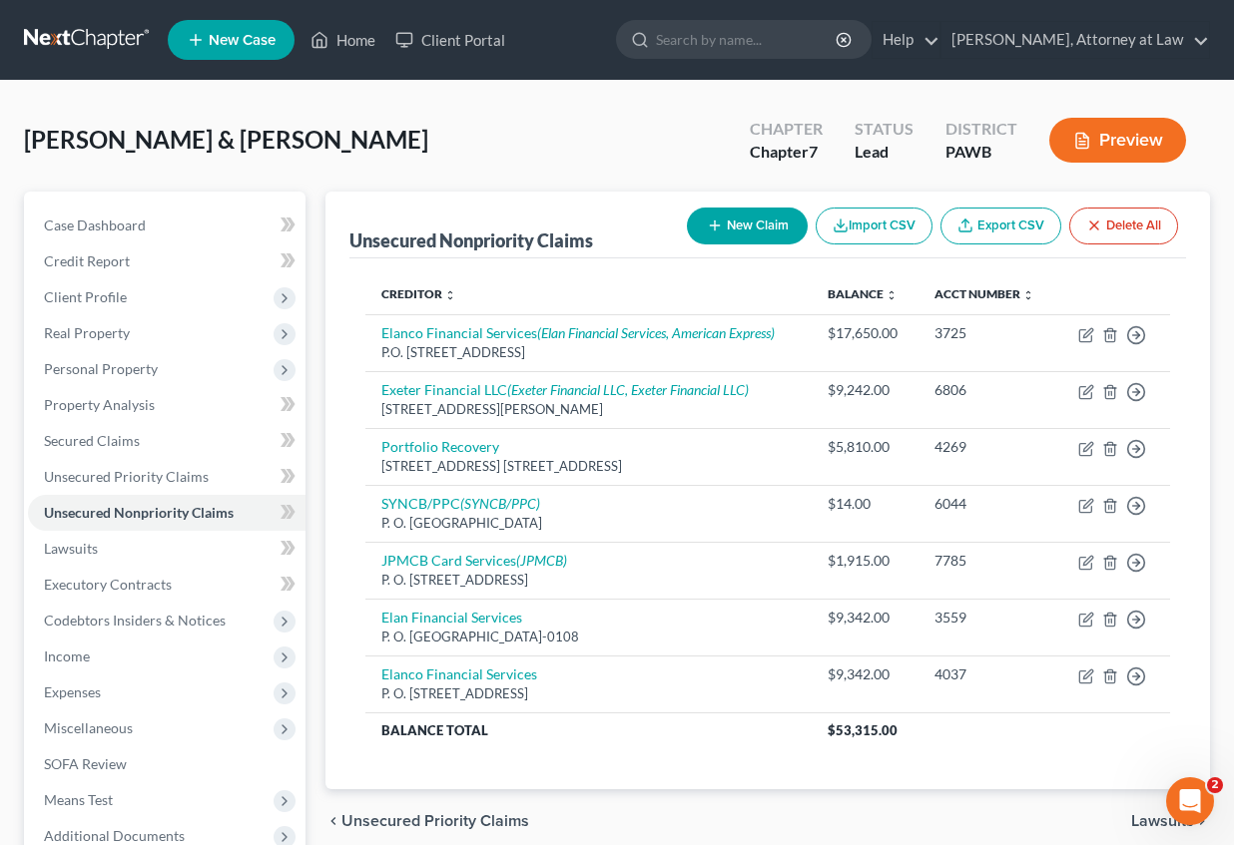
click at [1212, 386] on div "Unsecured Nonpriority Claims New Claim Import CSV Export CSV Delete All Credito…" at bounding box center [767, 589] width 904 height 794
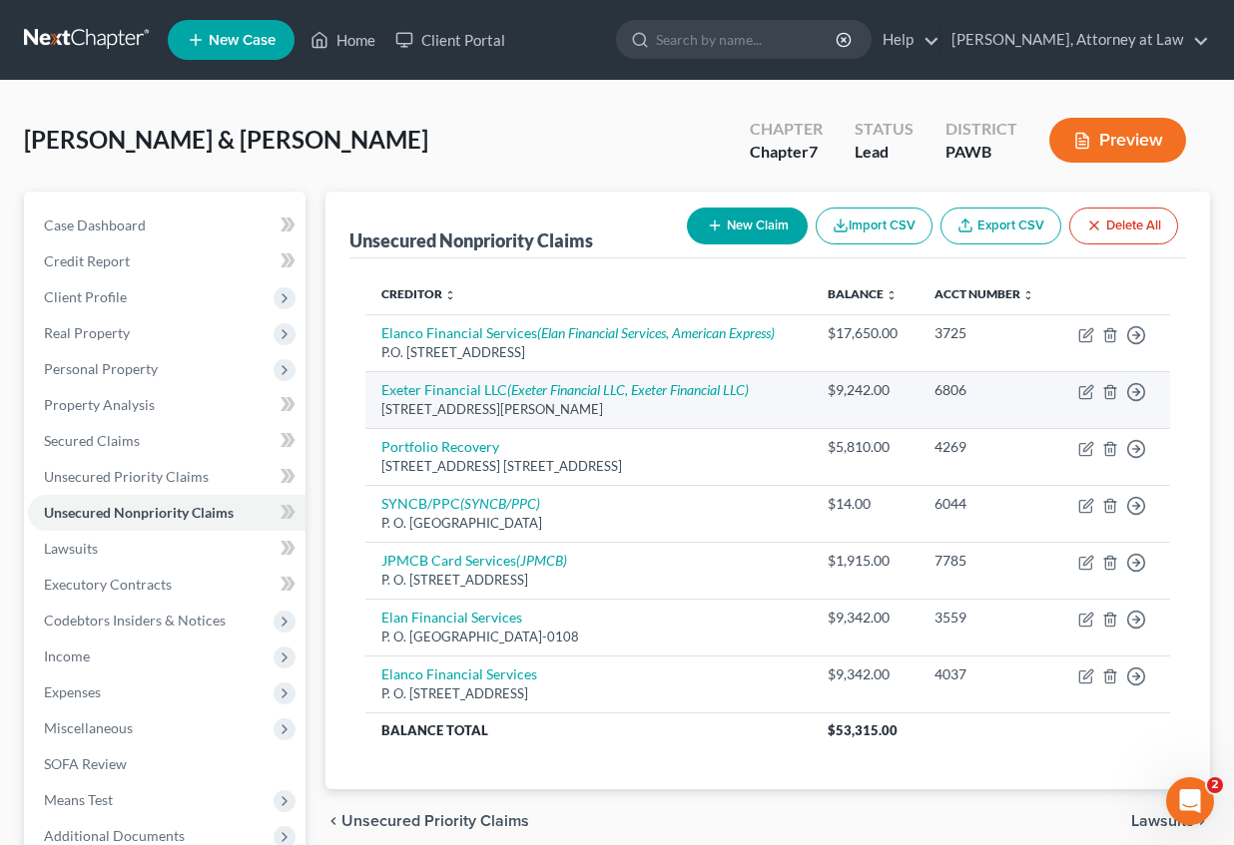
click at [622, 399] on td "Exeter Financial LLC (Exeter Financial LLC, Exeter Financial LLC) [STREET_ADDRE…" at bounding box center [588, 399] width 446 height 57
click at [1088, 394] on icon "button" at bounding box center [1086, 392] width 16 height 16
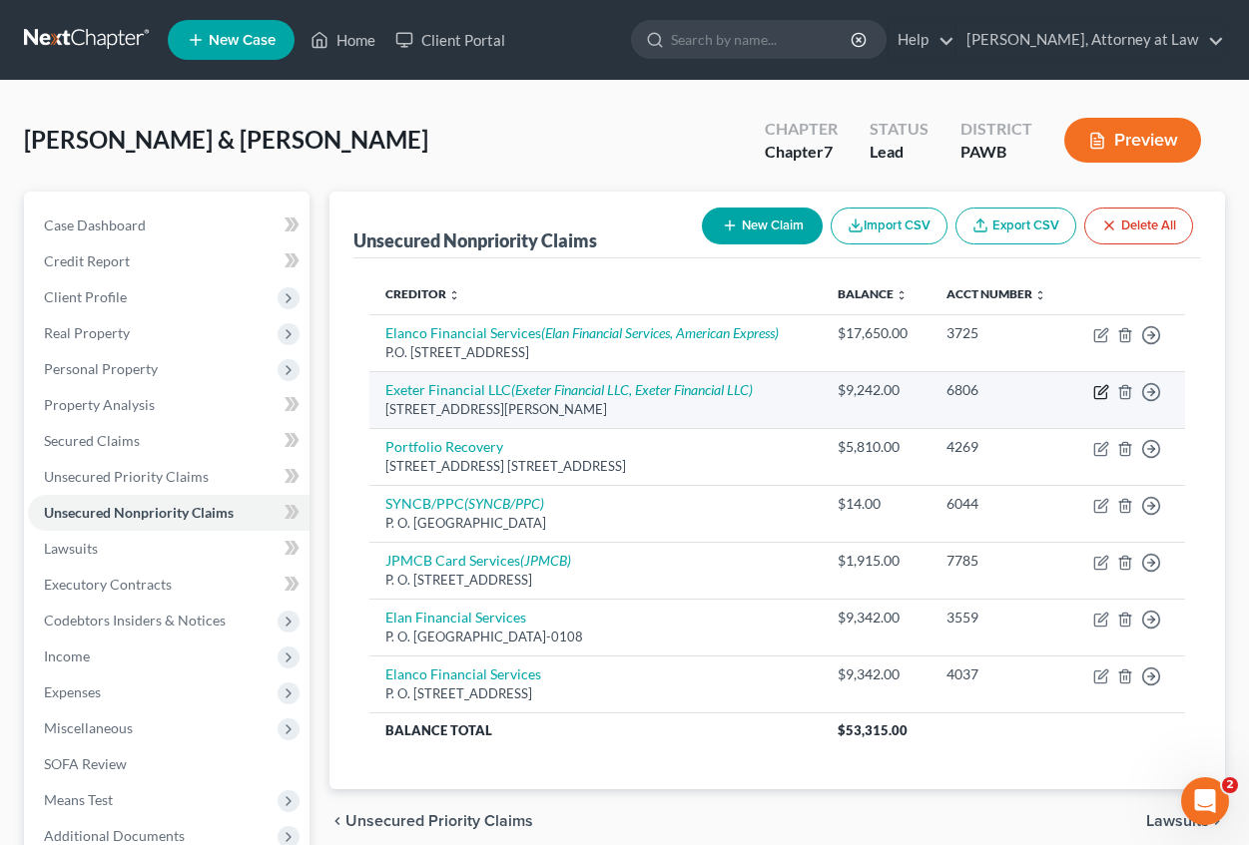
select select "45"
select select "4"
select select "2"
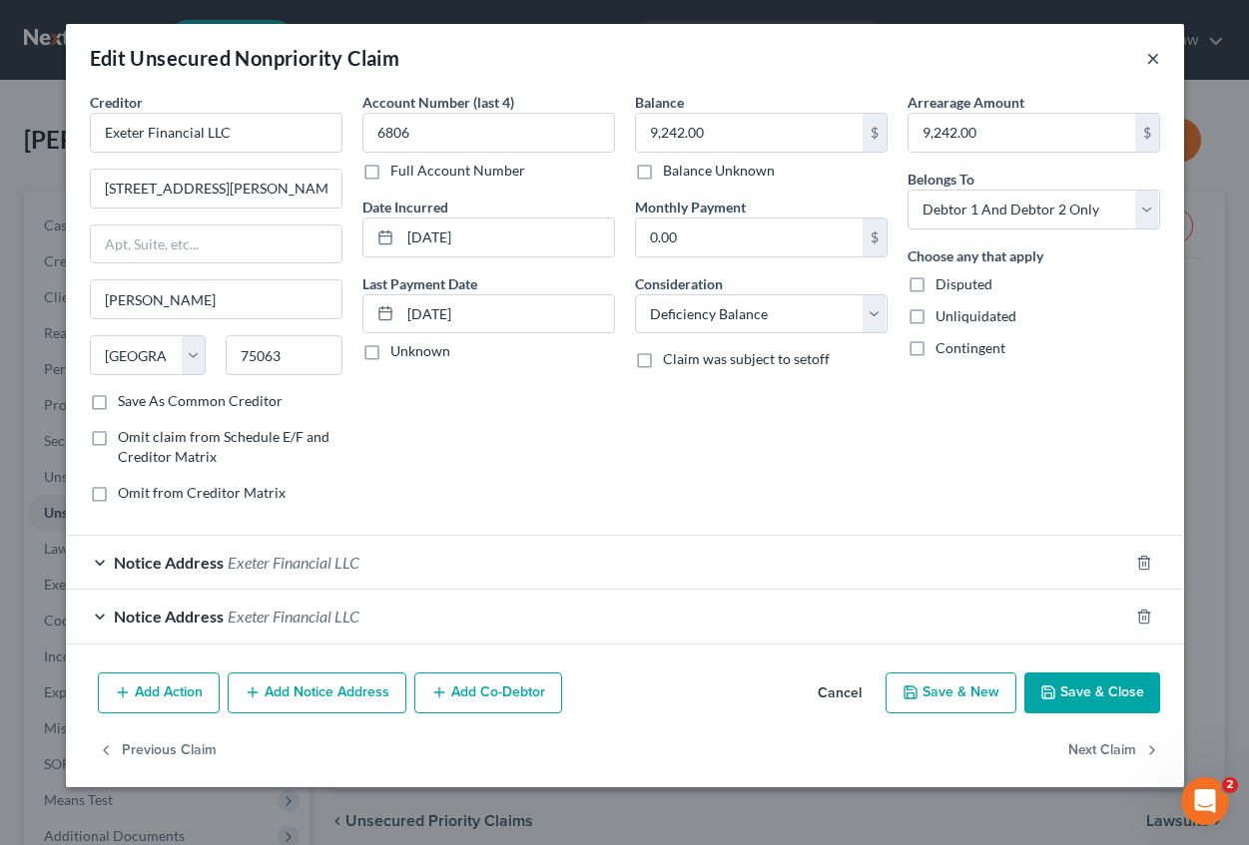
click at [1155, 53] on button "×" at bounding box center [1153, 58] width 14 height 24
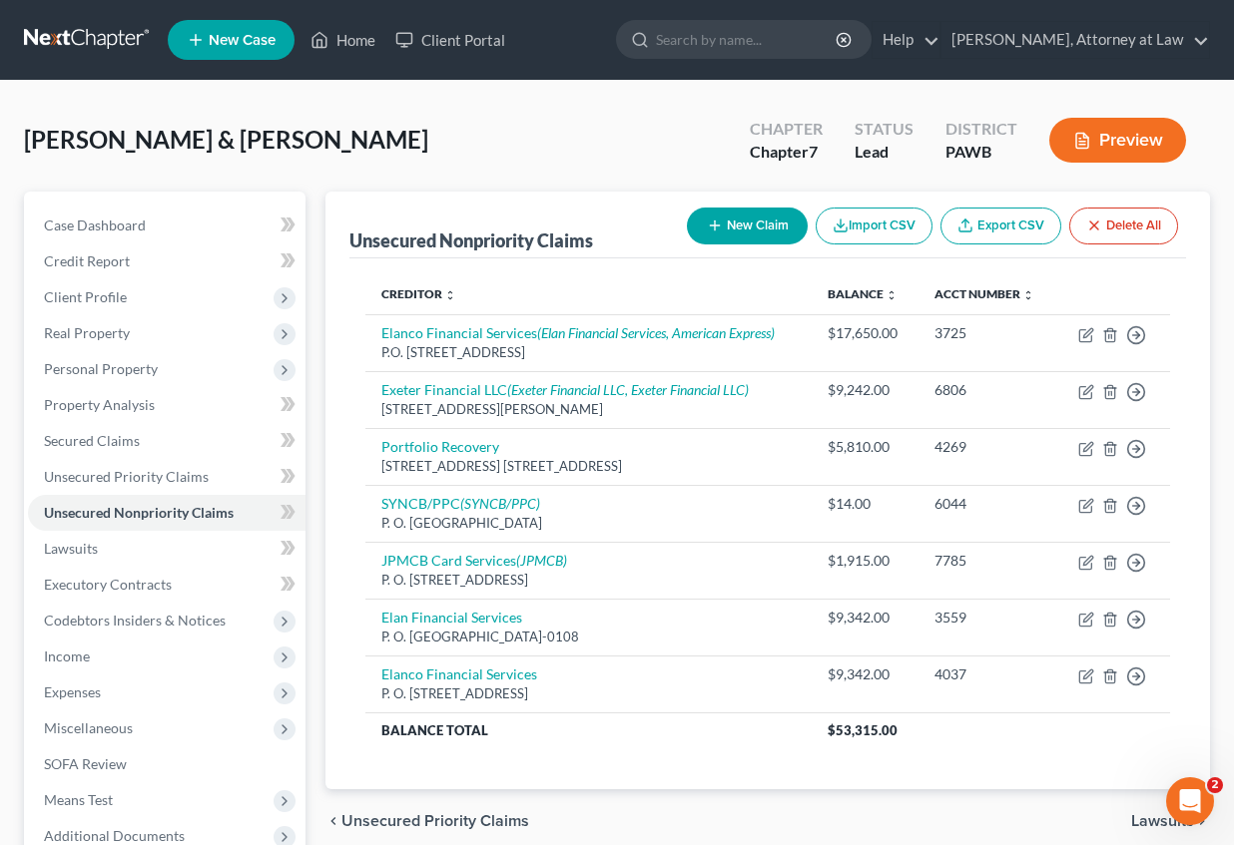
click at [737, 227] on button "New Claim" at bounding box center [747, 226] width 121 height 37
select select "2"
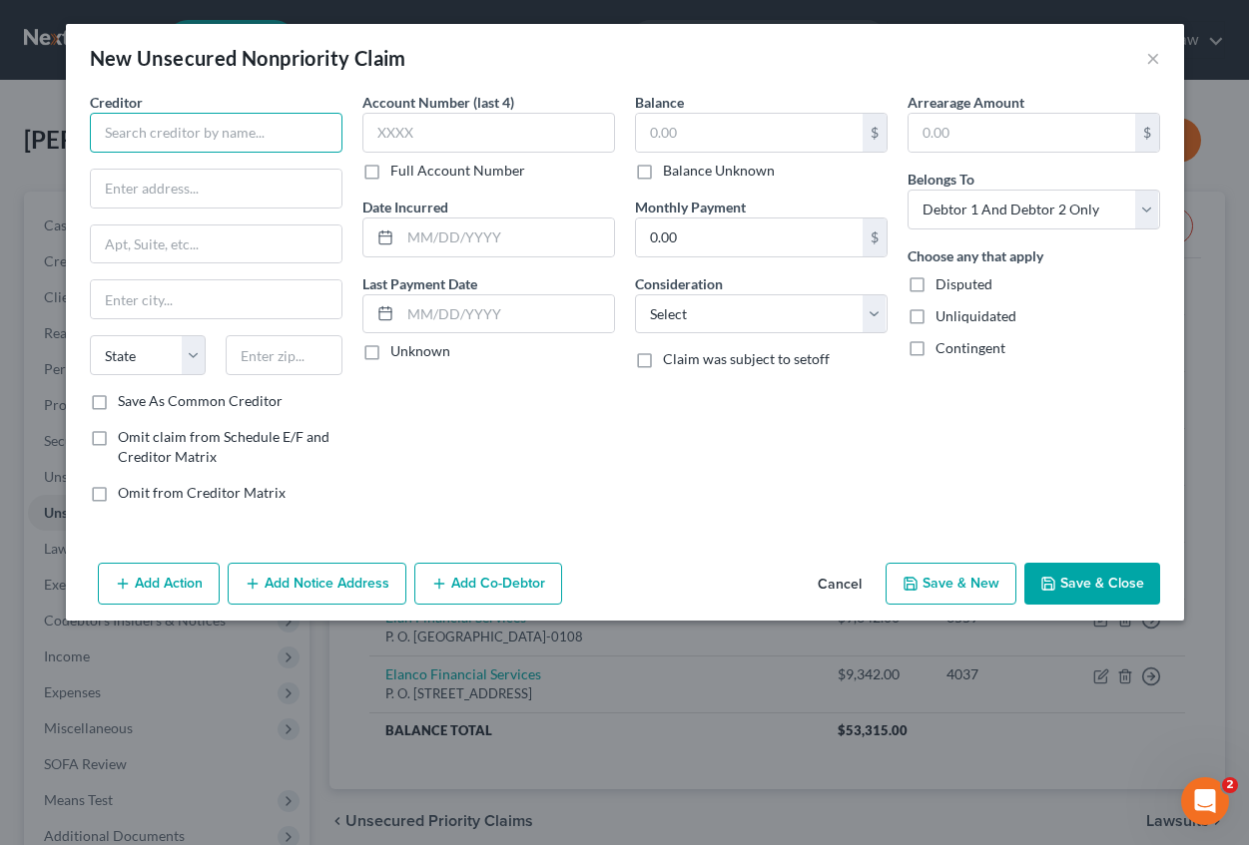
click at [186, 137] on input "text" at bounding box center [216, 133] width 253 height 40
type input "m"
type input "[PERSON_NAME] Community Bank"
type input "721 [PERSON_NAME]"
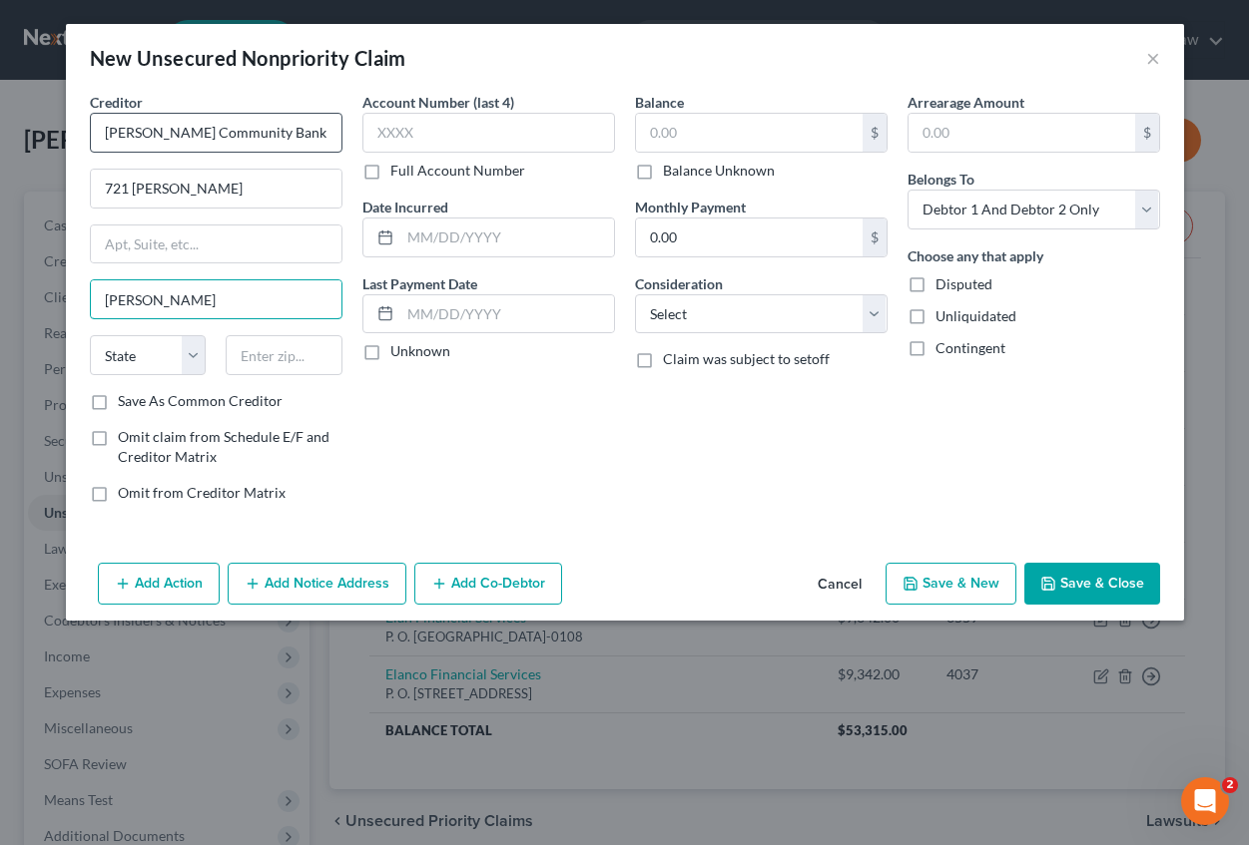
type input "[PERSON_NAME]"
select select "14"
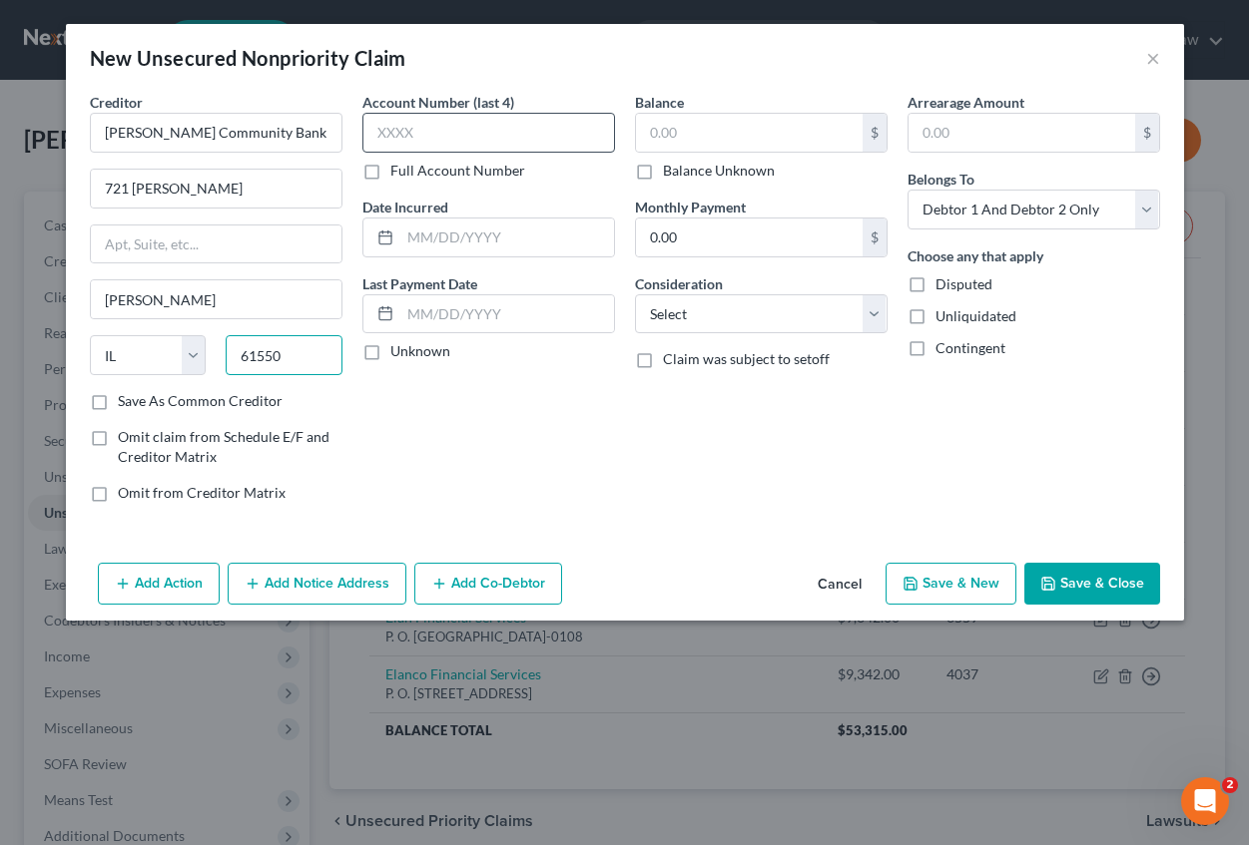
type input "61550"
click at [396, 138] on input "text" at bounding box center [488, 133] width 253 height 40
click at [390, 173] on label "Full Account Number" at bounding box center [457, 171] width 135 height 20
click at [398, 173] on input "Full Account Number" at bounding box center [404, 167] width 13 height 13
click at [394, 136] on input "text" at bounding box center [488, 133] width 253 height 40
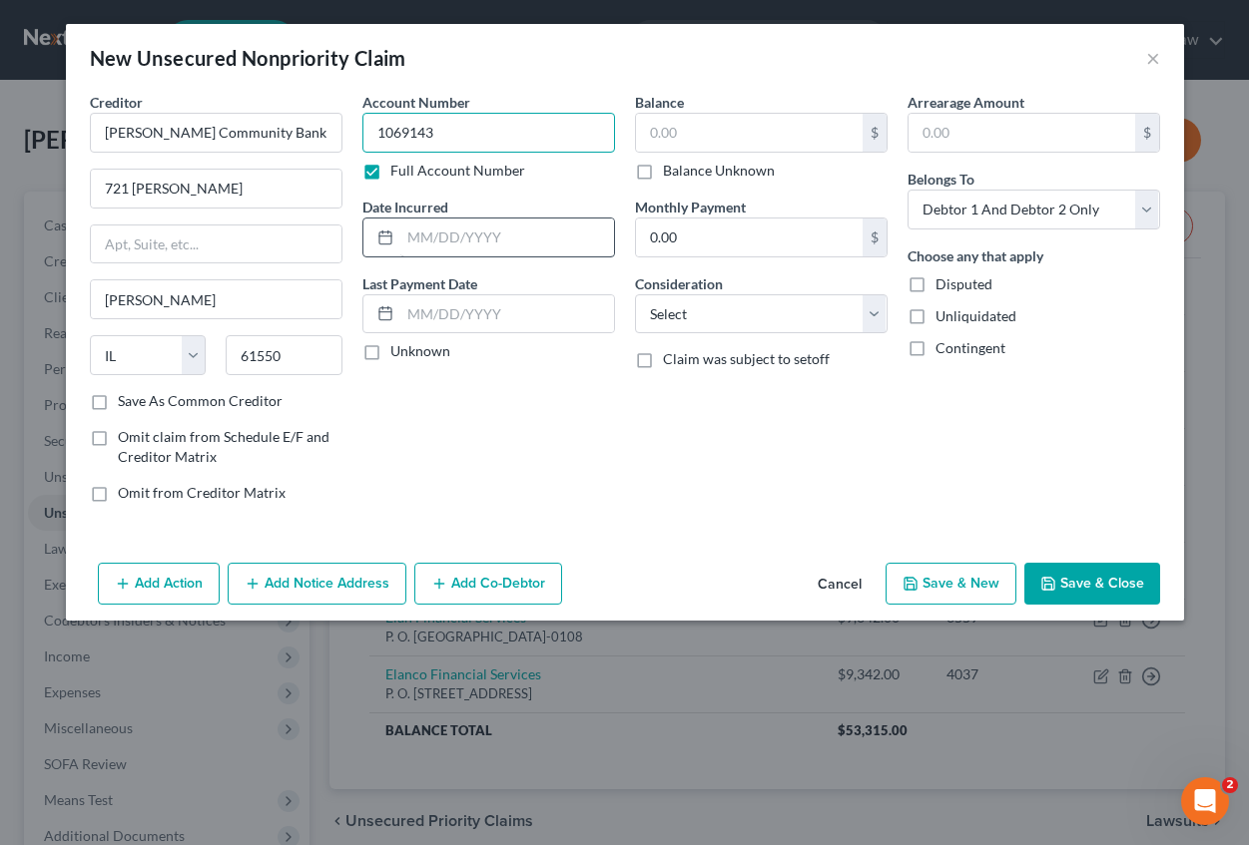
type input "1069143"
click at [432, 245] on input "text" at bounding box center [507, 238] width 214 height 38
type input "[DATE]"
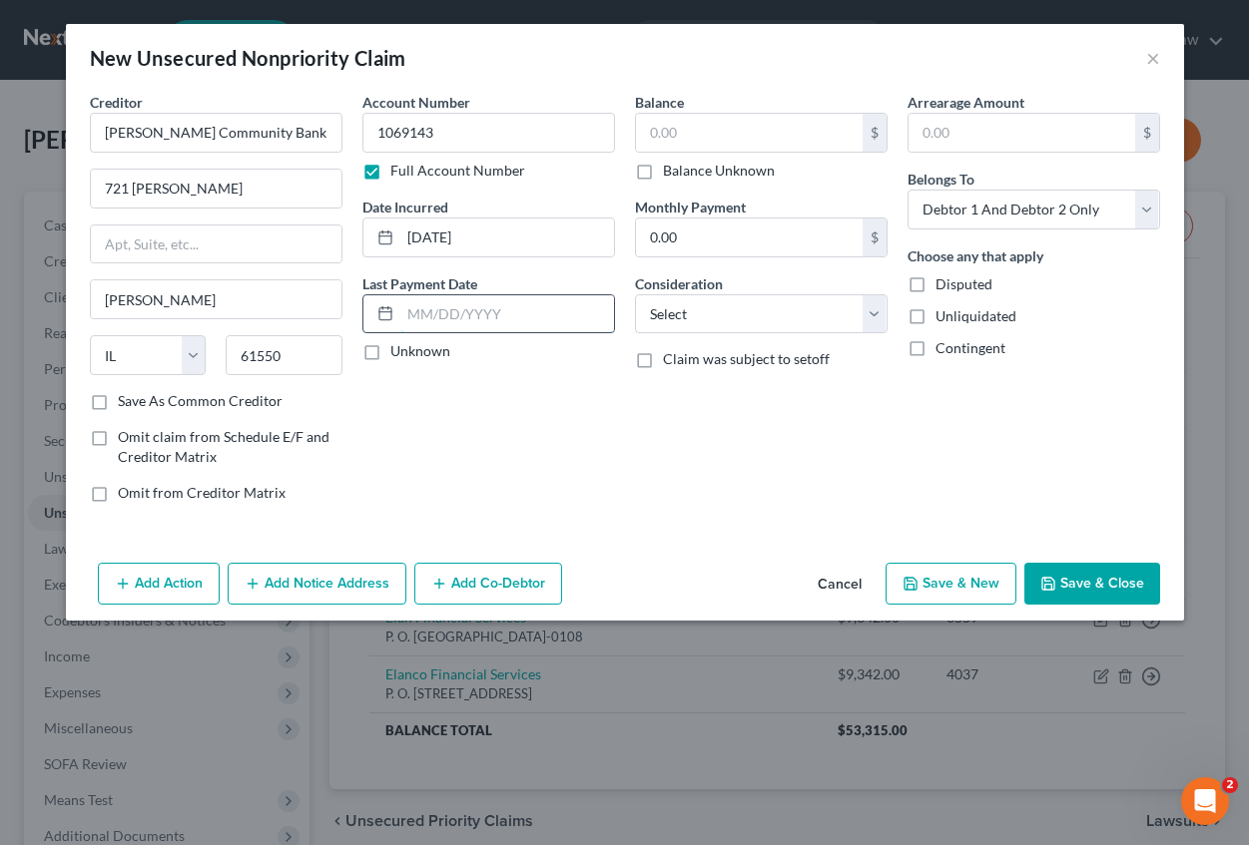
click at [462, 311] on input "text" at bounding box center [507, 314] width 214 height 38
type input "0"
click at [390, 351] on label "Unknown" at bounding box center [420, 351] width 60 height 20
click at [398, 351] on input "Unknown" at bounding box center [404, 347] width 13 height 13
checkbox input "true"
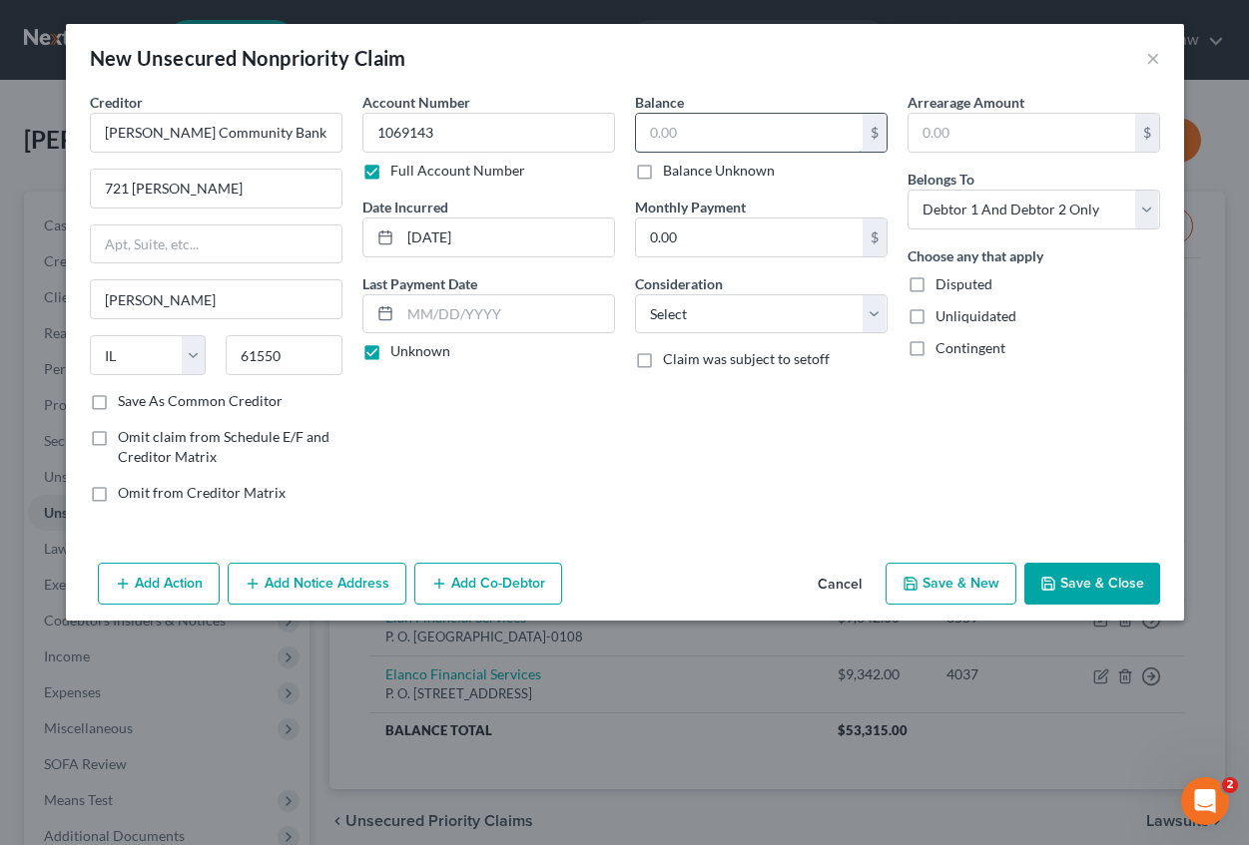
click at [682, 127] on input "text" at bounding box center [749, 133] width 227 height 38
type input "48,217.44"
click at [679, 310] on select "Select Cable / Satellite Services Collection Agency Credit Card Debt Debt Couns…" at bounding box center [761, 314] width 253 height 40
select select "4"
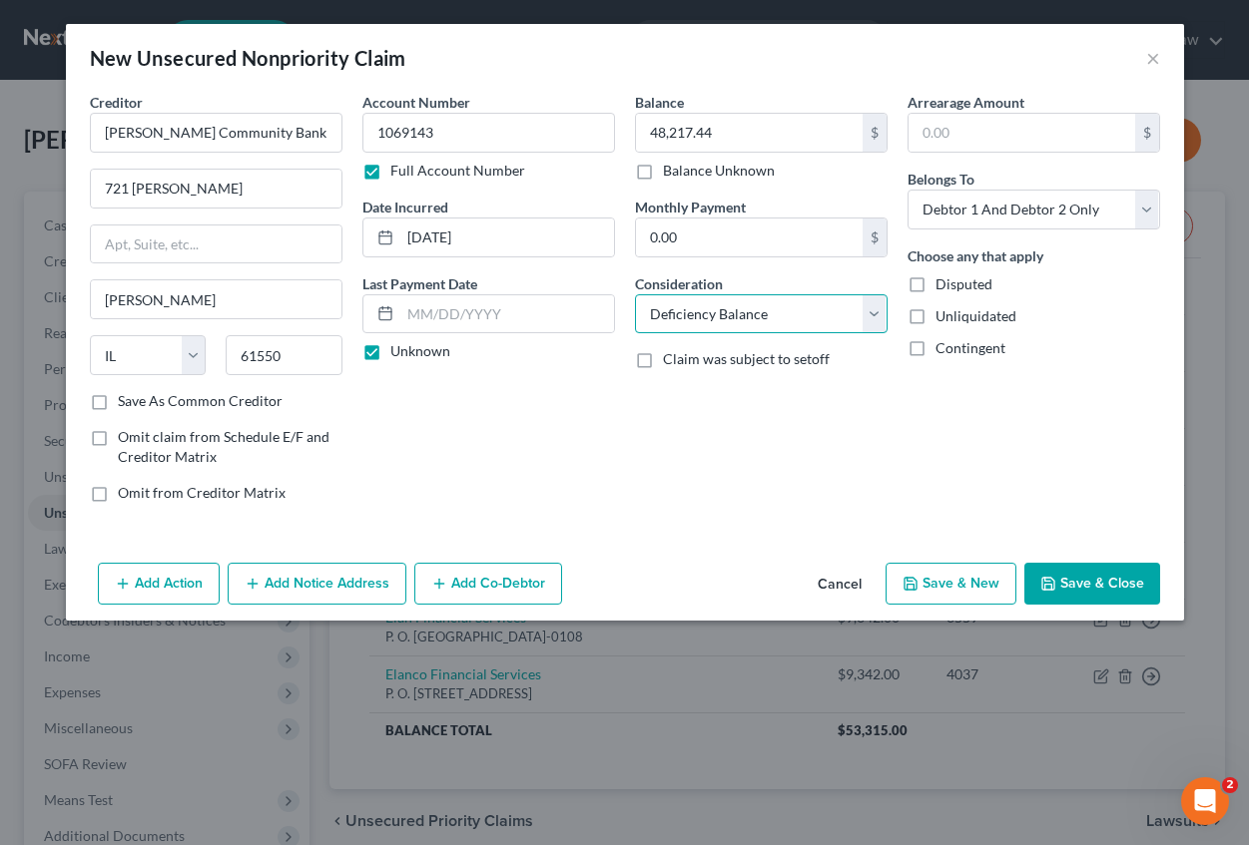
click at [635, 294] on select "Select Cable / Satellite Services Collection Agency Credit Card Debt Debt Couns…" at bounding box center [761, 314] width 253 height 40
click at [979, 151] on input "text" at bounding box center [1021, 133] width 227 height 38
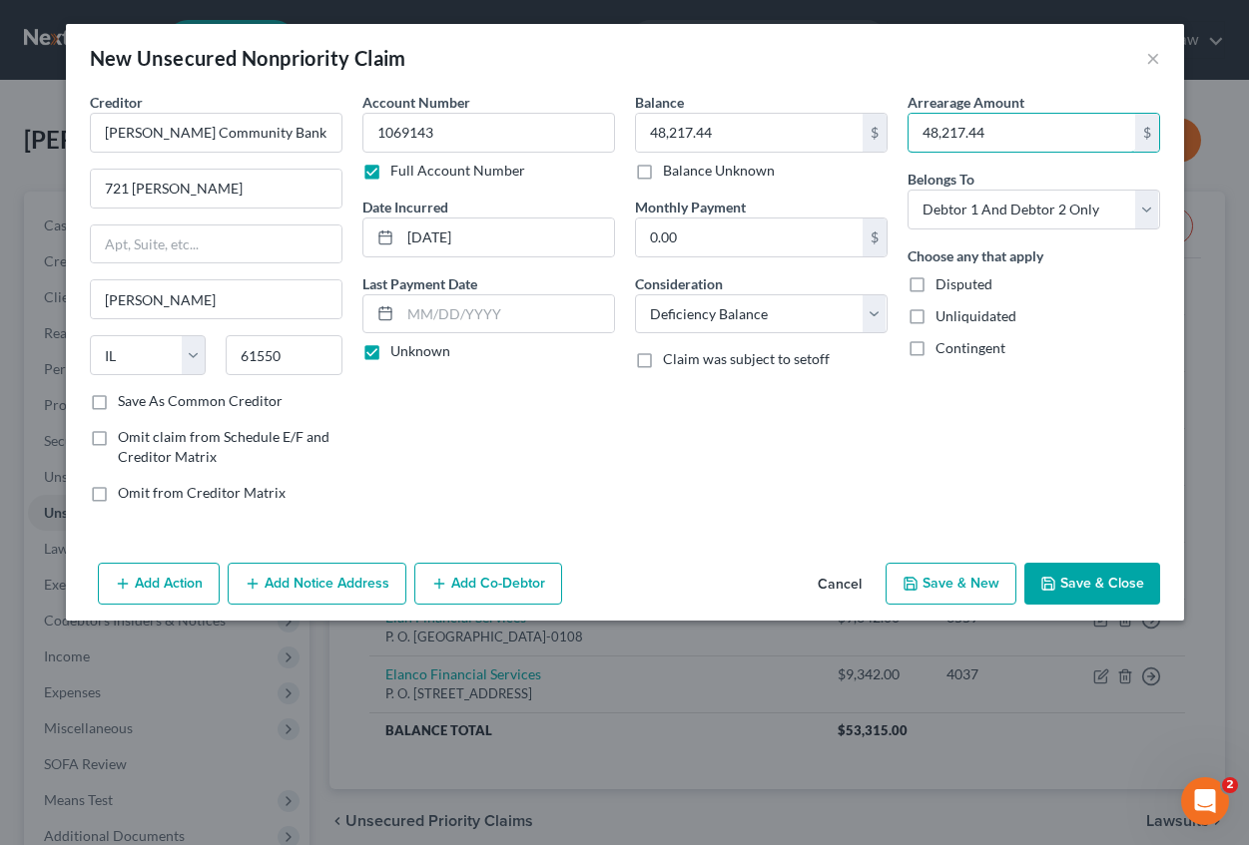
type input "48,217.44"
click at [1122, 591] on button "Save & Close" at bounding box center [1092, 584] width 136 height 42
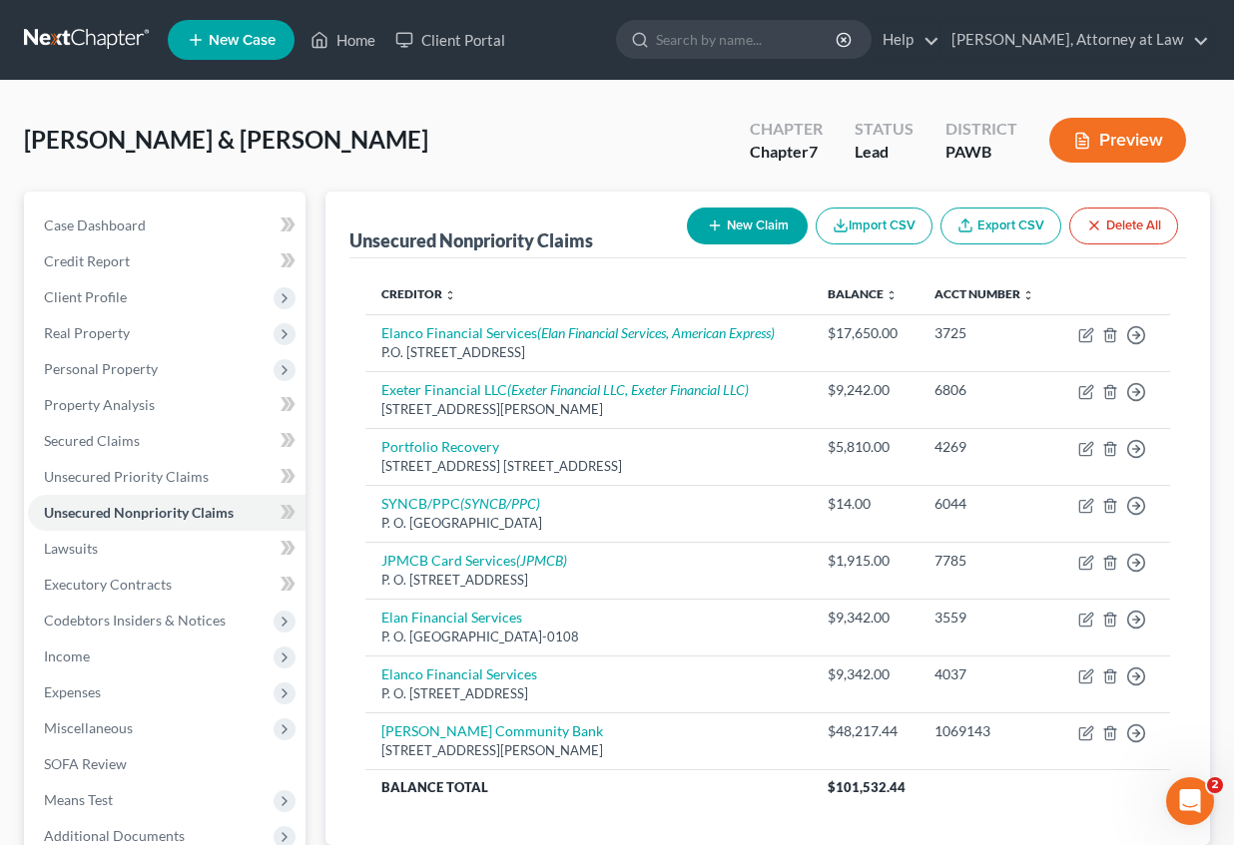
click at [746, 231] on button "New Claim" at bounding box center [747, 226] width 121 height 37
select select "2"
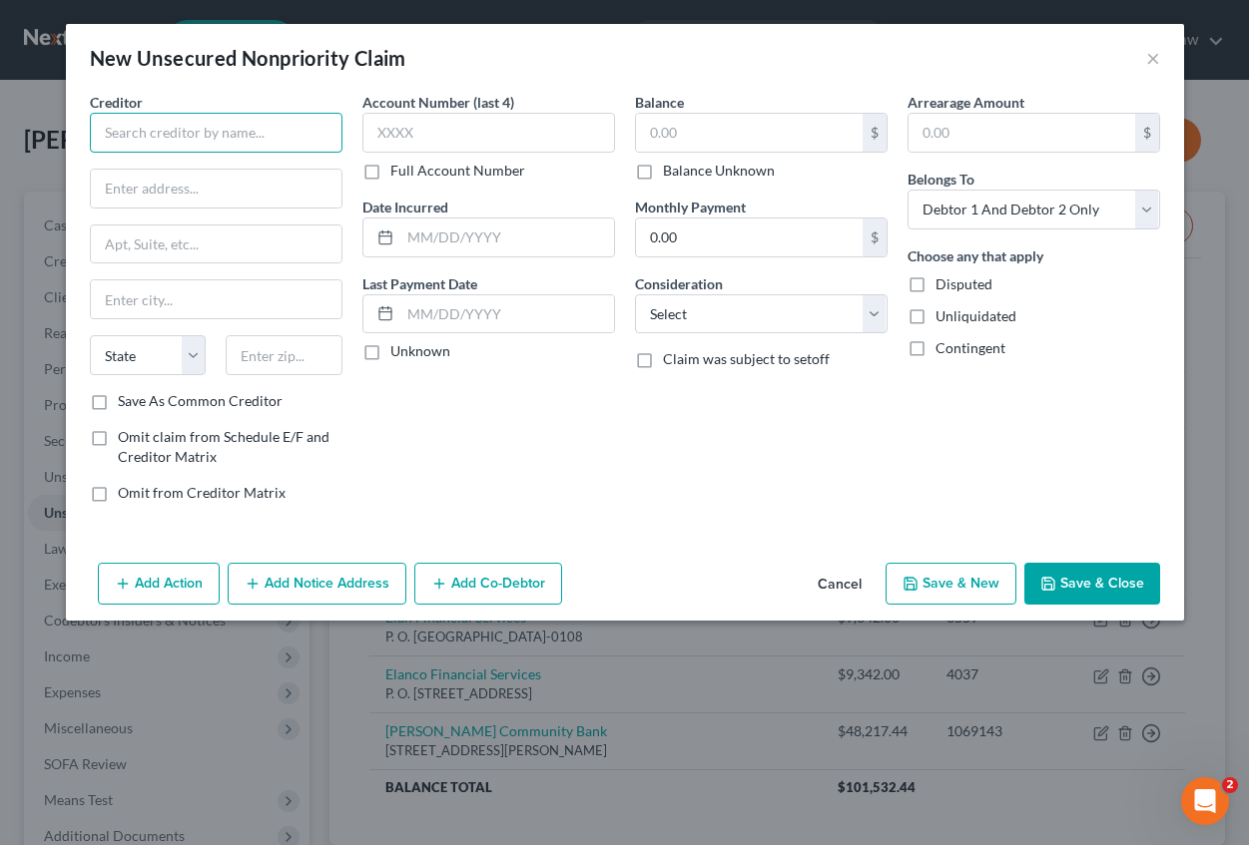
click at [174, 134] on input "text" at bounding box center [216, 133] width 253 height 40
type input "UPMC Health Services"
type input "P. O. Box 371472"
type input "[GEOGRAPHIC_DATA]"
select select "39"
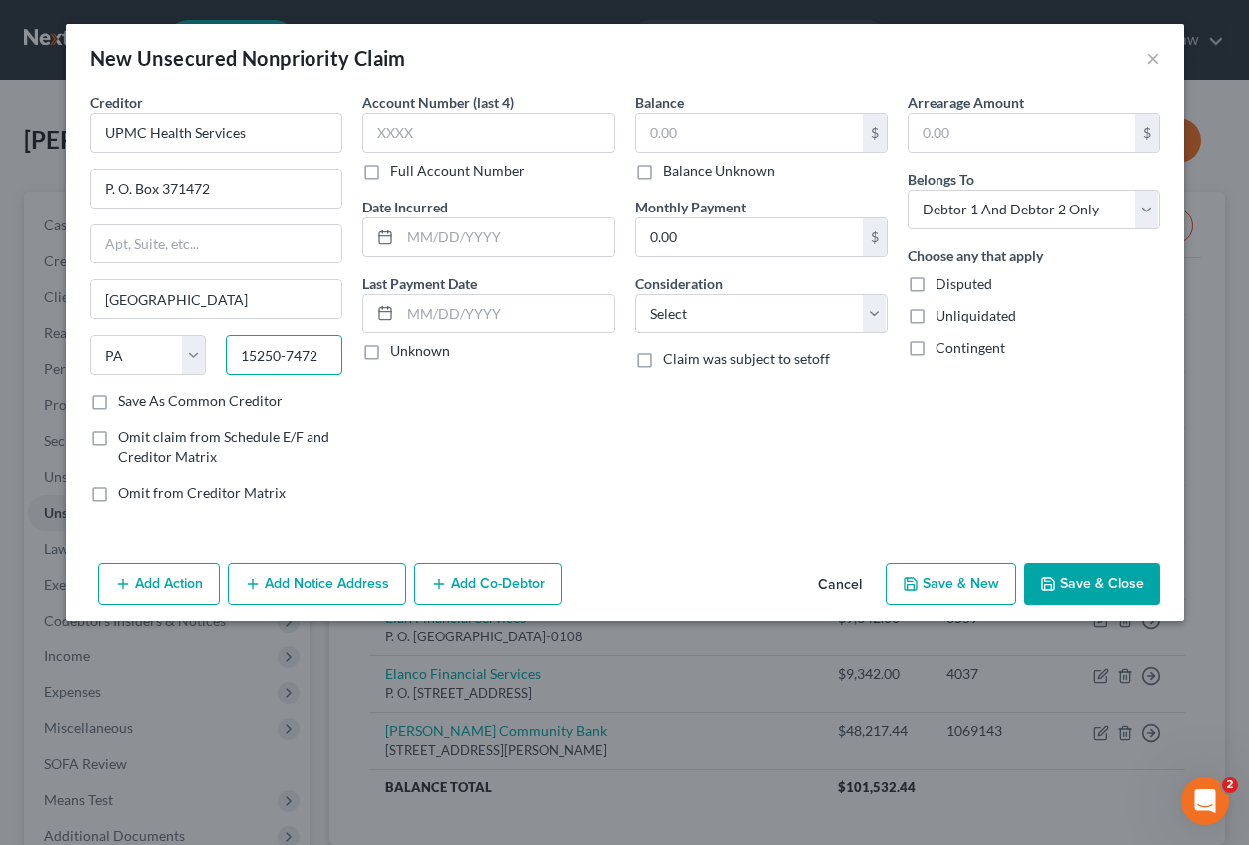
type input "15250-7472"
click at [118, 405] on label "Save As Common Creditor" at bounding box center [200, 401] width 165 height 20
click at [126, 404] on input "Save As Common Creditor" at bounding box center [132, 397] width 13 height 13
checkbox input "true"
click at [396, 144] on input "text" at bounding box center [488, 133] width 253 height 40
